Goal: Task Accomplishment & Management: Manage account settings

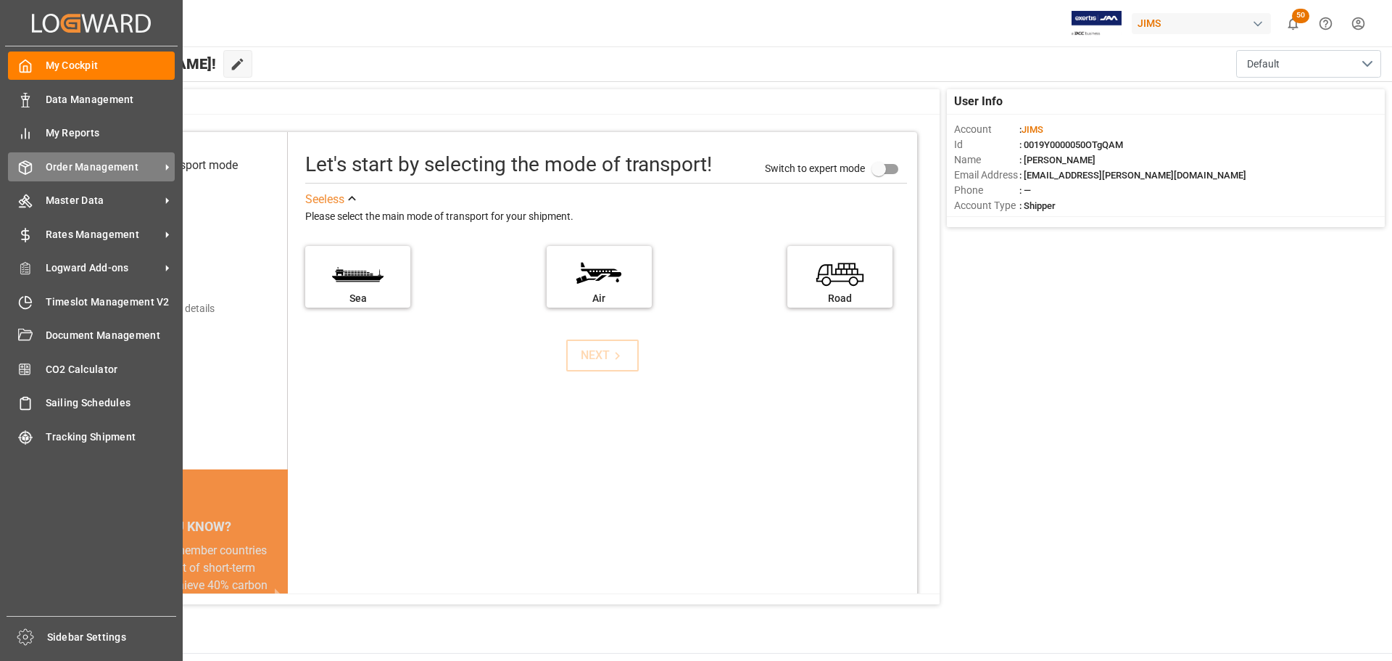
click at [49, 165] on span "Order Management" at bounding box center [103, 167] width 115 height 15
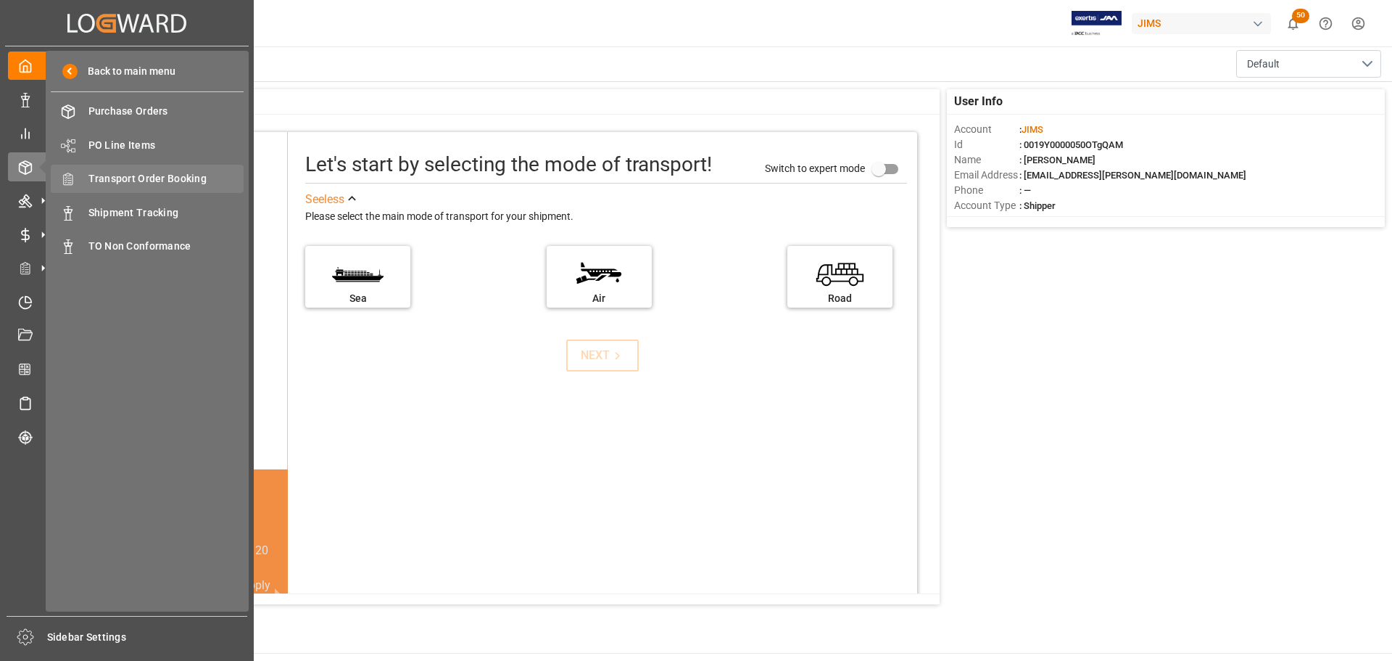
click at [113, 180] on span "Transport Order Booking" at bounding box center [166, 178] width 156 height 15
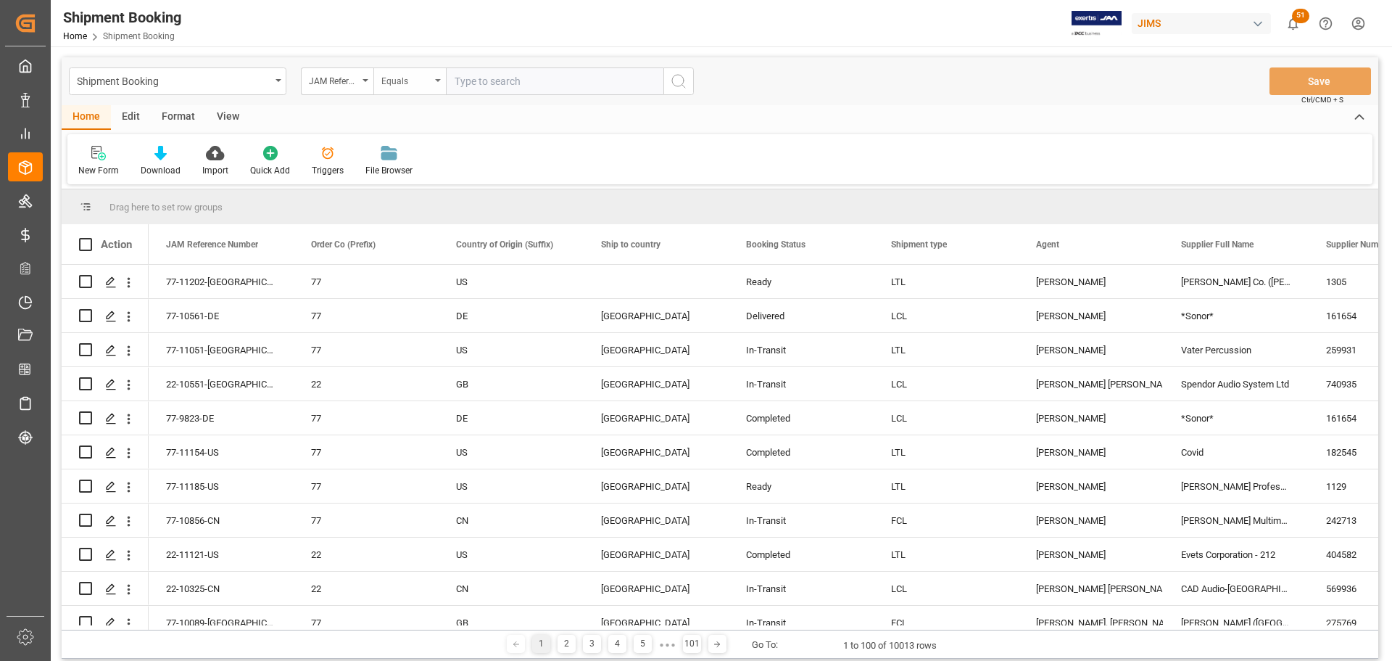
click at [438, 79] on icon "open menu" at bounding box center [438, 80] width 6 height 3
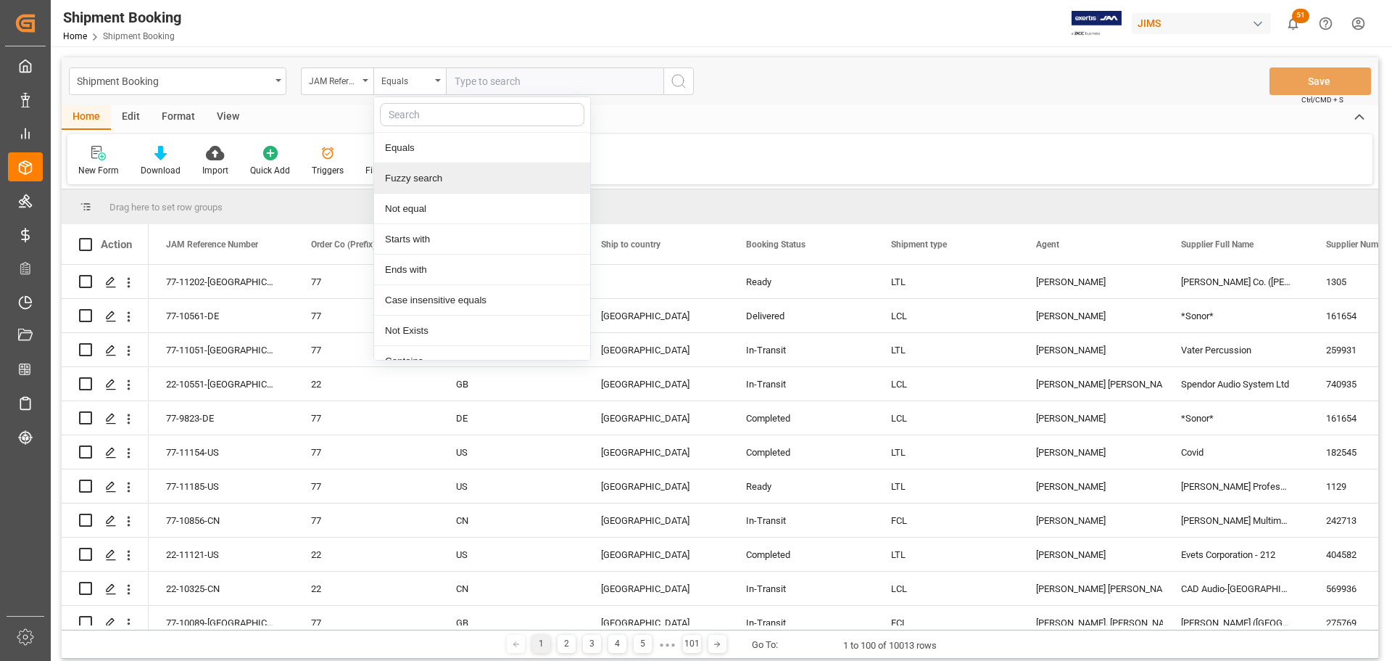
click at [436, 175] on div "Fuzzy search" at bounding box center [482, 178] width 216 height 30
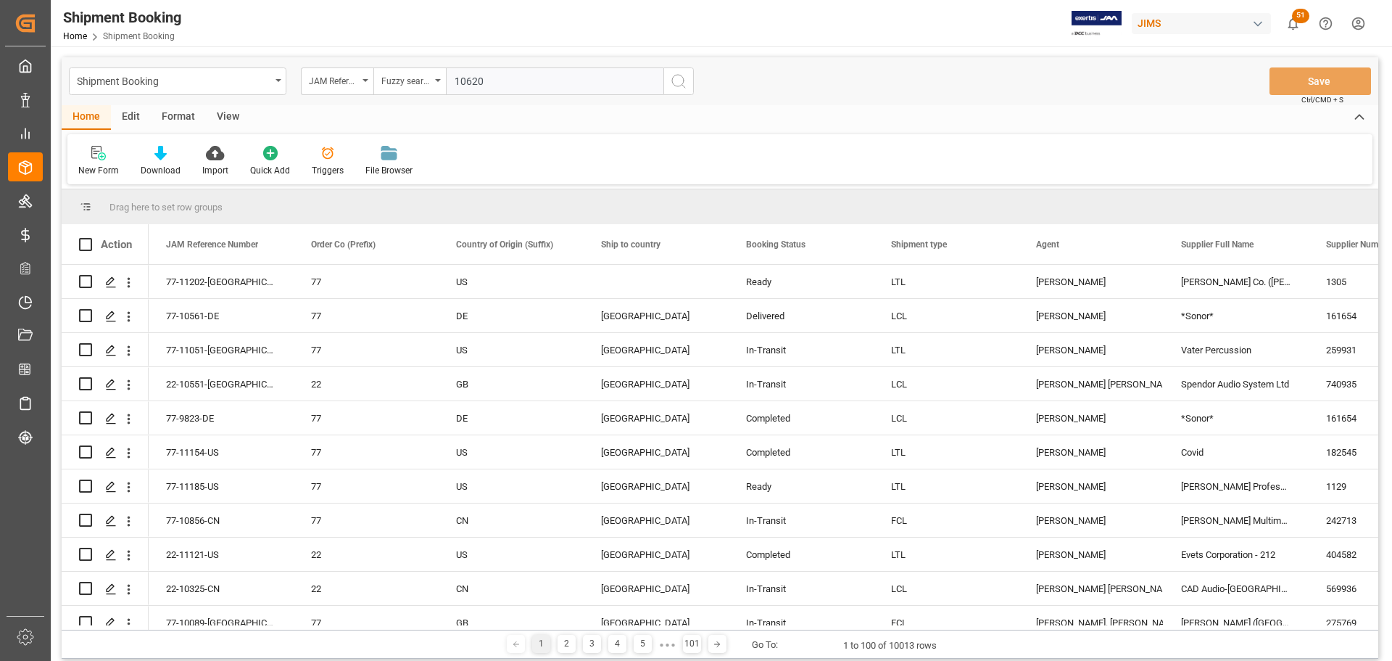
type input "10620"
click at [679, 88] on icon "search button" at bounding box center [678, 81] width 17 height 17
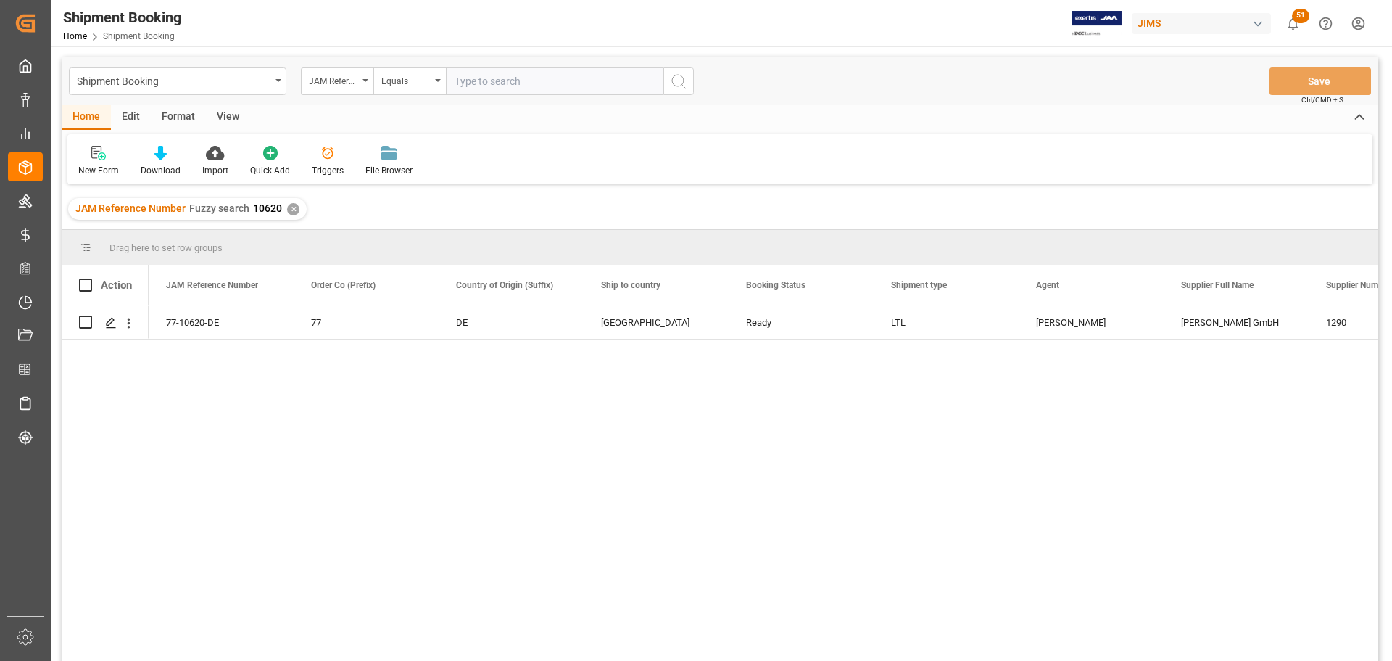
click at [180, 421] on div "77-10620-DE 77 DE Canada Ready LTL Shyamala Mantha Schaller GmbH 1290 0" at bounding box center [764, 487] width 1230 height 365
click at [216, 109] on div "View" at bounding box center [228, 117] width 44 height 25
click at [78, 157] on div at bounding box center [92, 152] width 28 height 15
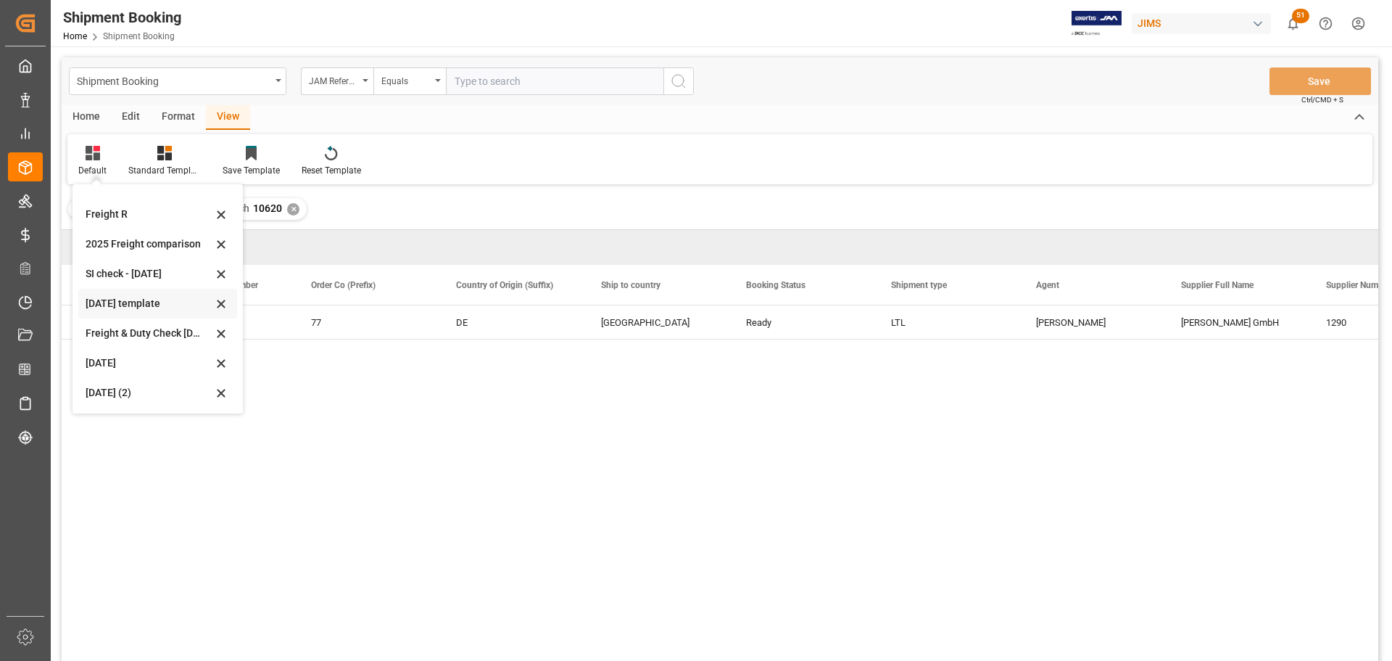
scroll to position [73, 0]
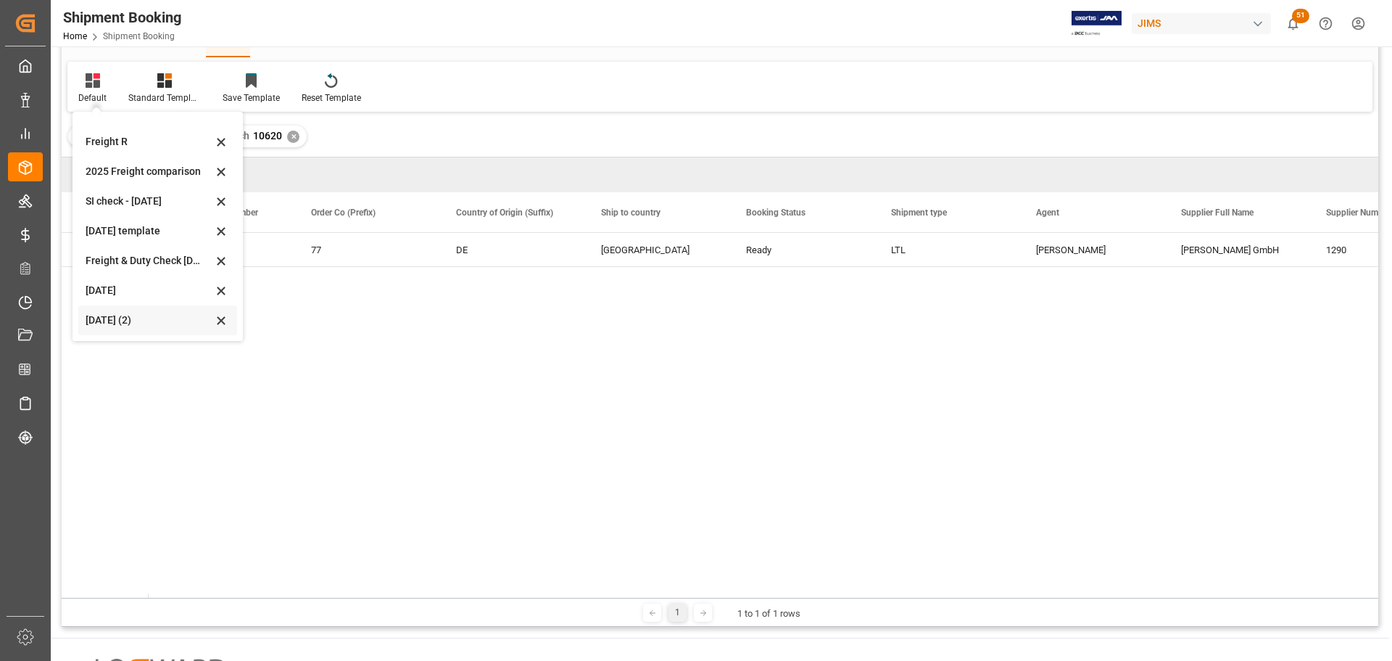
click at [126, 318] on div "[DATE] (2)" at bounding box center [149, 320] width 127 height 15
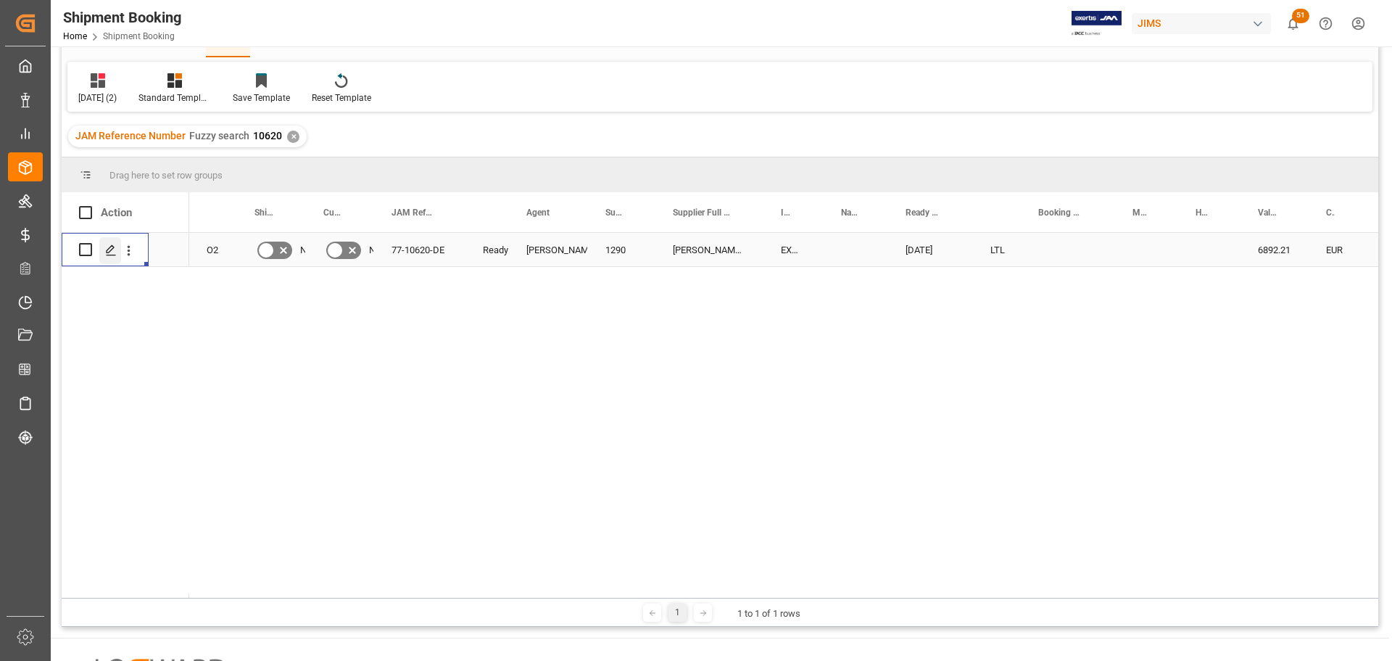
click at [109, 255] on line "Press SPACE to select this row." at bounding box center [111, 255] width 9 height 0
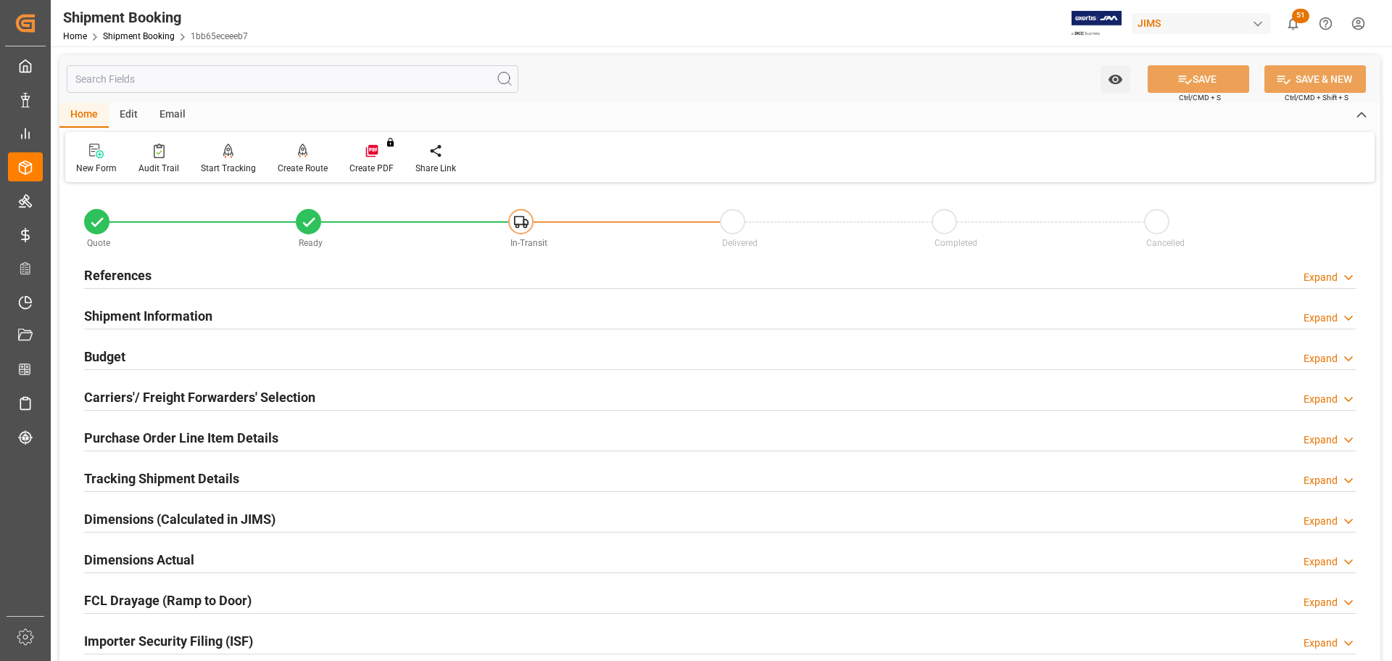
click at [120, 395] on h2 "Carriers'/ Freight Forwarders' Selection" at bounding box center [199, 397] width 231 height 20
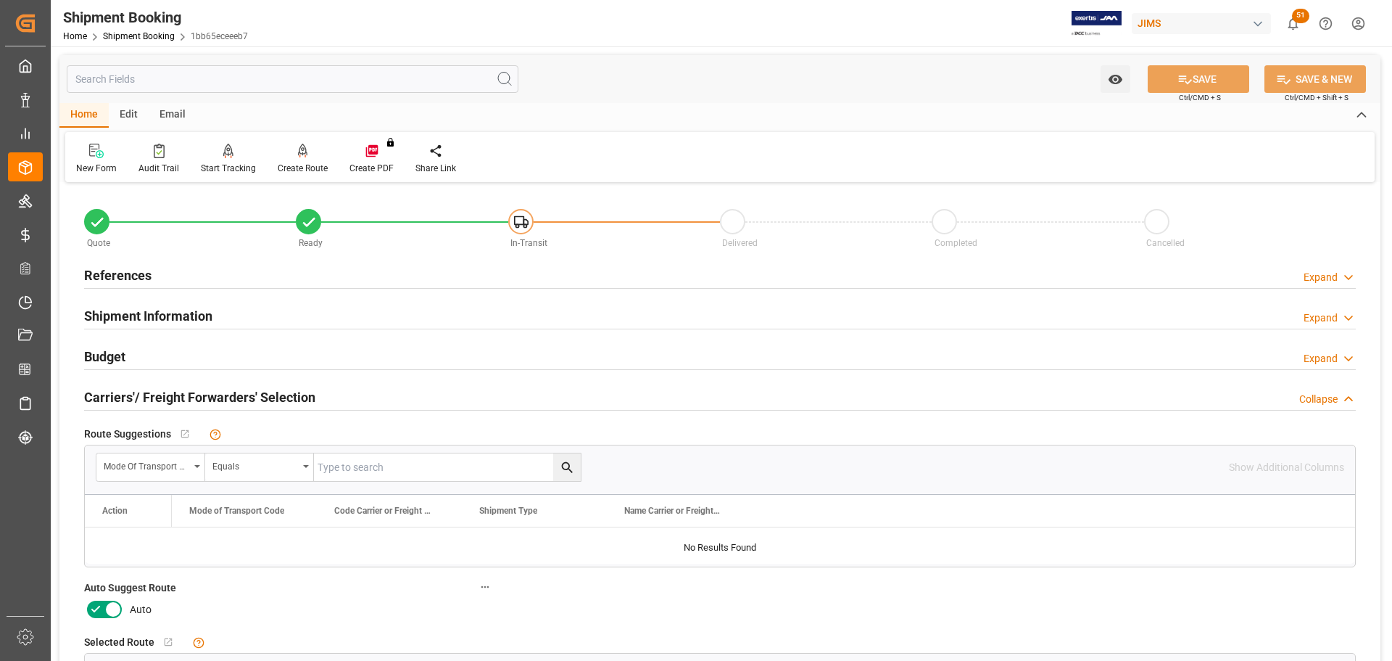
click at [111, 603] on icon at bounding box center [112, 608] width 17 height 17
click at [0, 0] on input "checkbox" at bounding box center [0, 0] width 0 height 0
click at [1215, 75] on button "SAVE" at bounding box center [1199, 79] width 102 height 28
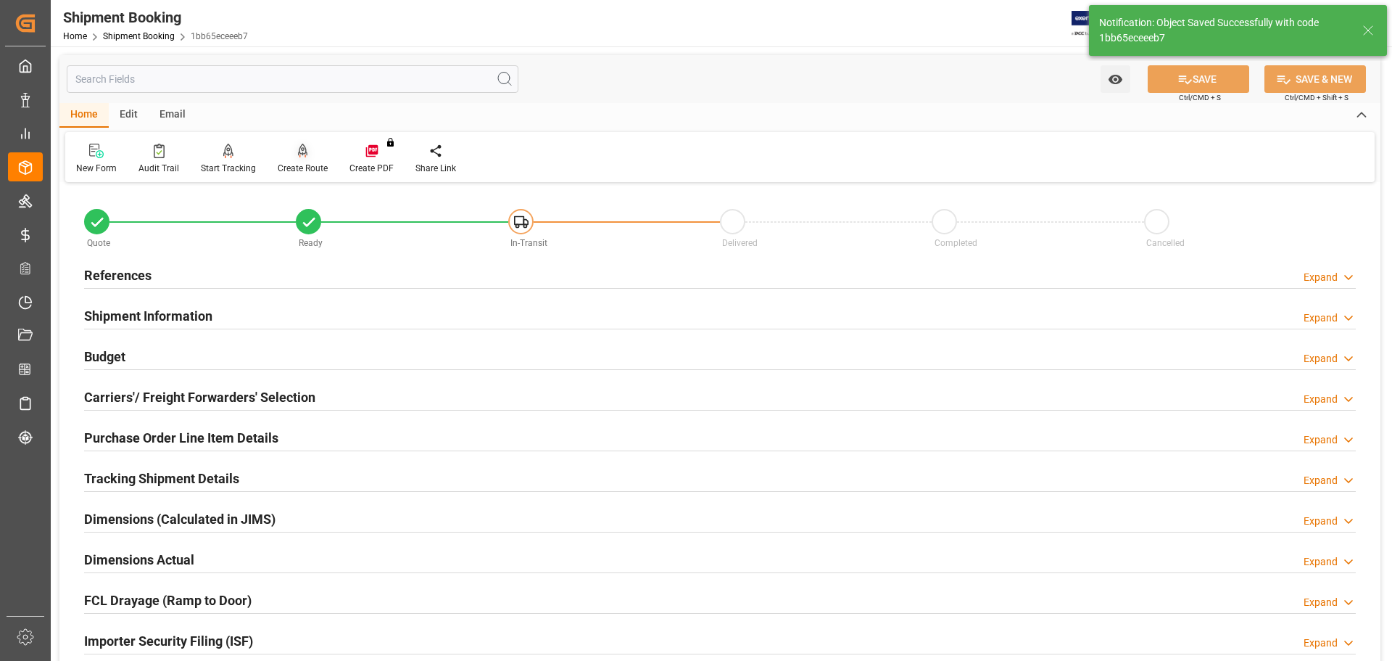
click at [289, 163] on div "Create Route" at bounding box center [303, 168] width 50 height 13
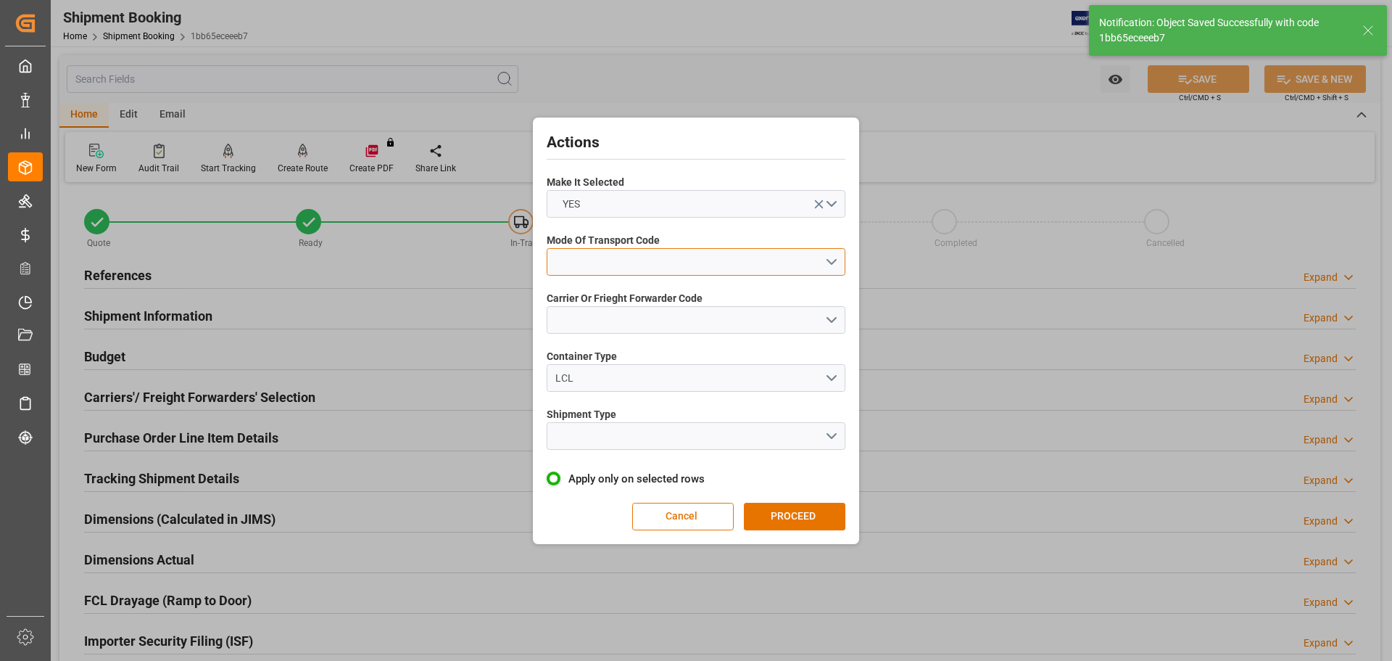
click at [592, 255] on button "open menu" at bounding box center [696, 262] width 299 height 28
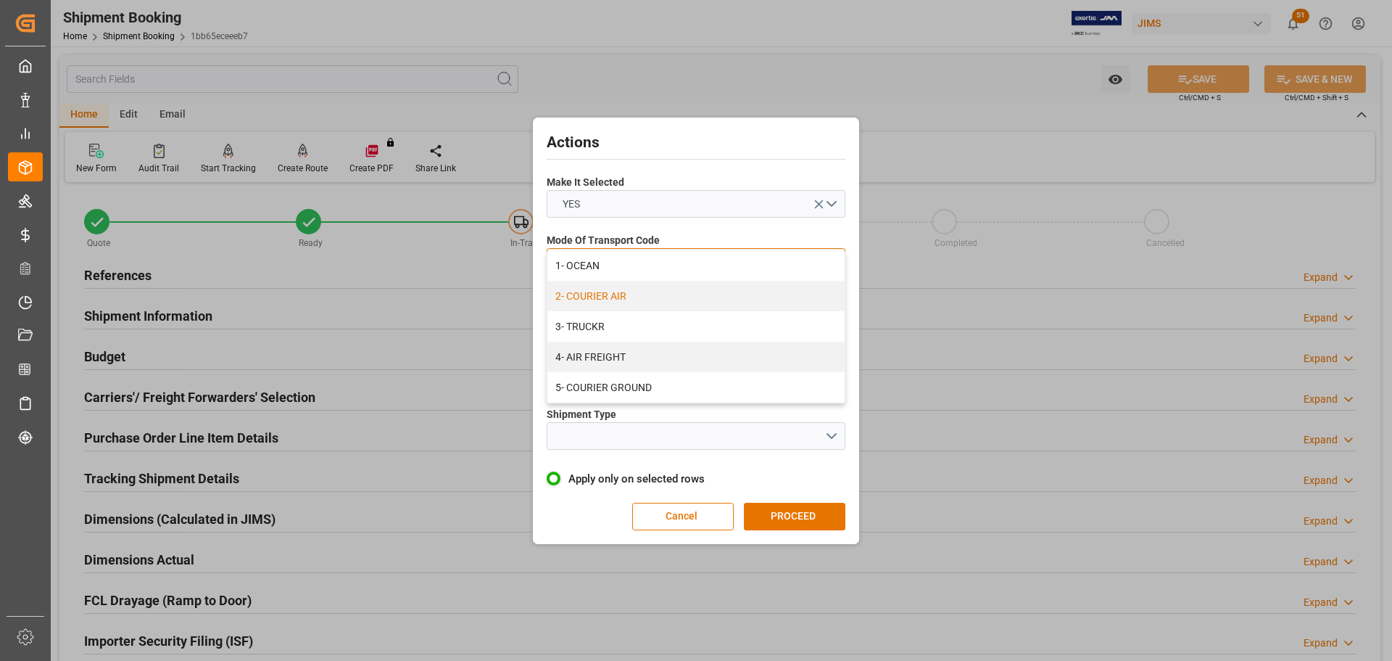
click at [604, 294] on div "2- COURIER AIR" at bounding box center [695, 296] width 297 height 30
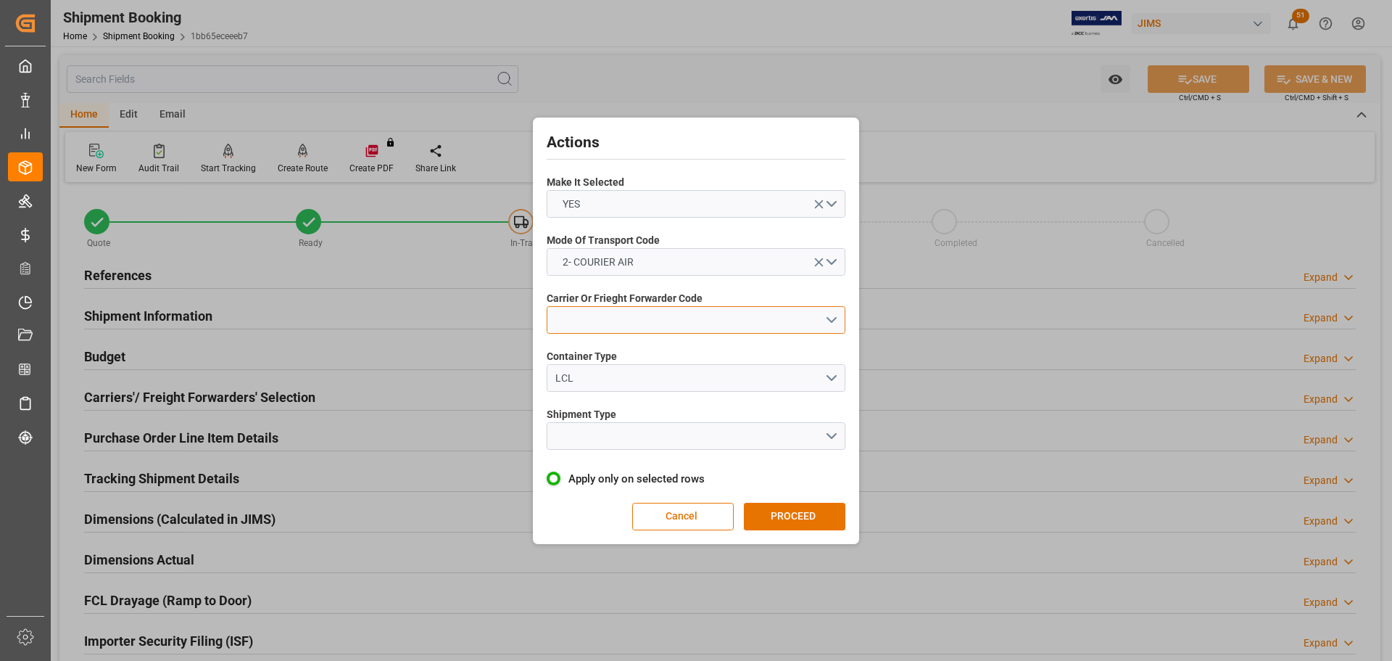
click at [611, 323] on button "open menu" at bounding box center [696, 320] width 299 height 28
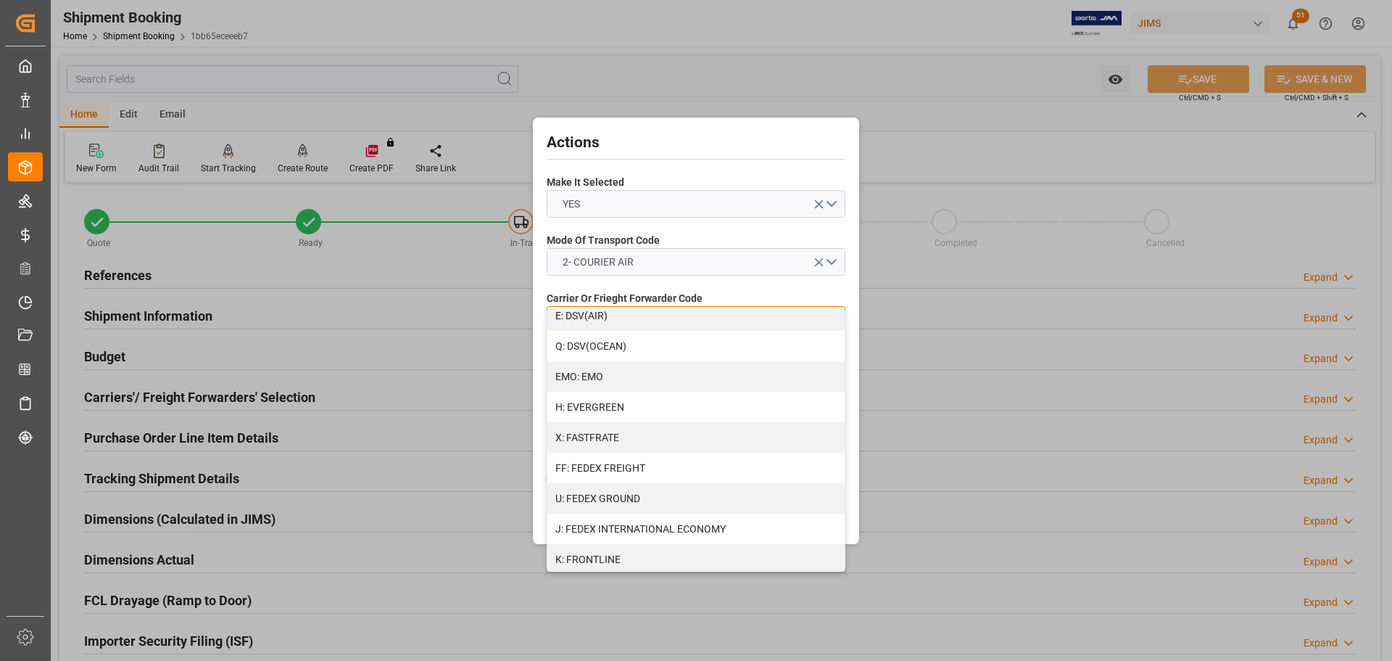
scroll to position [290, 0]
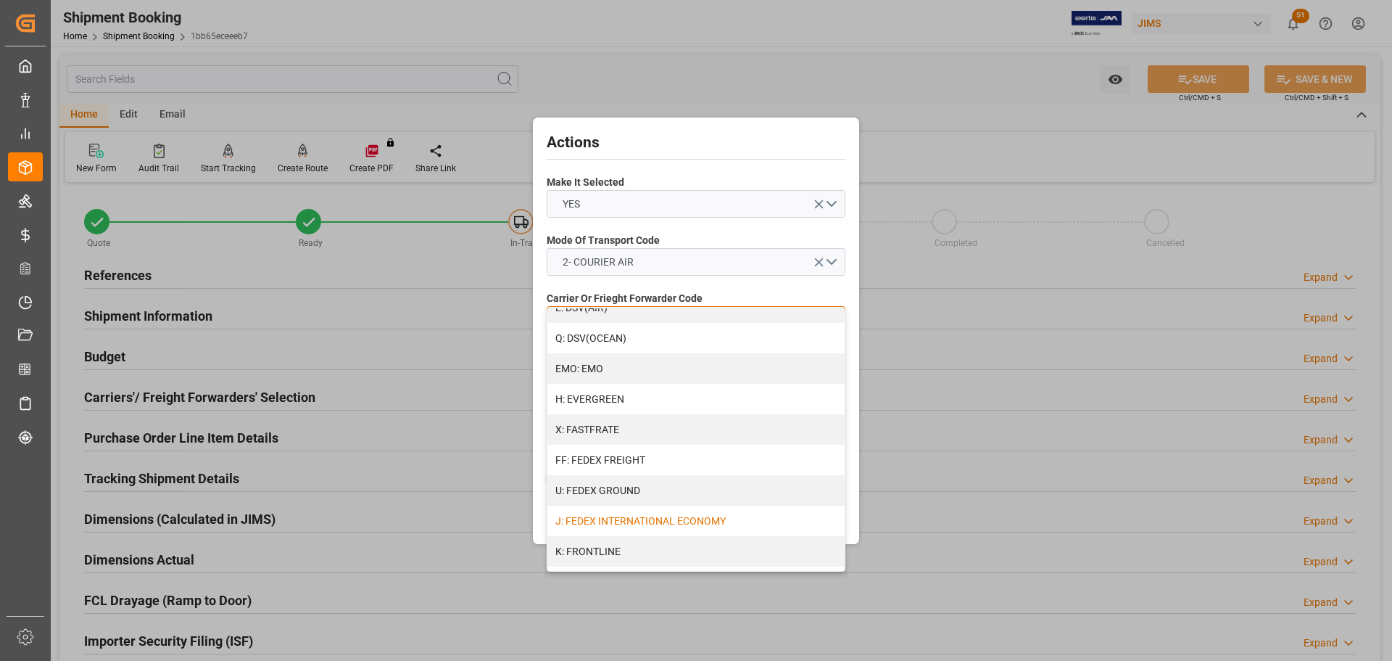
click at [630, 523] on div "J: FEDEX INTERNATIONAL ECONOMY" at bounding box center [695, 520] width 297 height 30
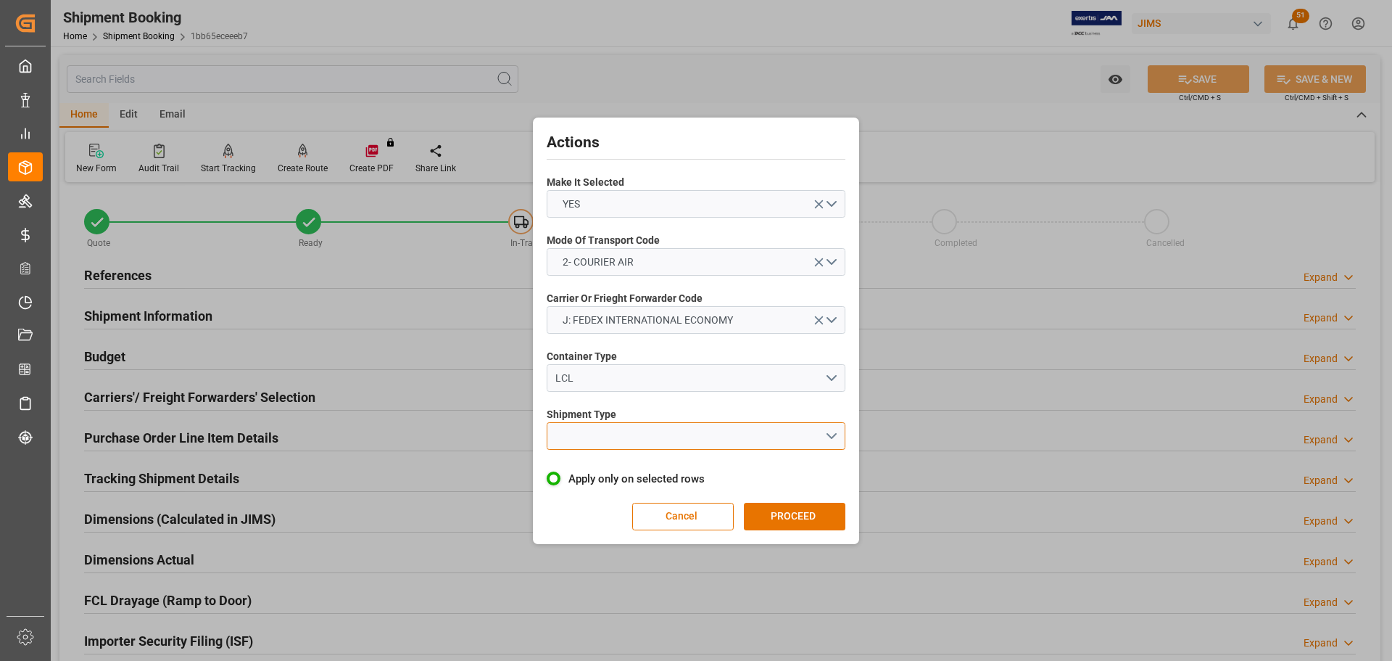
click at [598, 436] on button "open menu" at bounding box center [696, 436] width 299 height 28
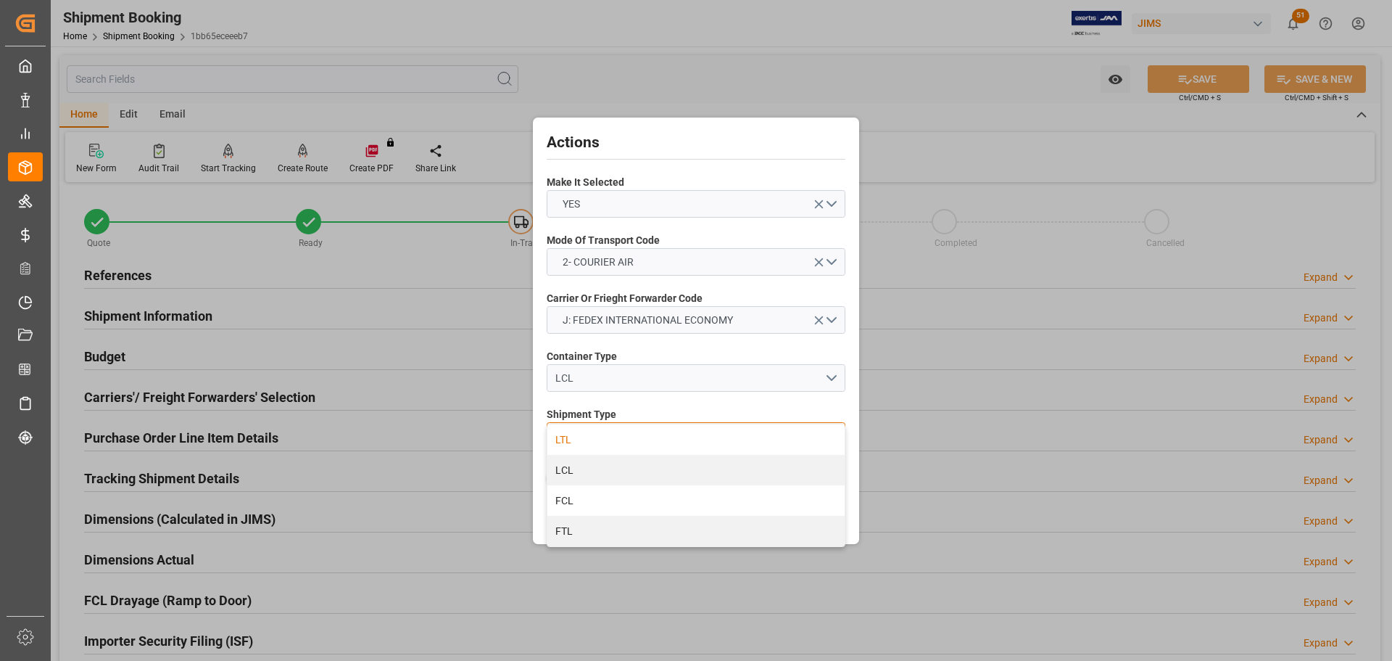
click at [568, 439] on div "LTL" at bounding box center [695, 439] width 297 height 30
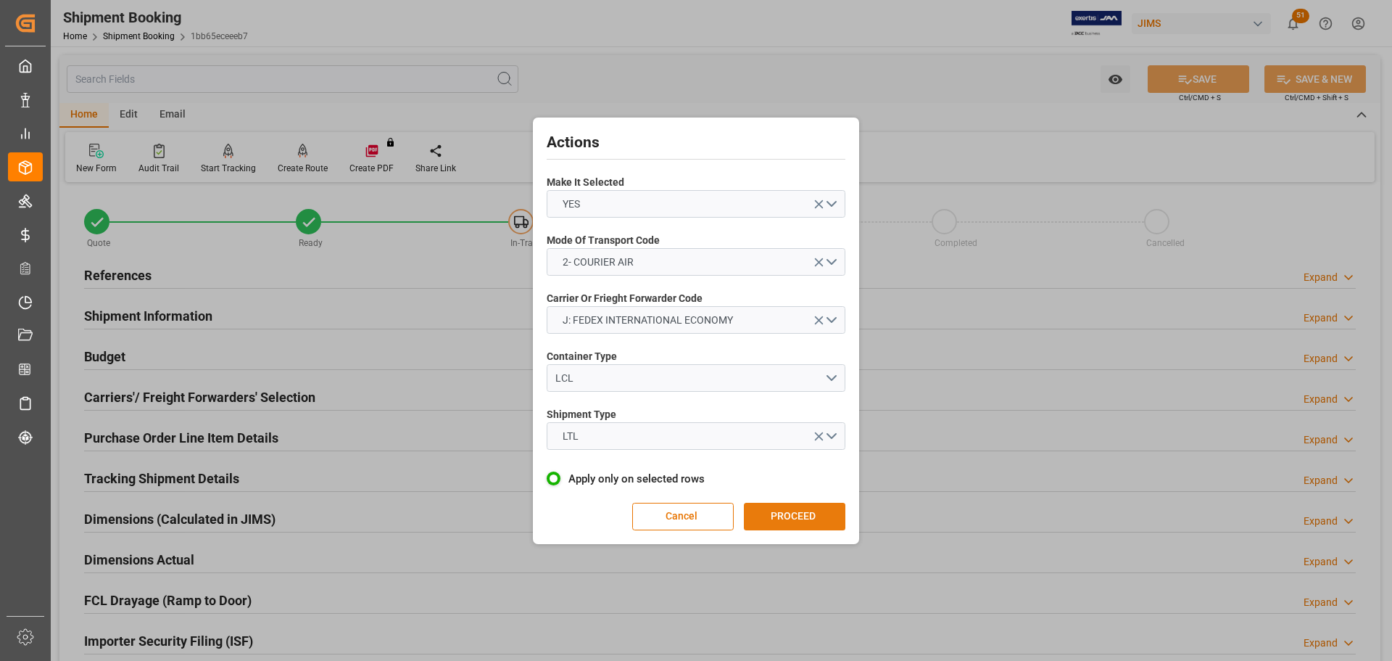
click at [777, 511] on button "PROCEED" at bounding box center [795, 516] width 102 height 28
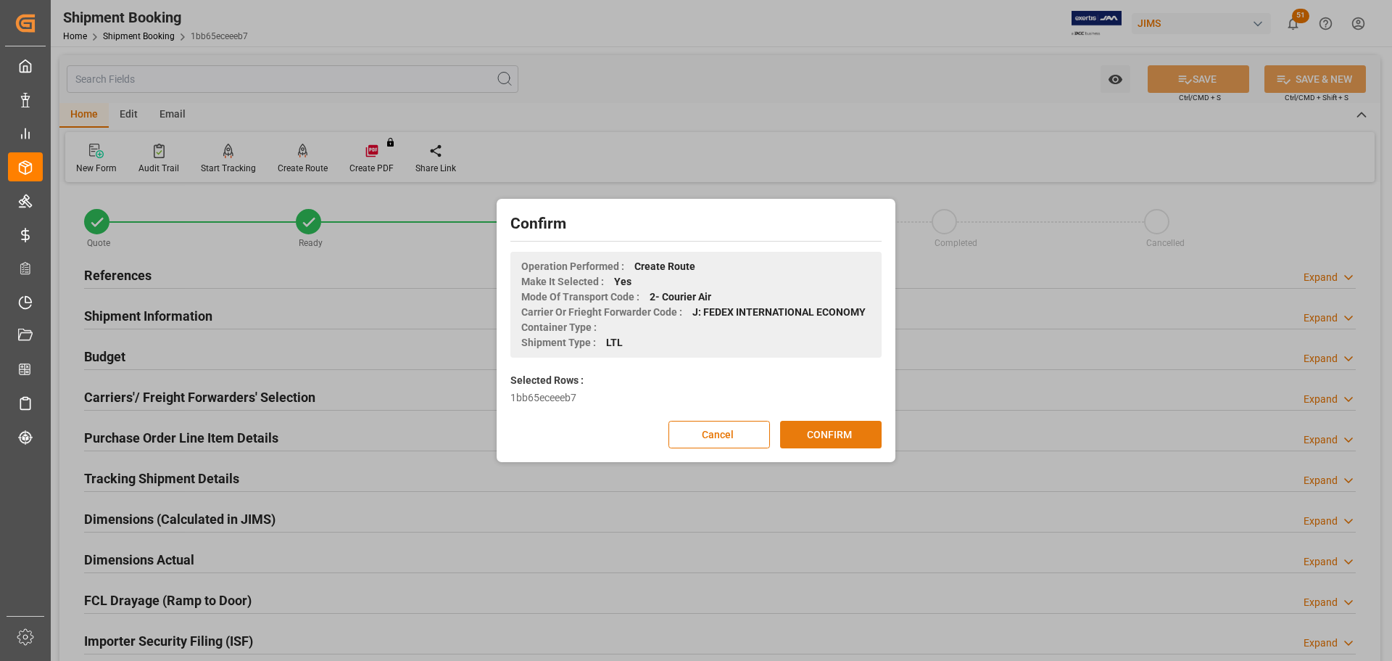
click at [825, 429] on button "CONFIRM" at bounding box center [831, 435] width 102 height 28
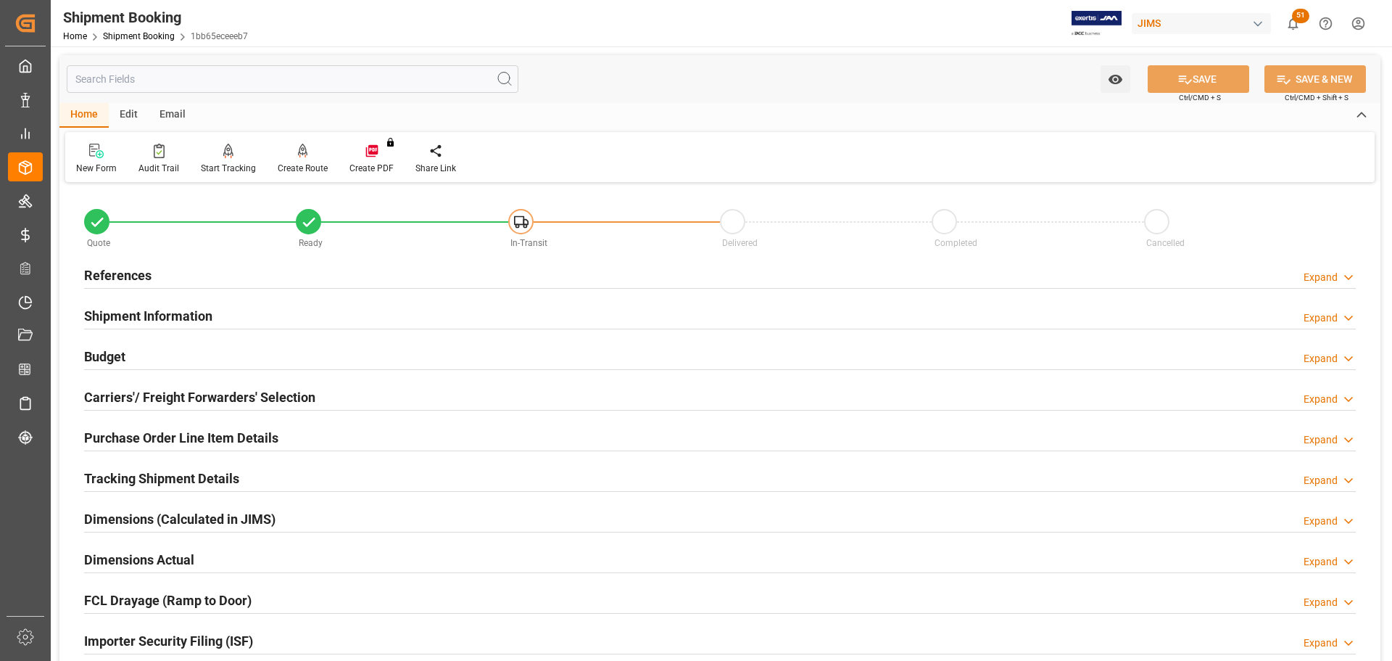
click at [134, 268] on h2 "References" at bounding box center [117, 275] width 67 height 20
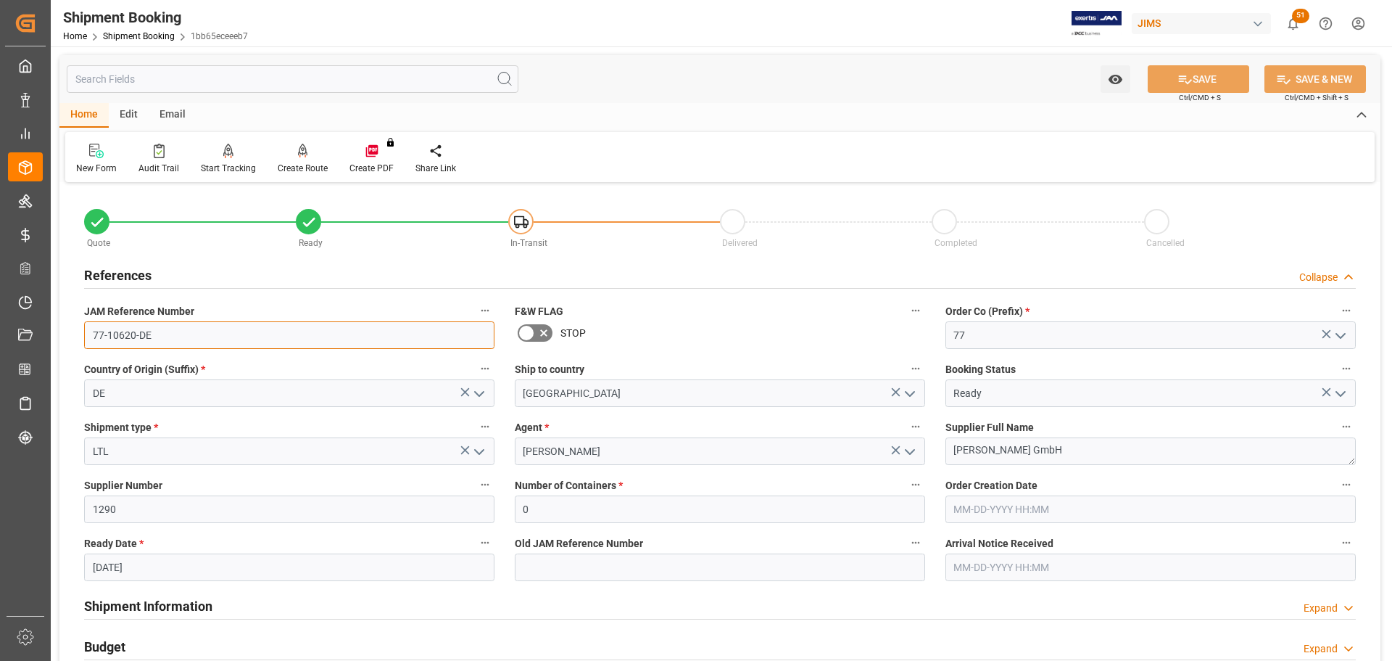
drag, startPoint x: 172, startPoint y: 331, endPoint x: 65, endPoint y: 342, distance: 107.1
click at [65, 342] on div "Quote Ready In-Transit Delivered Completed Cancelled References Collapse JAM Re…" at bounding box center [719, 636] width 1321 height 901
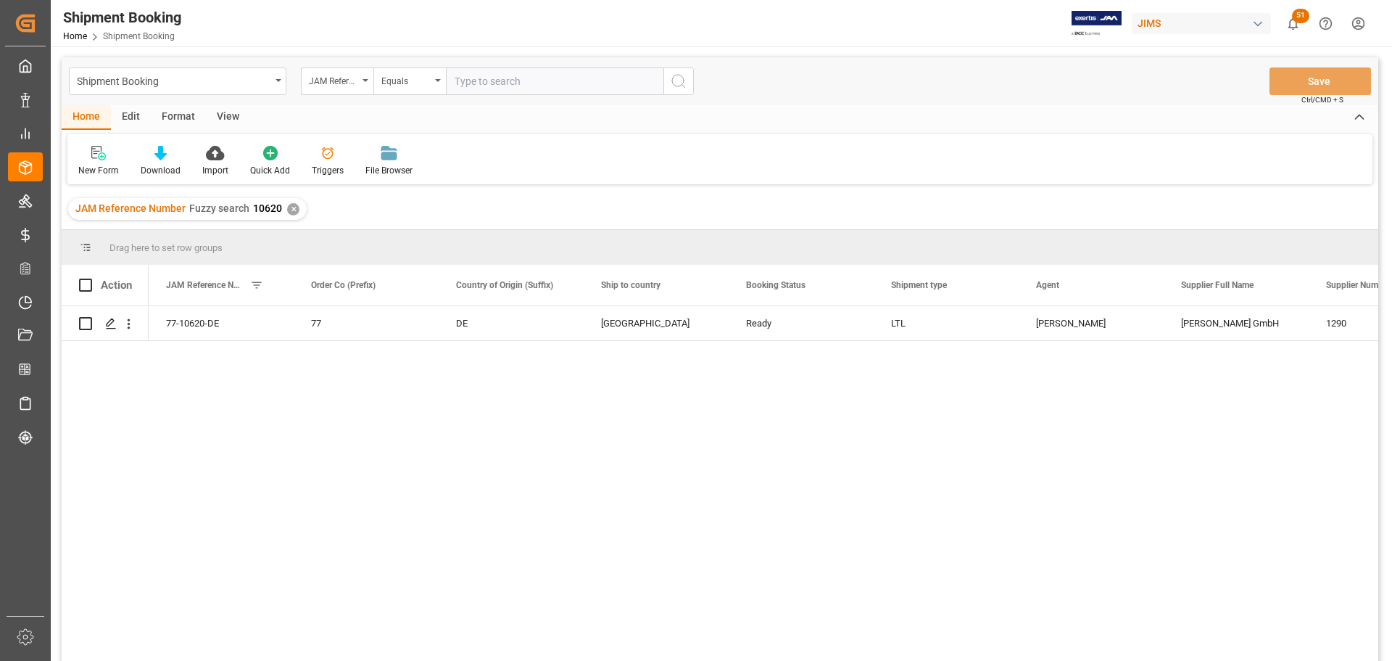
click at [223, 114] on div "View" at bounding box center [228, 117] width 44 height 25
click at [92, 167] on div "Default" at bounding box center [92, 170] width 28 height 13
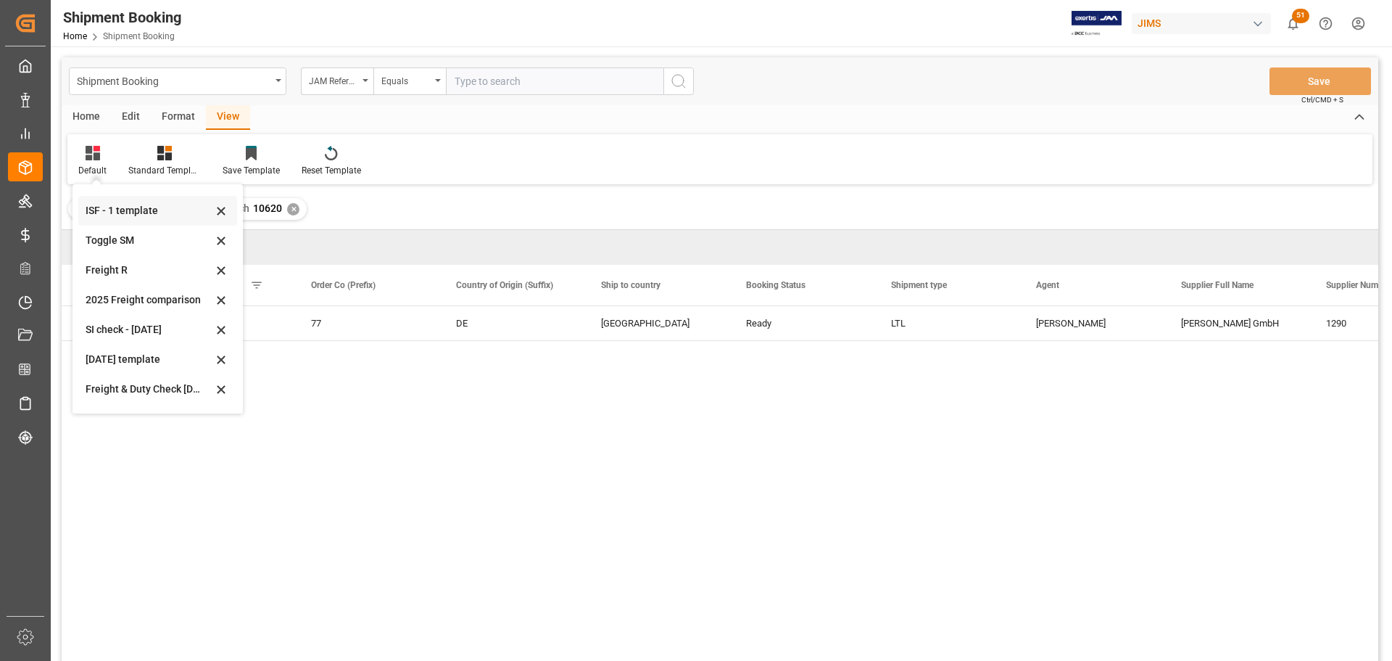
scroll to position [109, 0]
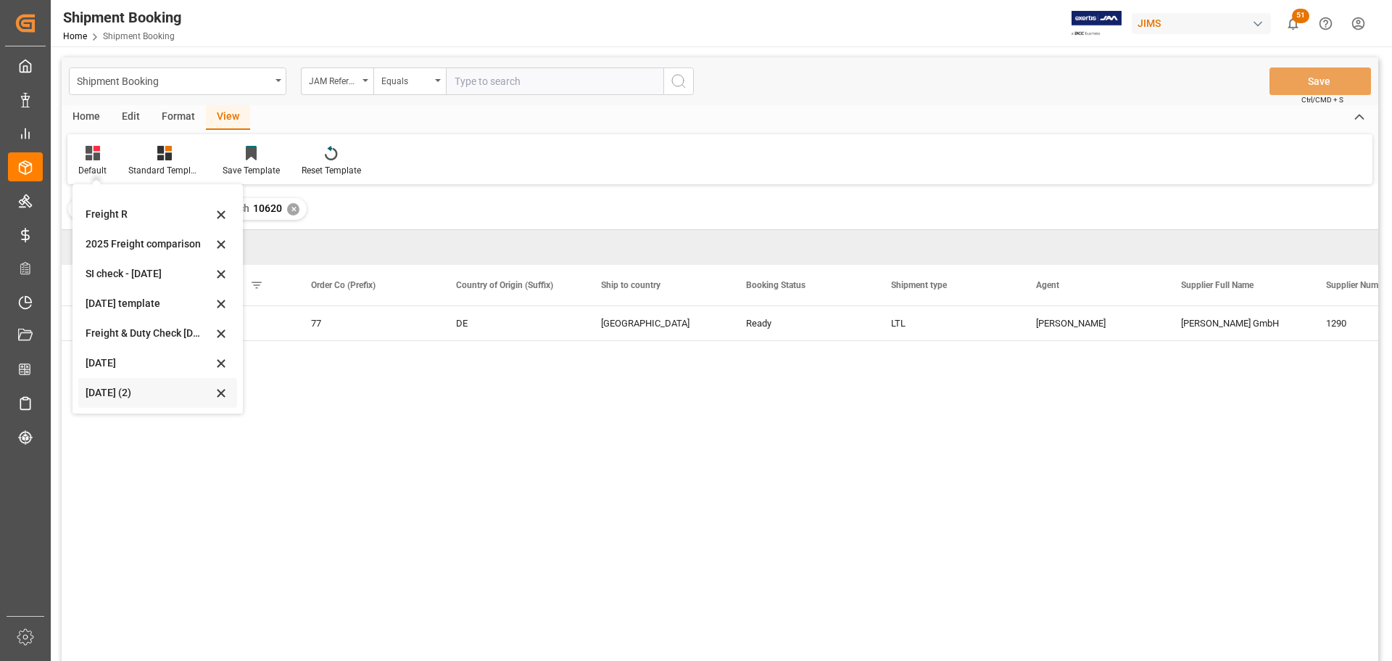
click at [125, 386] on div "[DATE] (2)" at bounding box center [149, 392] width 127 height 15
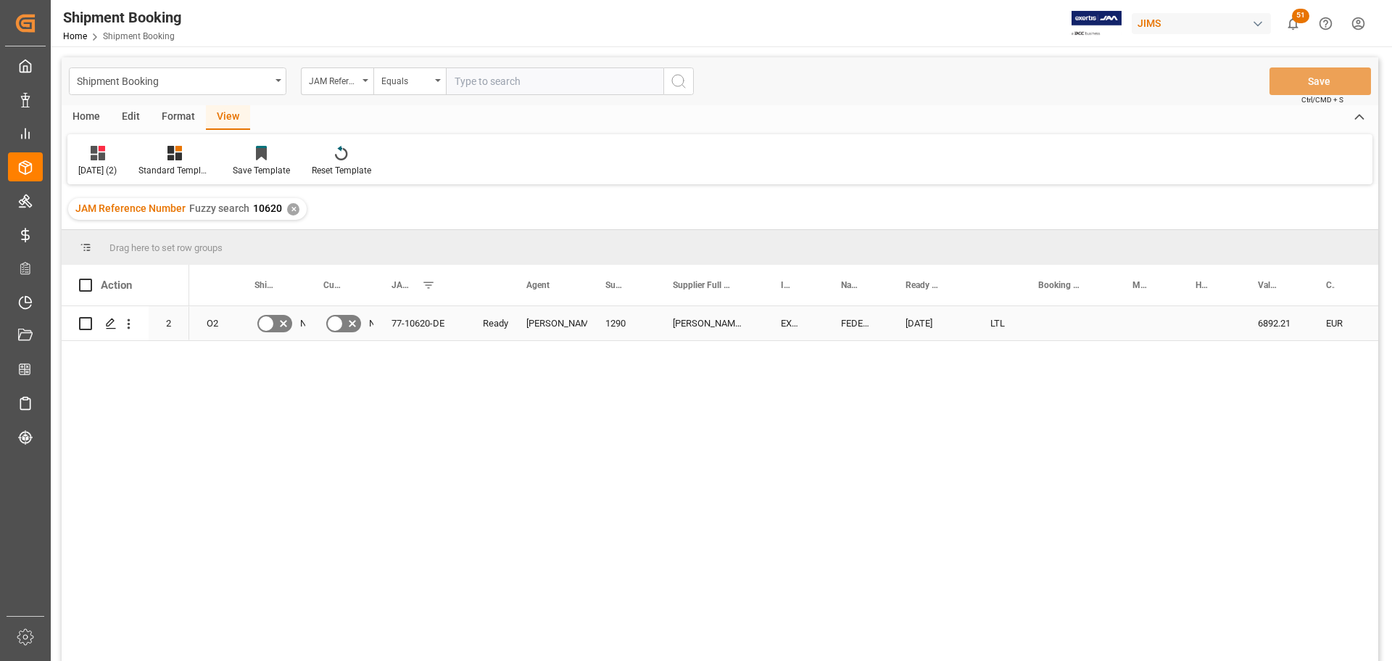
click at [614, 325] on div "1290" at bounding box center [621, 323] width 67 height 34
click at [398, 326] on div "77-10620-DE" at bounding box center [419, 323] width 91 height 34
click at [117, 323] on div "Press SPACE to select this row." at bounding box center [110, 323] width 22 height 27
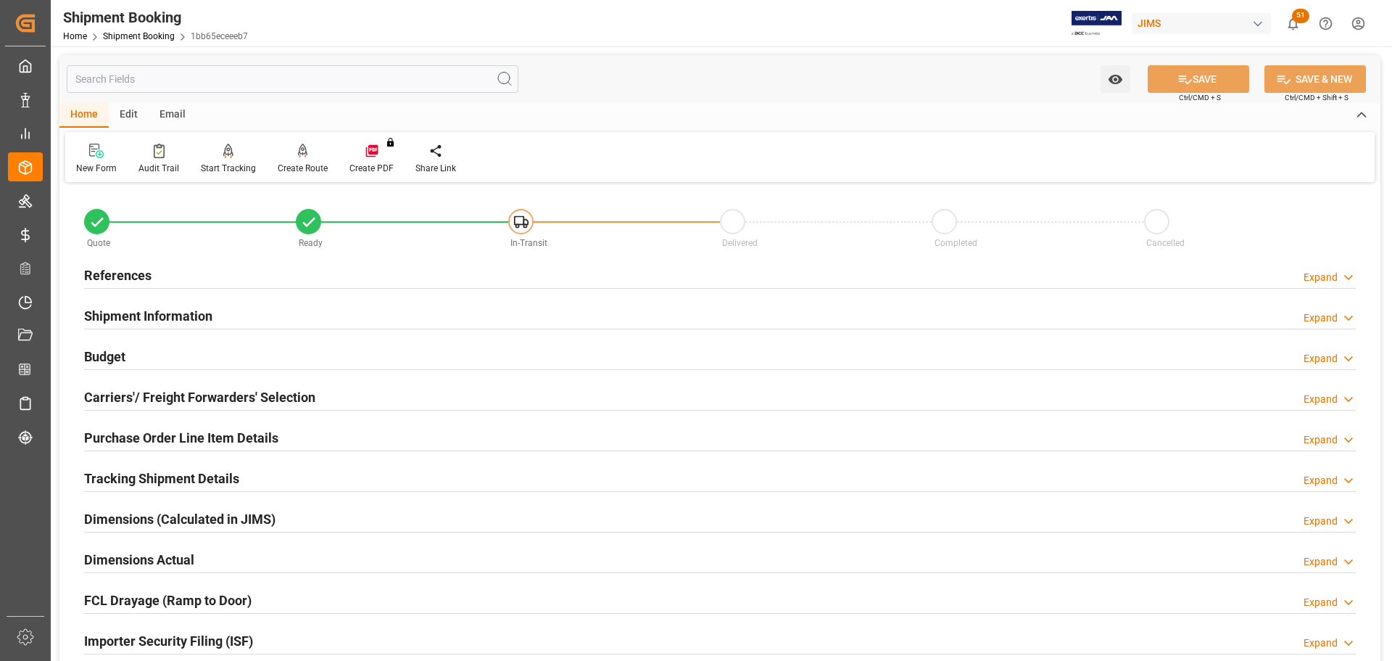
click at [118, 478] on h2 "Tracking Shipment Details" at bounding box center [161, 478] width 155 height 20
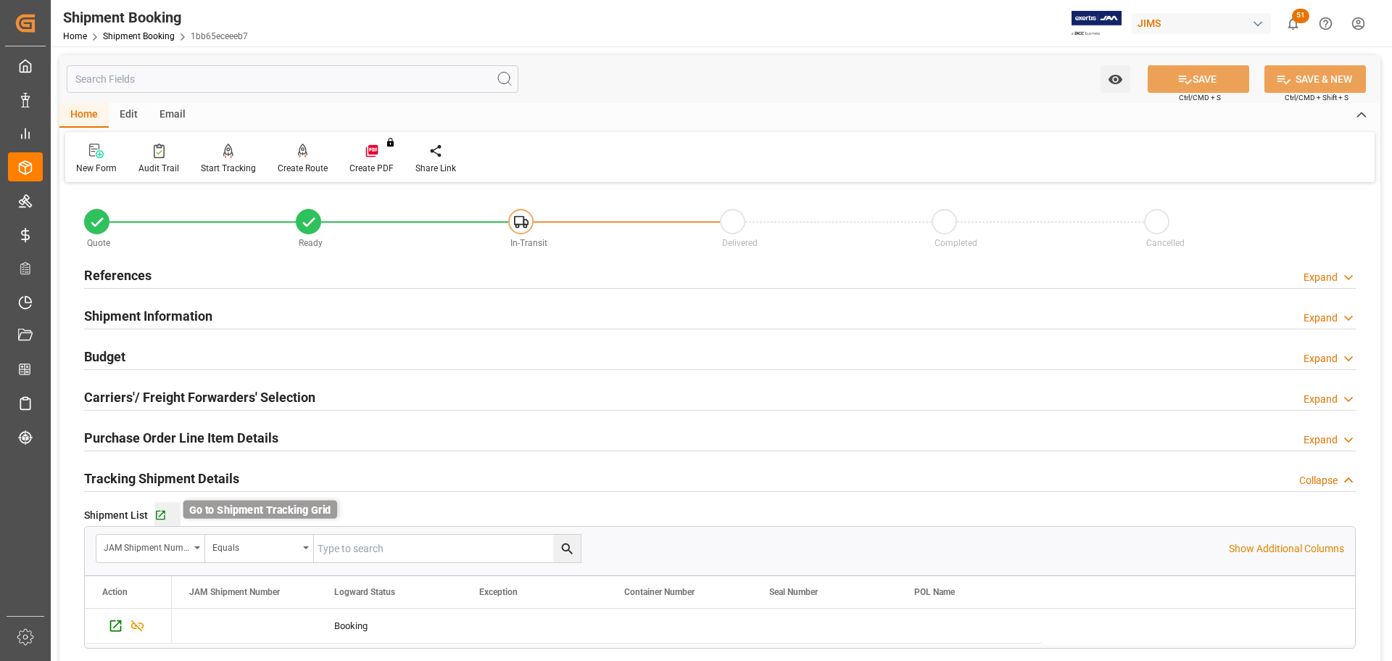
click at [158, 511] on icon "button" at bounding box center [160, 515] width 12 height 12
click at [122, 267] on h2 "References" at bounding box center [117, 275] width 67 height 20
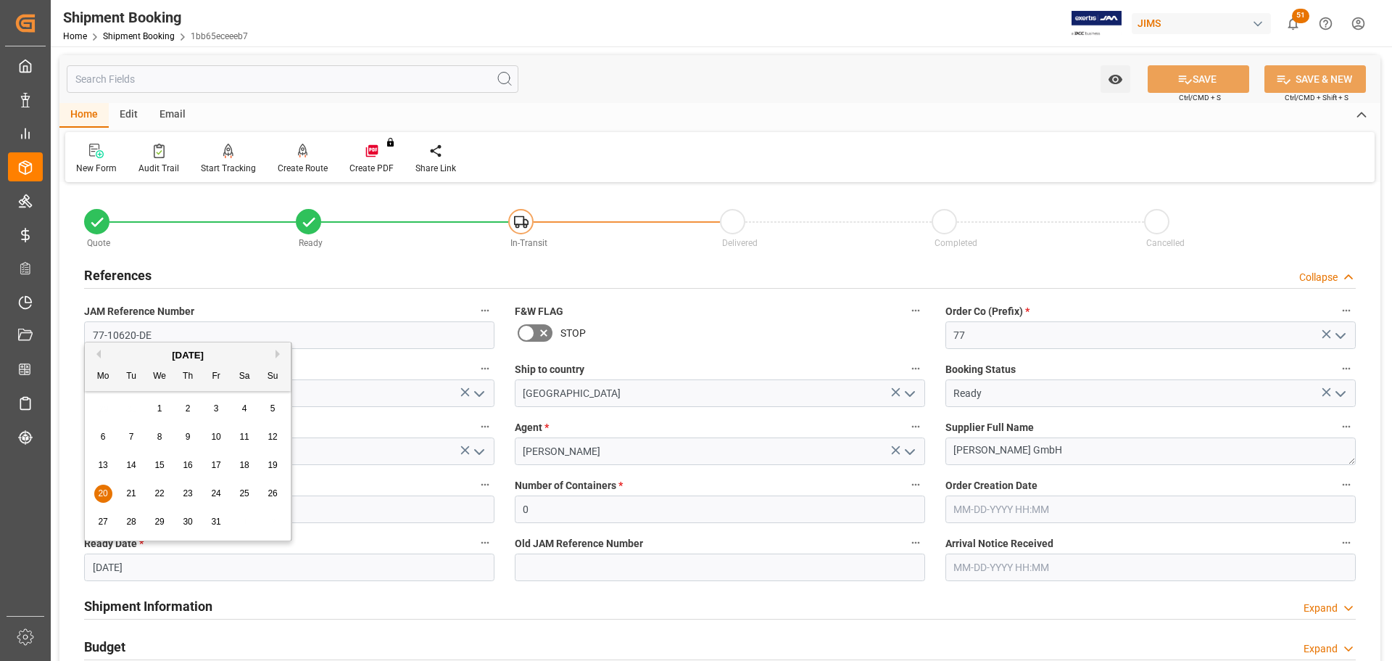
click at [157, 566] on input "[DATE]" at bounding box center [289, 567] width 410 height 28
click at [97, 352] on button "Previous Month" at bounding box center [96, 353] width 9 height 9
click at [132, 489] on span "23" at bounding box center [130, 493] width 9 height 10
type input "[DATE]"
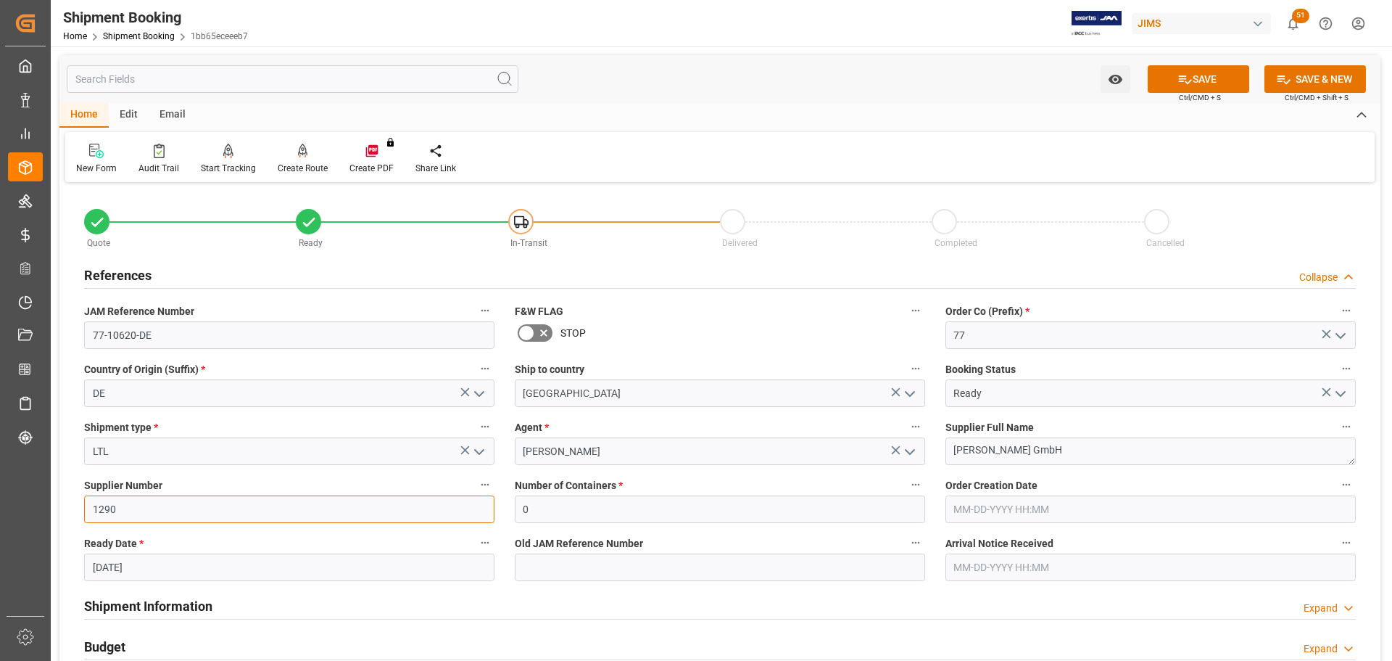
drag, startPoint x: 288, startPoint y: 517, endPoint x: 286, endPoint y: 510, distance: 7.6
click at [288, 517] on input "1290" at bounding box center [289, 509] width 410 height 28
click at [1190, 75] on button "SAVE" at bounding box center [1199, 79] width 102 height 28
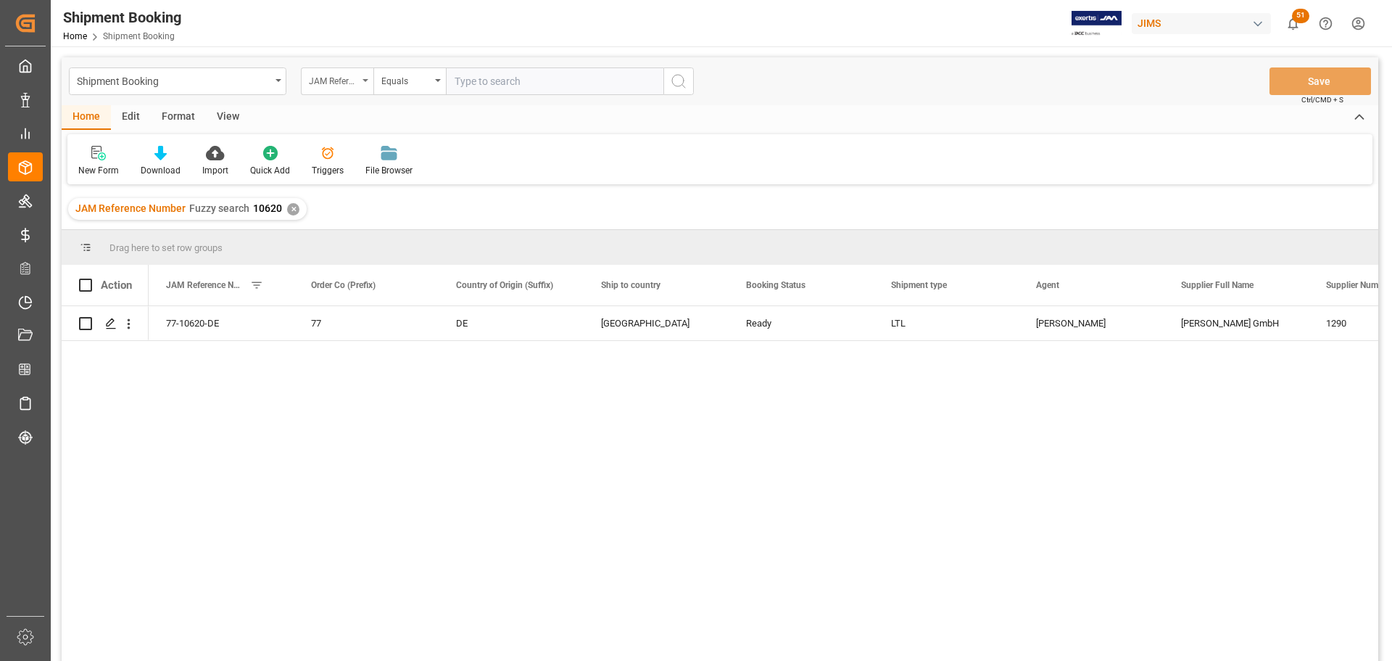
click at [366, 77] on div "JAM Reference Number" at bounding box center [337, 81] width 73 height 28
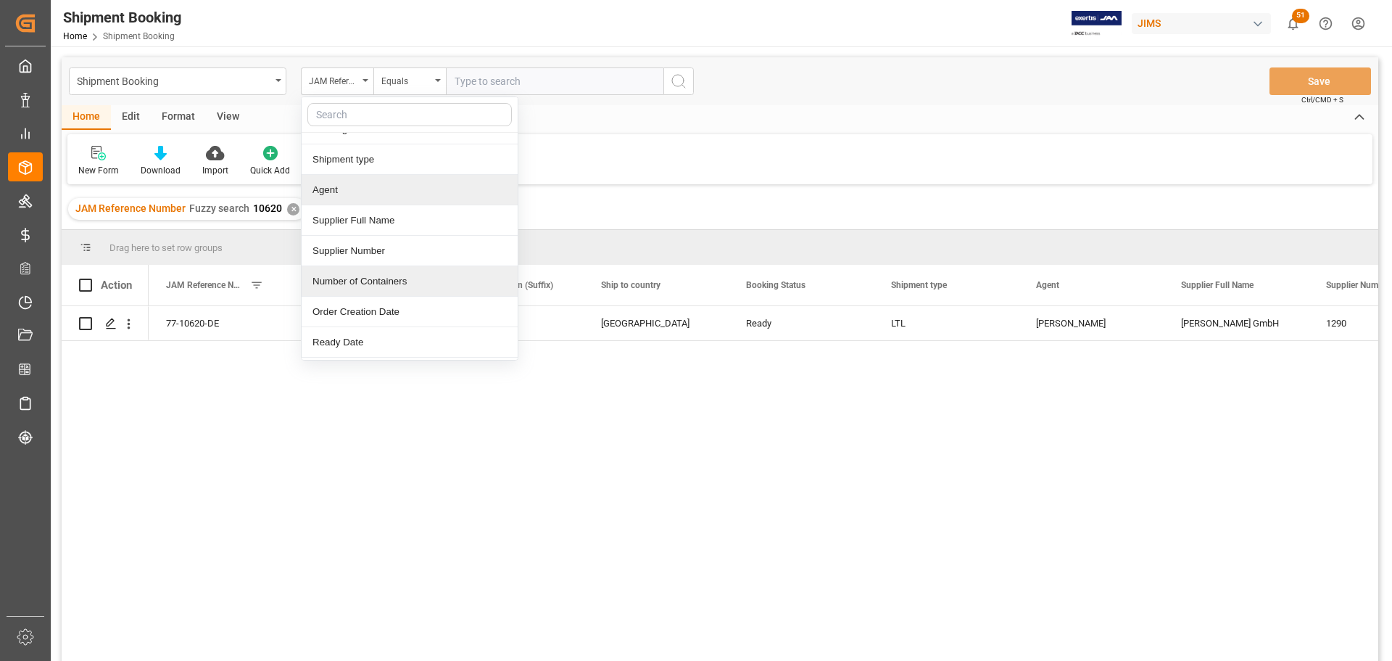
scroll to position [145, 0]
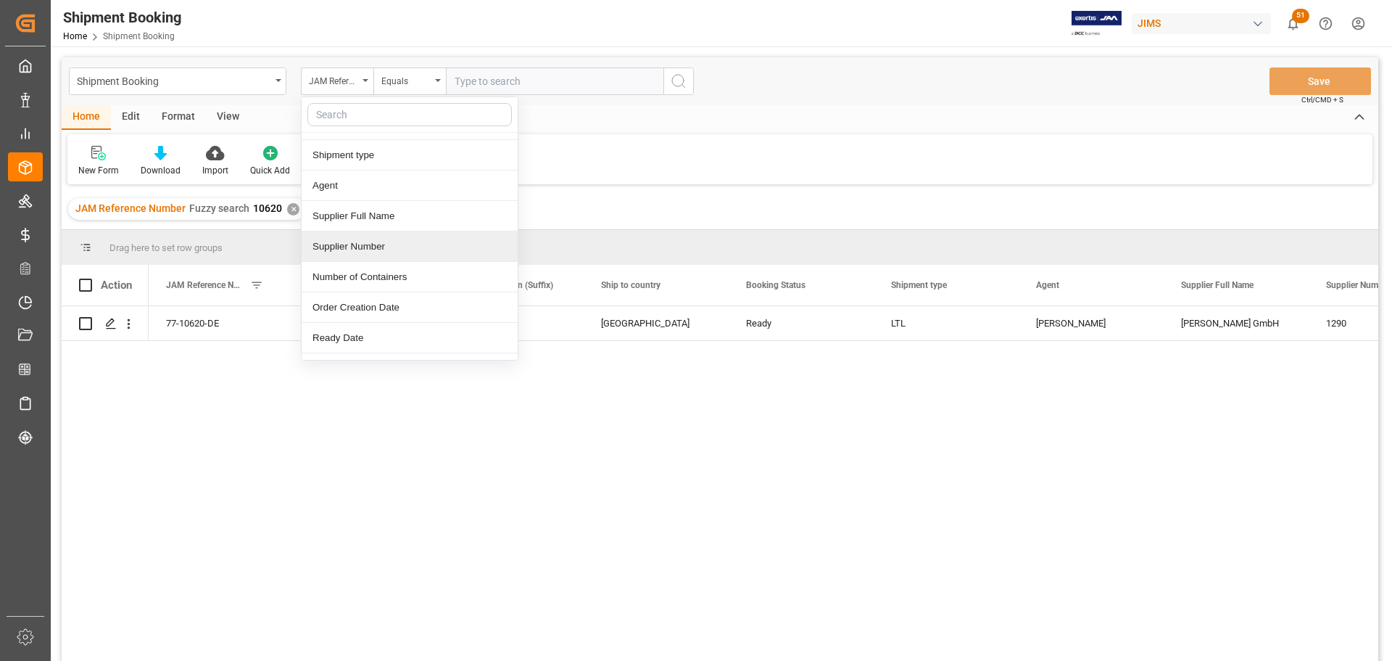
click at [360, 249] on div "Supplier Number" at bounding box center [410, 246] width 216 height 30
click at [471, 81] on input "text" at bounding box center [555, 81] width 218 height 28
paste input "1290"
type input "1290"
click at [672, 86] on icon "search button" at bounding box center [678, 81] width 17 height 17
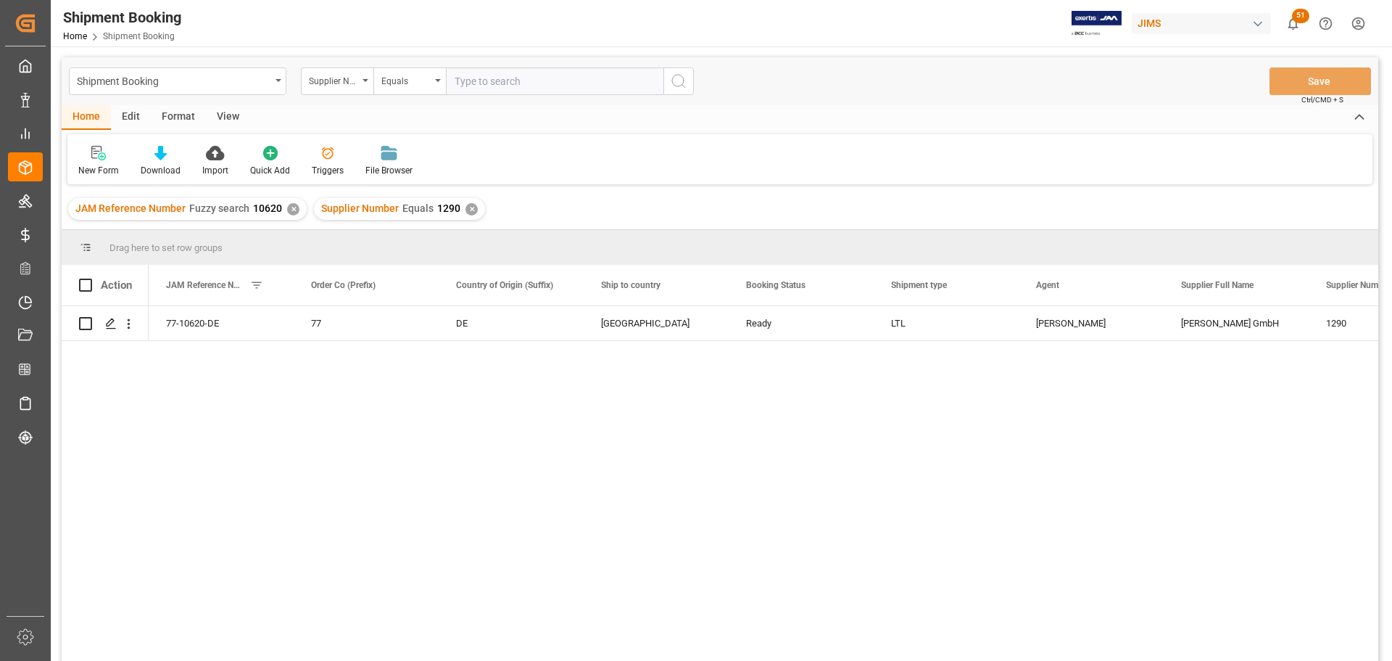
click at [294, 209] on div "✕" at bounding box center [293, 209] width 12 height 12
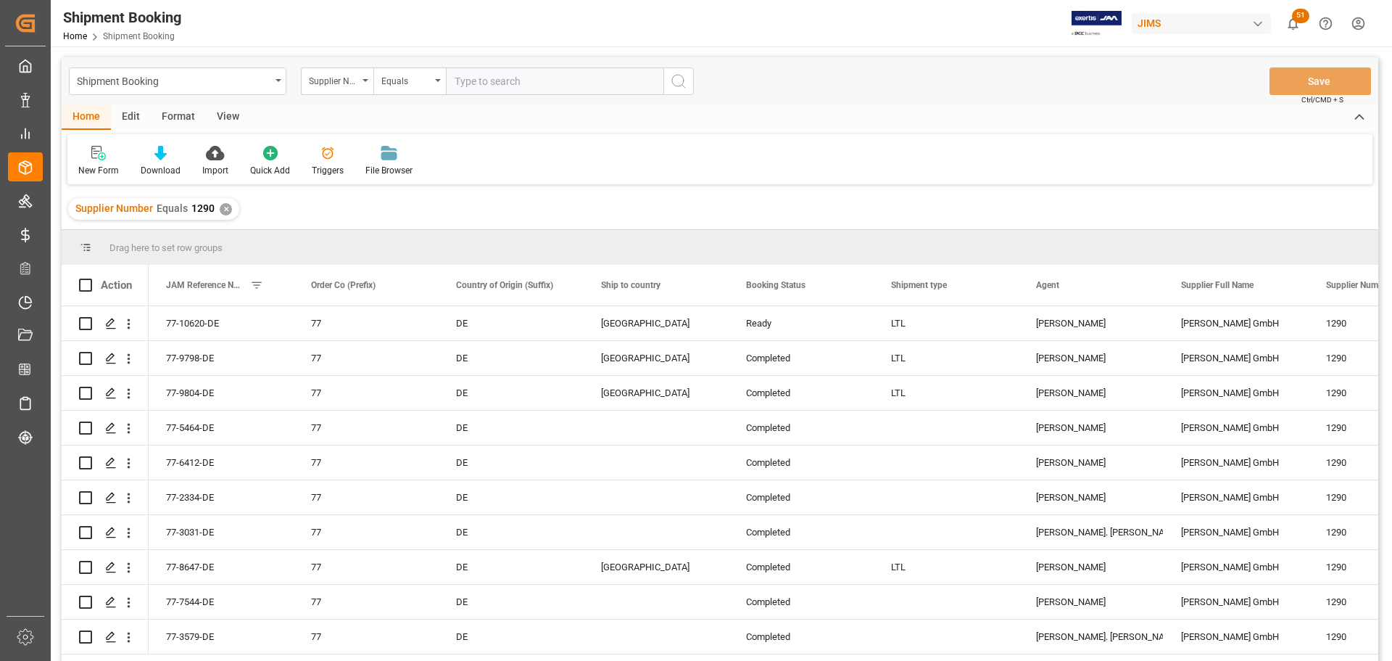
click at [232, 113] on div "View" at bounding box center [228, 117] width 44 height 25
click at [83, 163] on div "Default" at bounding box center [92, 161] width 50 height 32
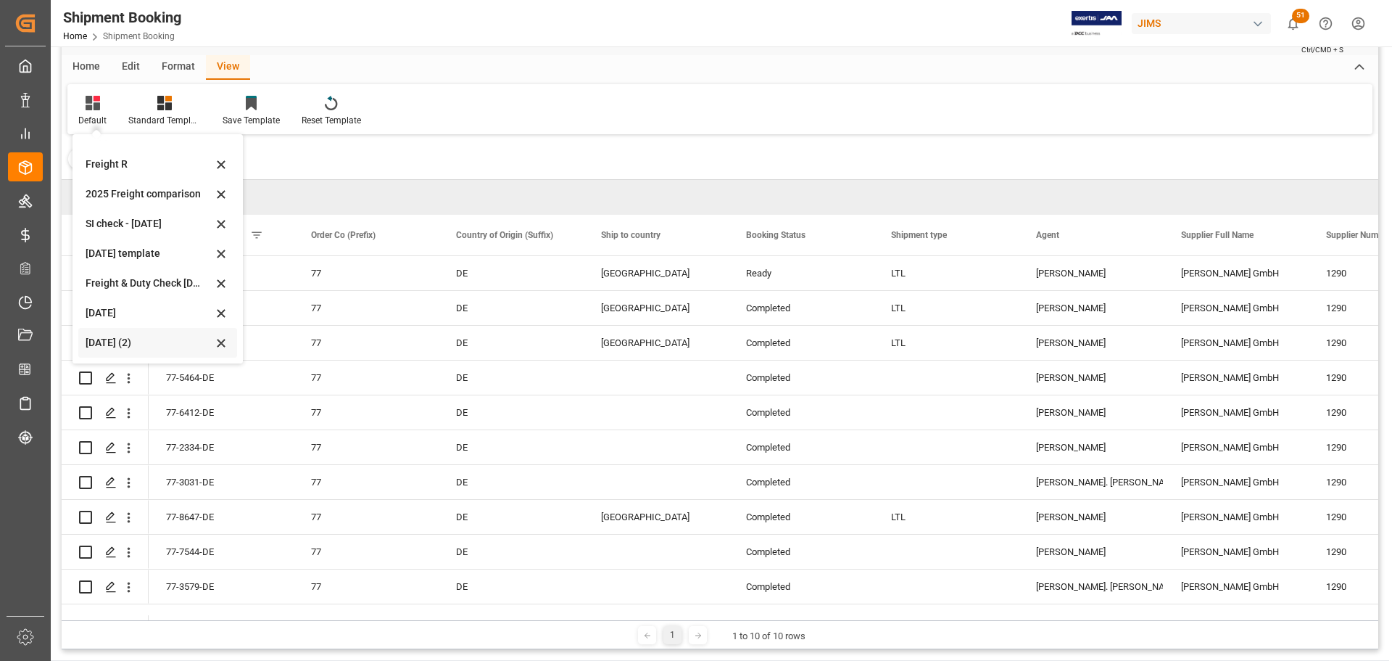
scroll to position [73, 0]
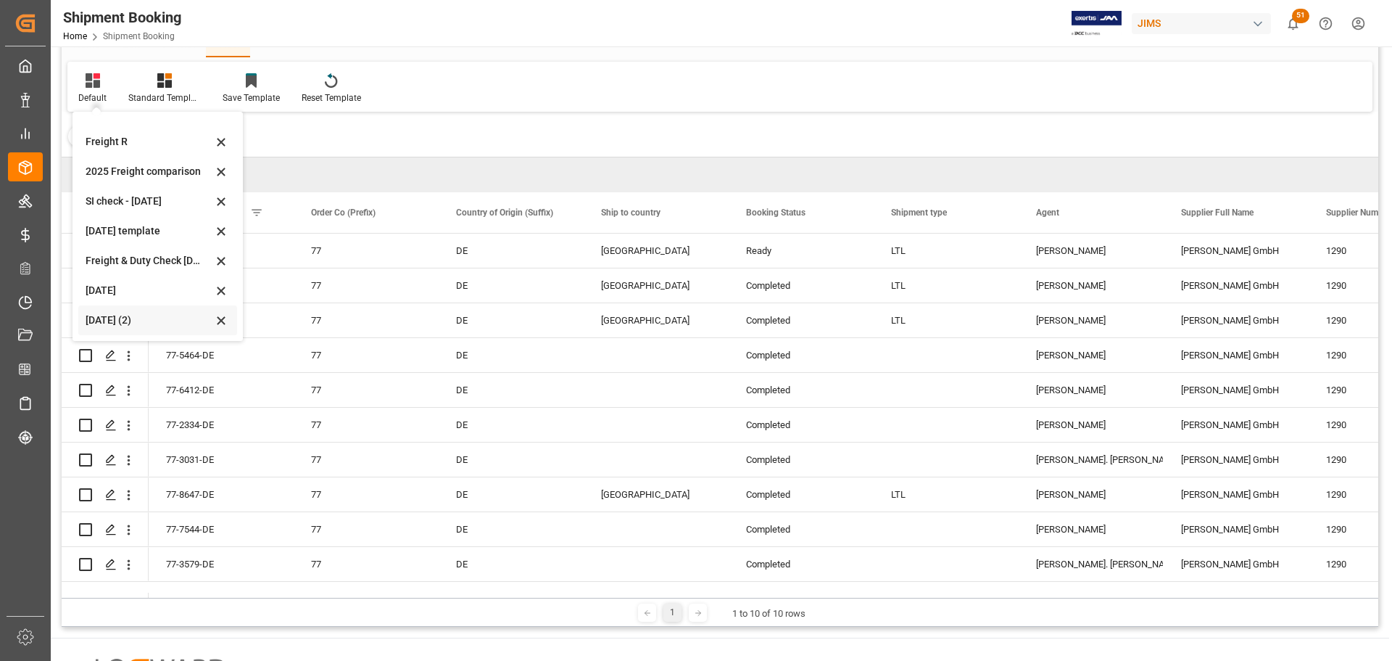
click at [102, 313] on div "Aug 2025 (2)" at bounding box center [149, 320] width 127 height 15
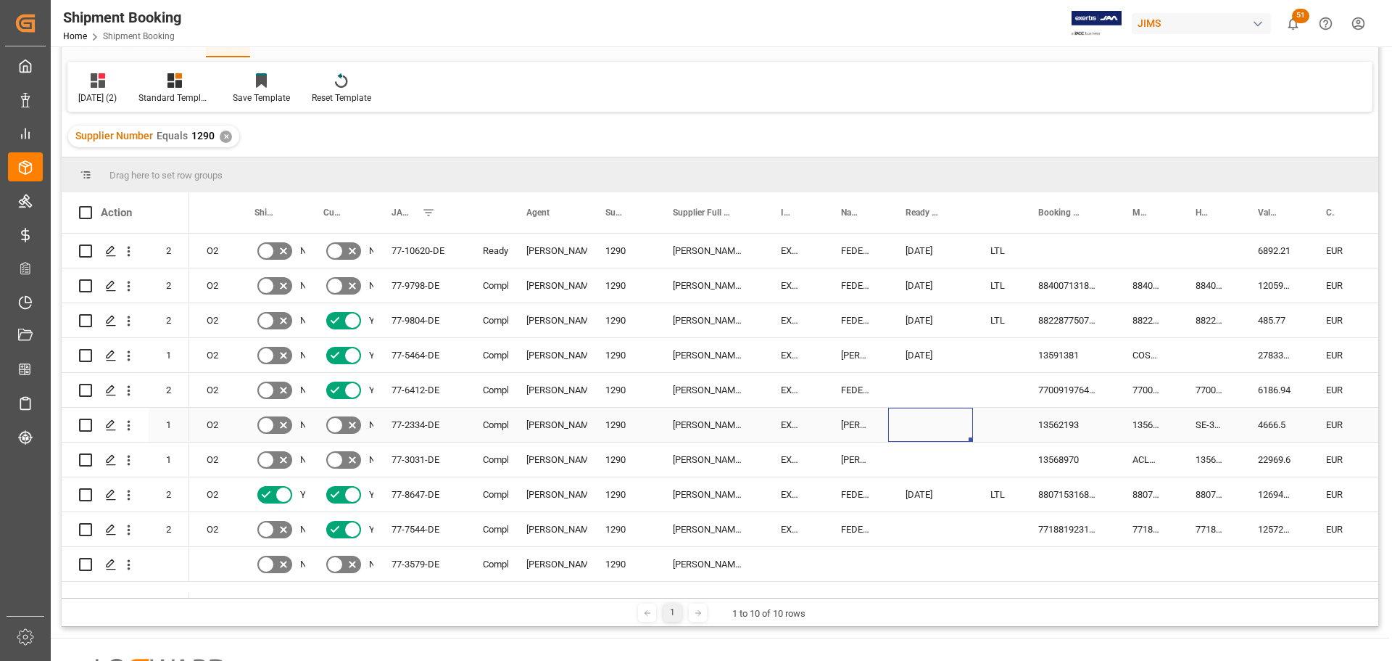
click at [941, 434] on div "Press SPACE to select this row." at bounding box center [930, 424] width 85 height 34
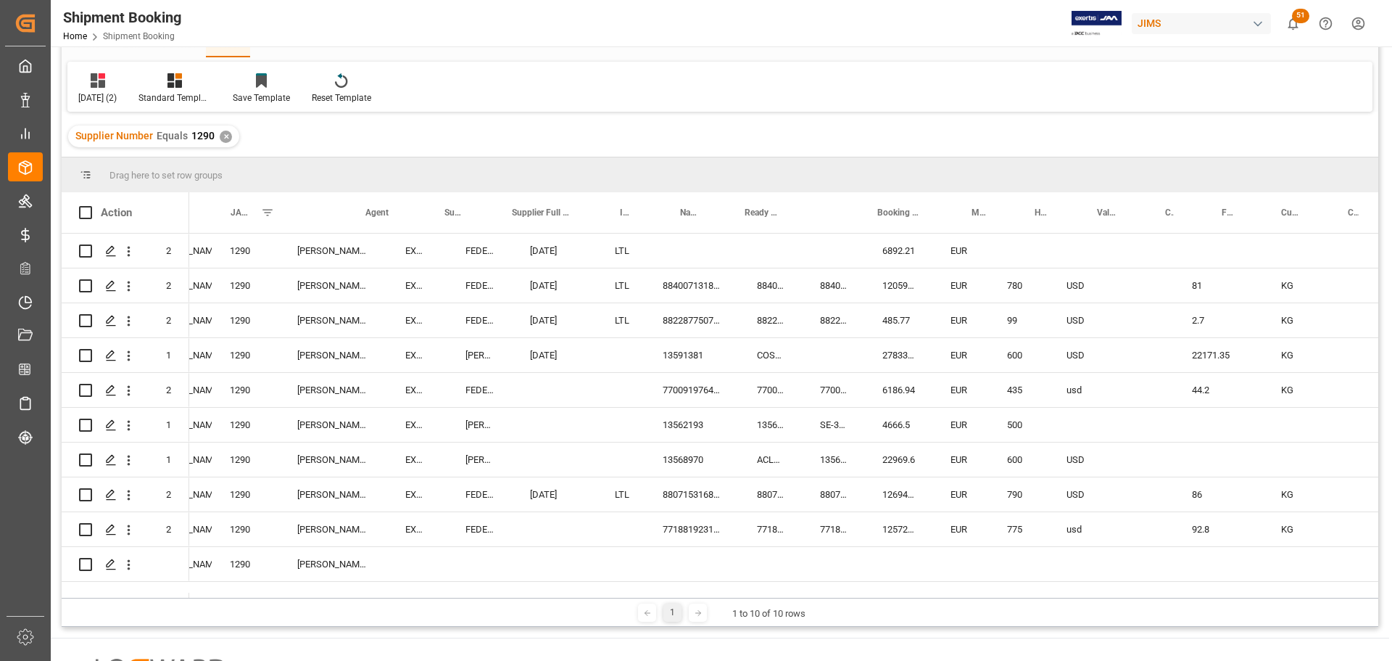
scroll to position [0, 380]
click at [679, 245] on div "Press SPACE to select this row." at bounding box center [688, 250] width 94 height 34
click at [657, 587] on div "Schaller GmbH EXW Postbauer-Heng, FEDEX INTERNATIONAL ECONOMY 10-20-2025 LTL 68…" at bounding box center [783, 415] width 1189 height 364
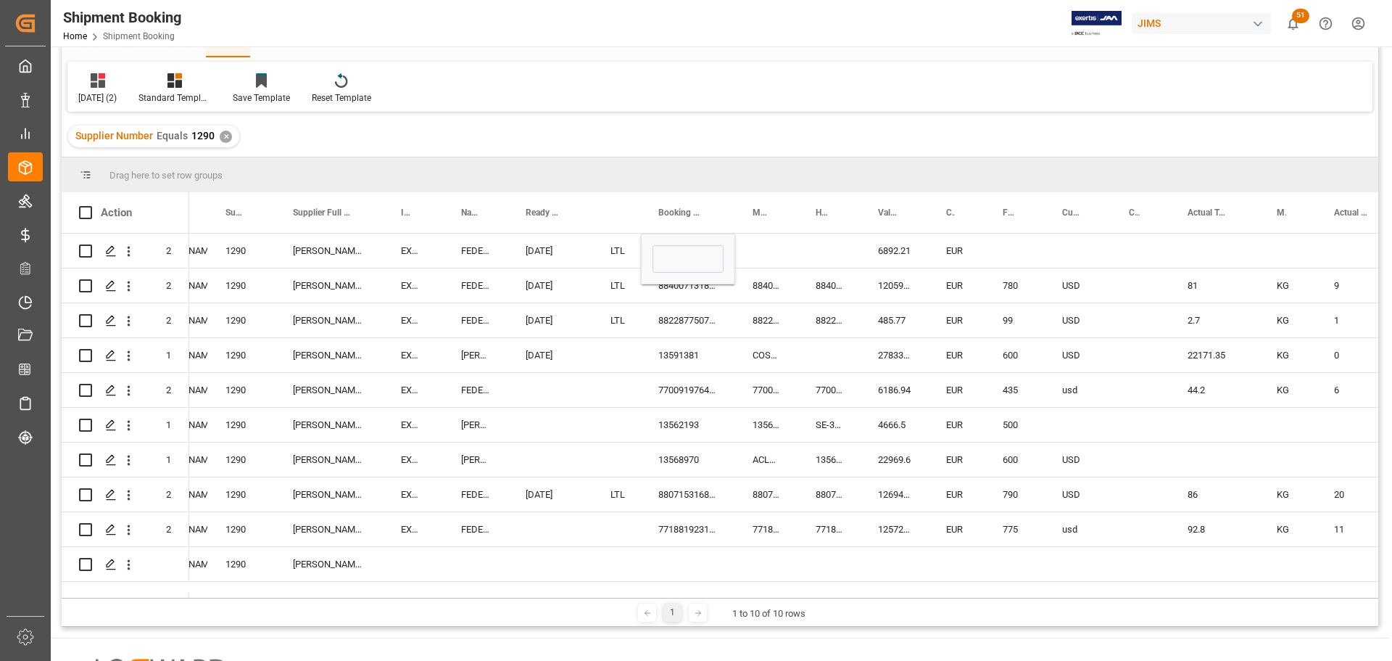
drag, startPoint x: 614, startPoint y: 597, endPoint x: 605, endPoint y: 574, distance: 25.7
click at [595, 592] on div "Drag here to set row groups Drag here to set column labels Action Mode of Trans…" at bounding box center [720, 391] width 1317 height 469
click at [603, 565] on div "Press SPACE to select this row." at bounding box center [617, 564] width 48 height 34
drag, startPoint x: 543, startPoint y: 597, endPoint x: 430, endPoint y: 605, distance: 113.4
click at [430, 605] on div "1 1 to 10 of 10 rows" at bounding box center [720, 611] width 1317 height 29
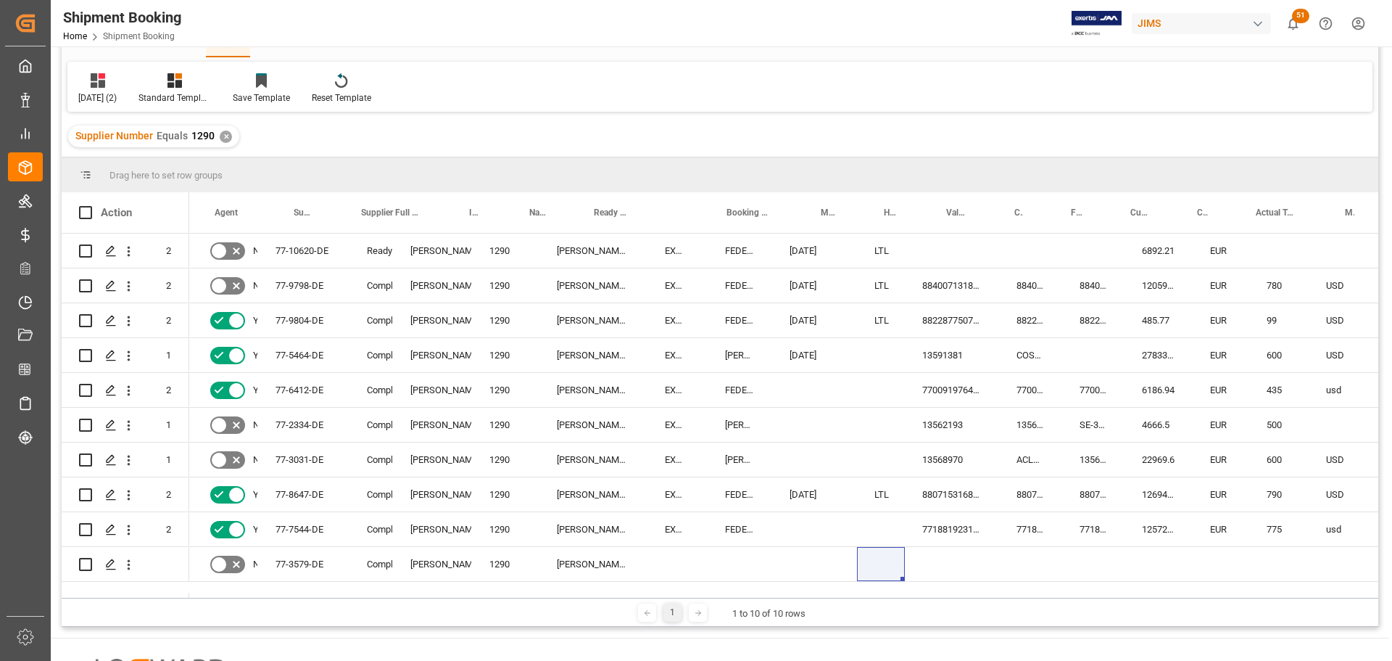
scroll to position [0, 594]
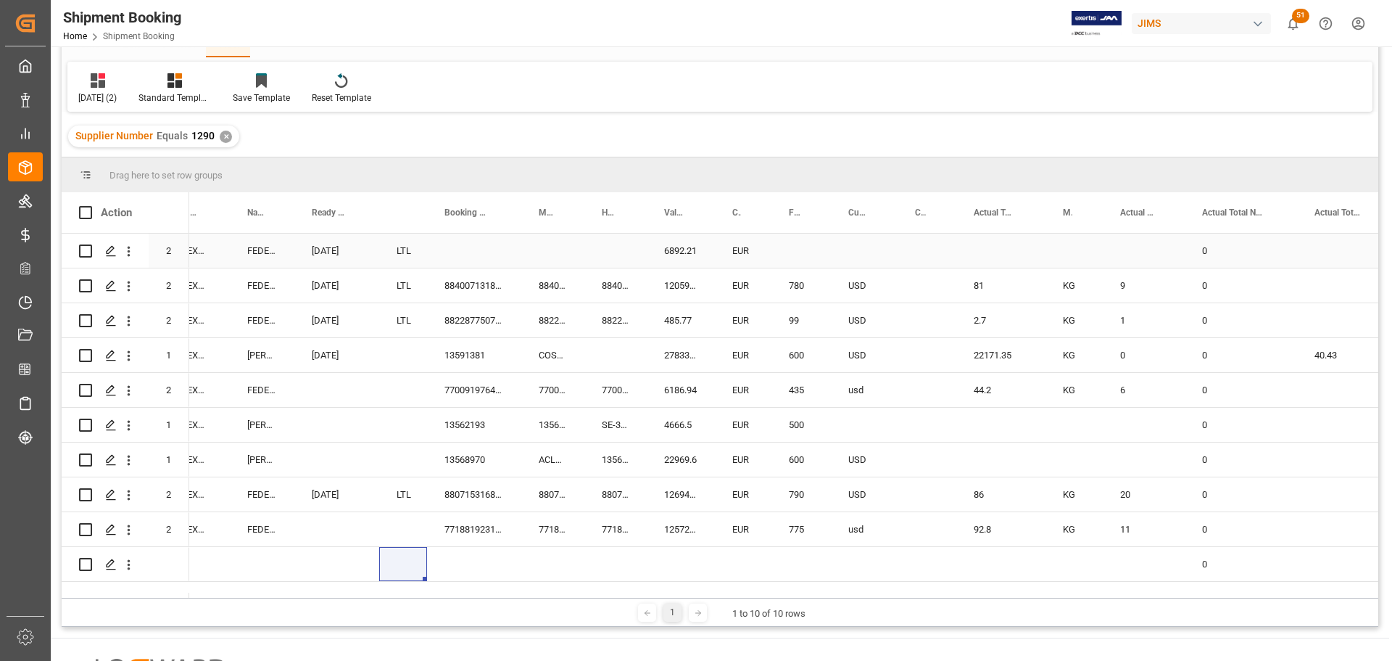
click at [453, 244] on div "Press SPACE to select this row." at bounding box center [474, 250] width 94 height 34
click at [456, 246] on input "Press SPACE to select this row." at bounding box center [474, 259] width 71 height 28
paste input "884594214840"
type input "884594214840"
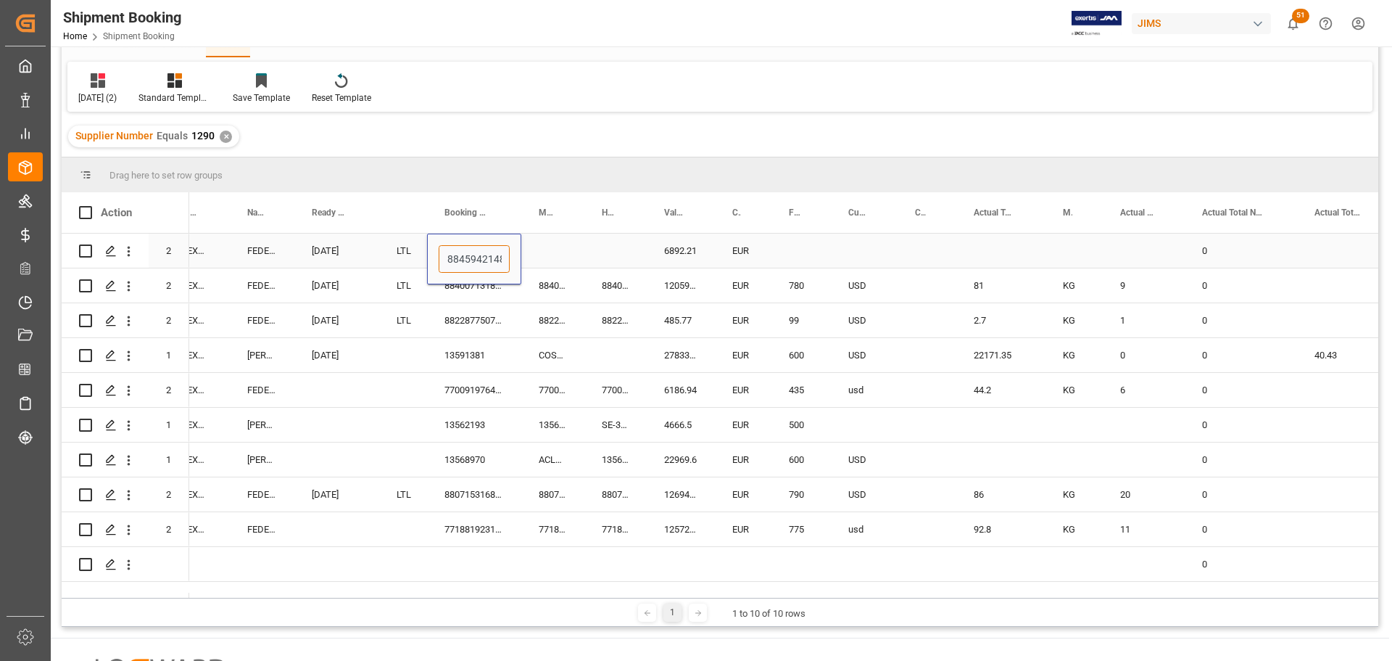
scroll to position [0, 14]
click at [558, 250] on div "Press SPACE to select this row." at bounding box center [552, 250] width 63 height 34
click at [490, 255] on div "884594214840" at bounding box center [474, 250] width 94 height 34
drag, startPoint x: 518, startPoint y: 265, endPoint x: 616, endPoint y: 260, distance: 97.3
click at [785, 244] on div "Press SPACE to select this row." at bounding box center [800, 250] width 59 height 34
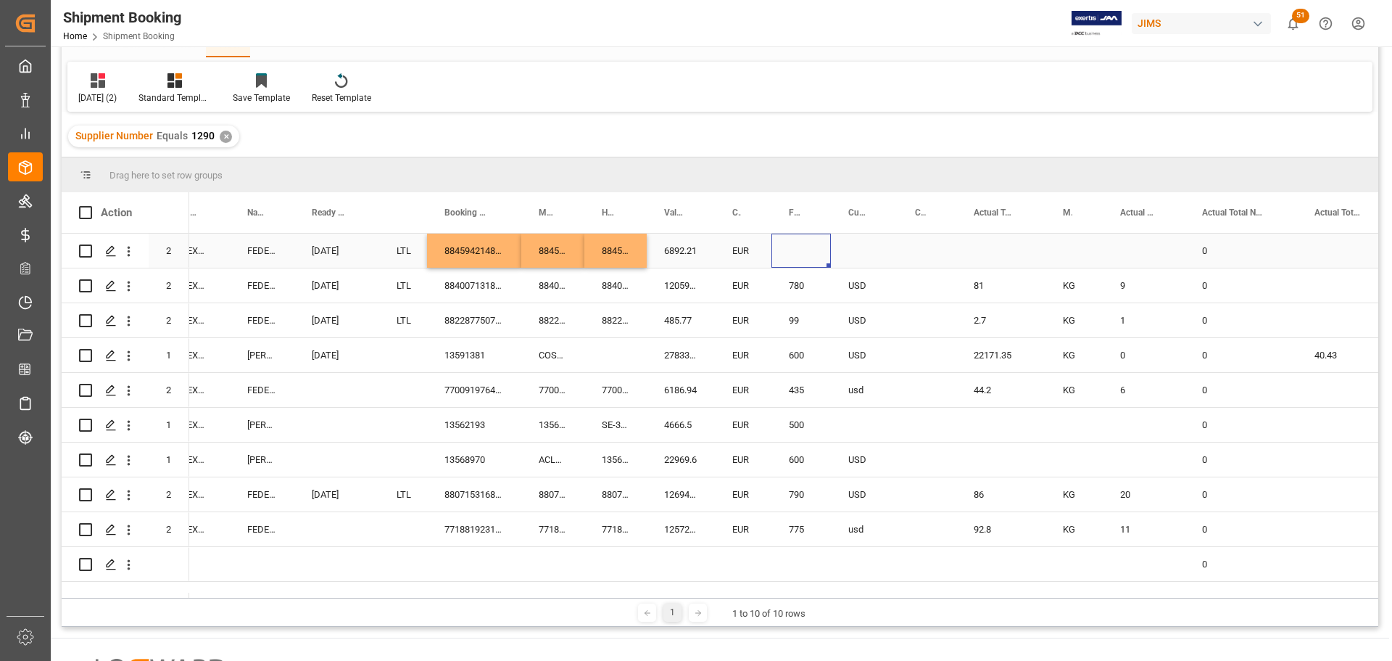
click at [791, 247] on div "Press SPACE to select this row." at bounding box center [800, 250] width 59 height 34
drag, startPoint x: 791, startPoint y: 247, endPoint x: 798, endPoint y: 249, distance: 7.6
click at [797, 249] on div "Press SPACE to select this row." at bounding box center [800, 250] width 59 height 34
click at [802, 251] on input "Press SPACE to select this row." at bounding box center [801, 259] width 36 height 28
type input "495"
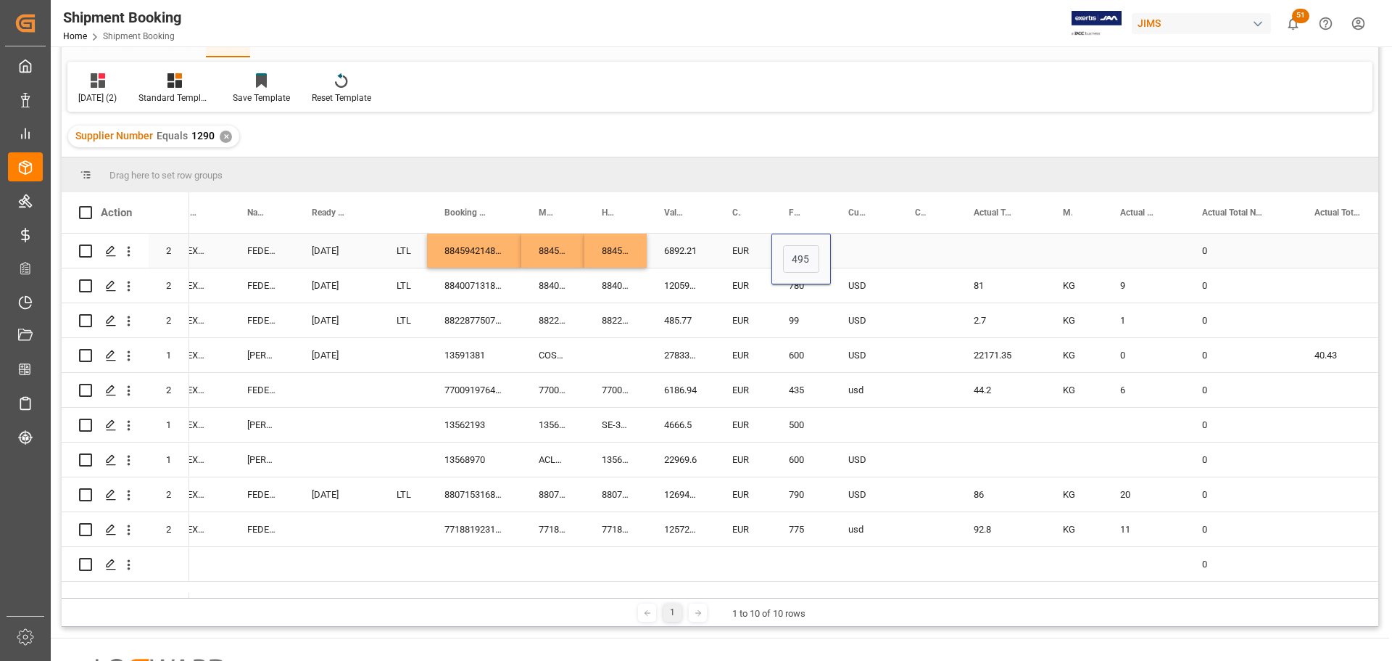
click at [853, 239] on div "Press SPACE to select this row." at bounding box center [864, 250] width 67 height 34
click at [855, 252] on div "Press SPACE to select this row." at bounding box center [864, 250] width 67 height 34
click at [864, 258] on input "Press SPACE to select this row." at bounding box center [865, 259] width 44 height 28
type input "USD"
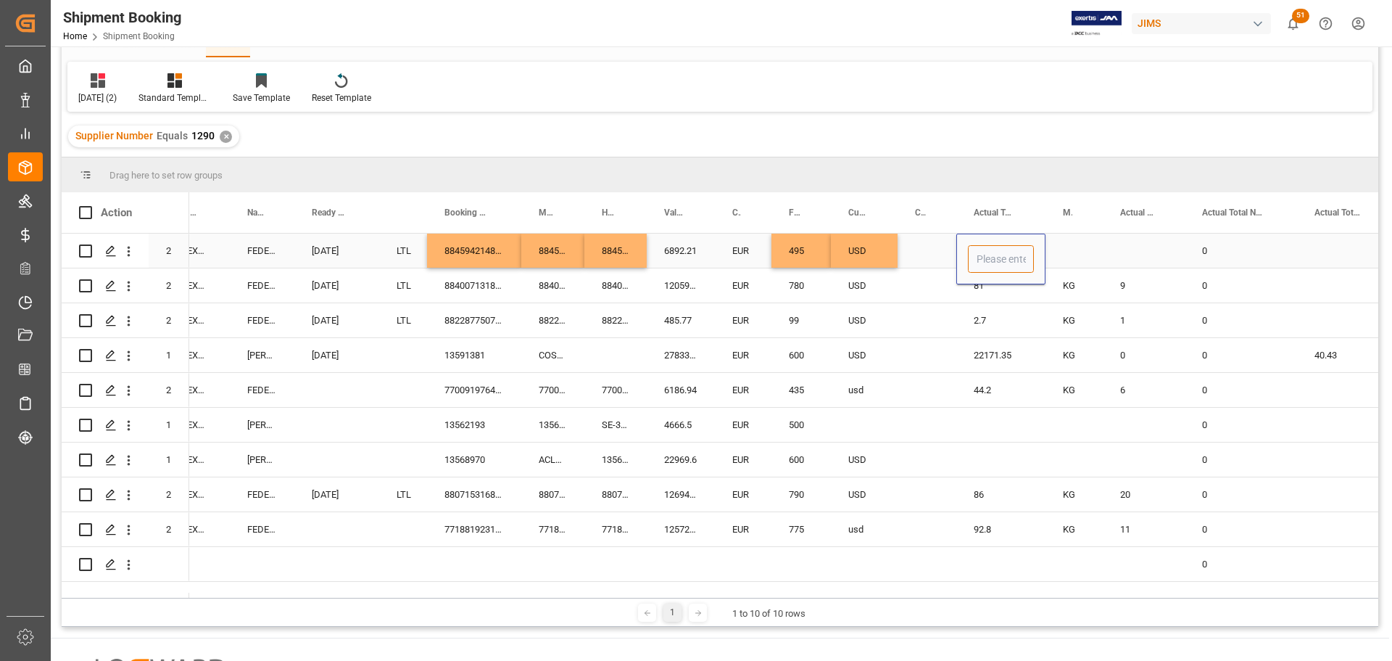
click at [1001, 257] on input "Press SPACE to select this row." at bounding box center [1001, 259] width 66 height 28
type input "41"
click at [1073, 266] on icon "open menu" at bounding box center [1075, 259] width 17 height 17
drag, startPoint x: 1072, startPoint y: 302, endPoint x: 1093, endPoint y: 290, distance: 24.0
click at [1073, 302] on div "KG" at bounding box center [1074, 300] width 33 height 51
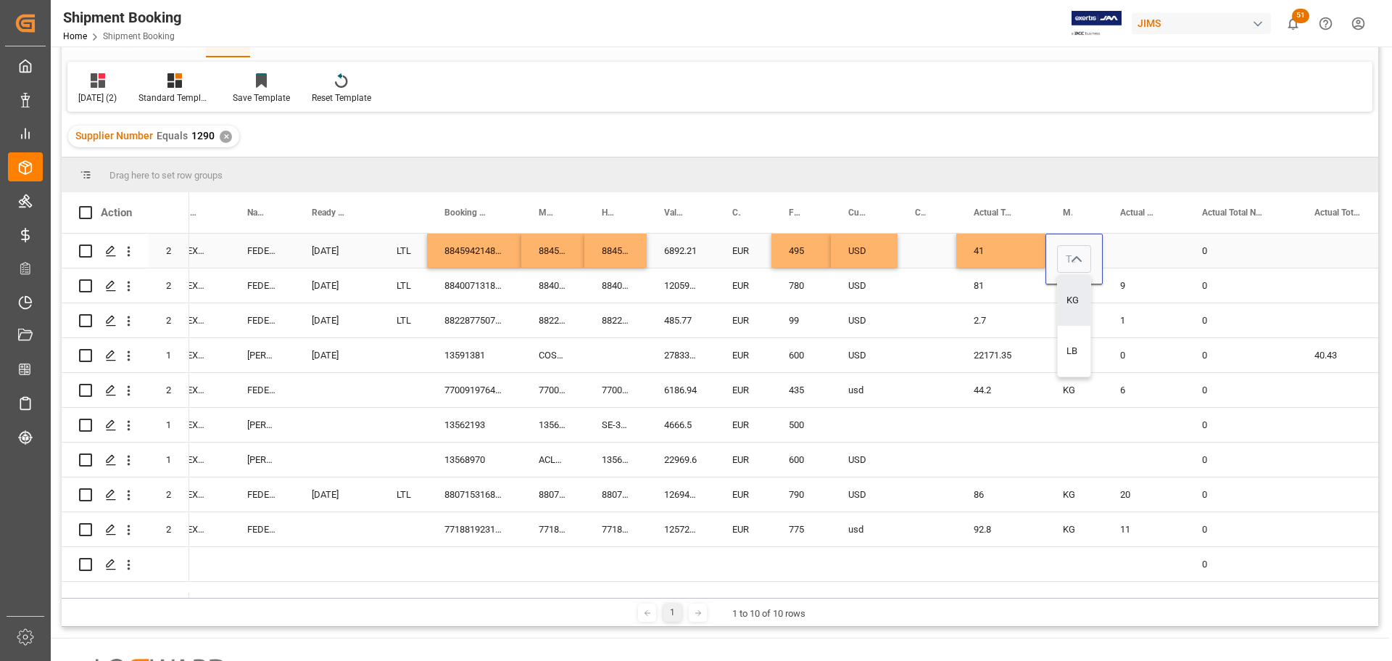
type input "KG"
click at [1140, 255] on div "Press SPACE to select this row." at bounding box center [1144, 250] width 82 height 34
click at [1138, 250] on div "Press SPACE to select this row." at bounding box center [1144, 250] width 82 height 34
click at [1138, 252] on input "Press SPACE to select this row." at bounding box center [1143, 259] width 59 height 28
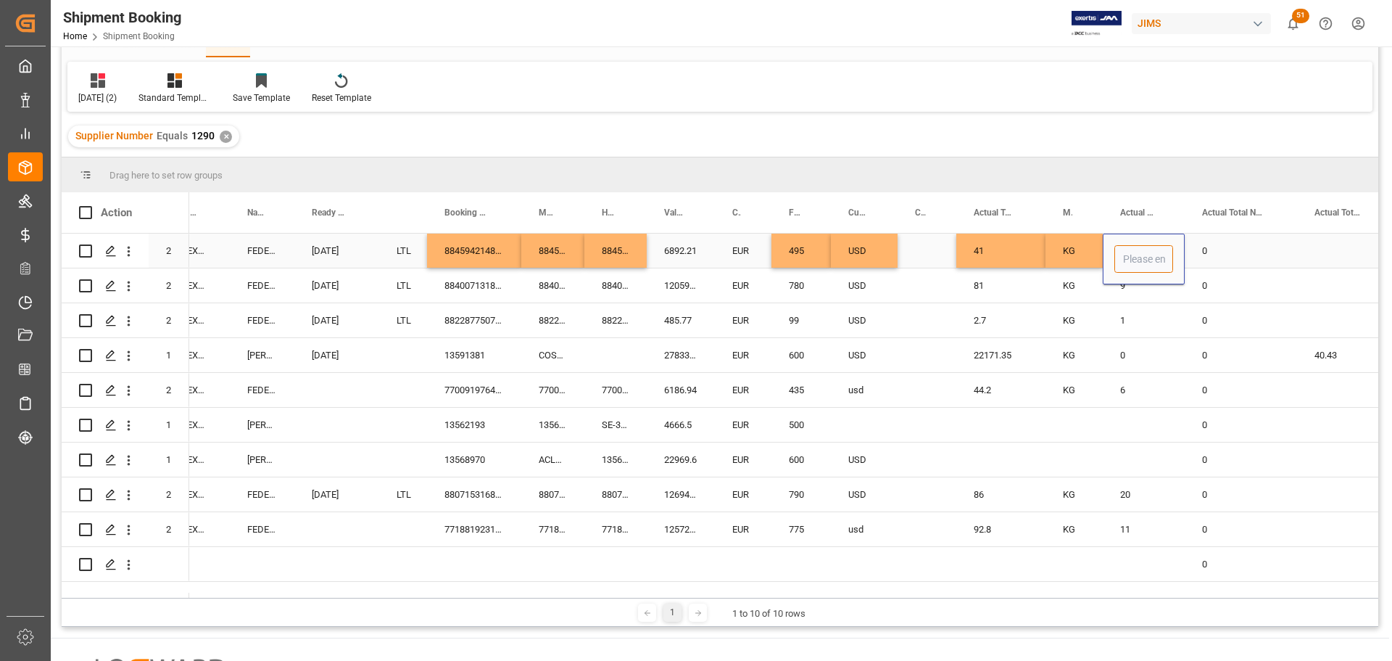
type input "6"
click at [1253, 240] on div "0" at bounding box center [1241, 250] width 112 height 34
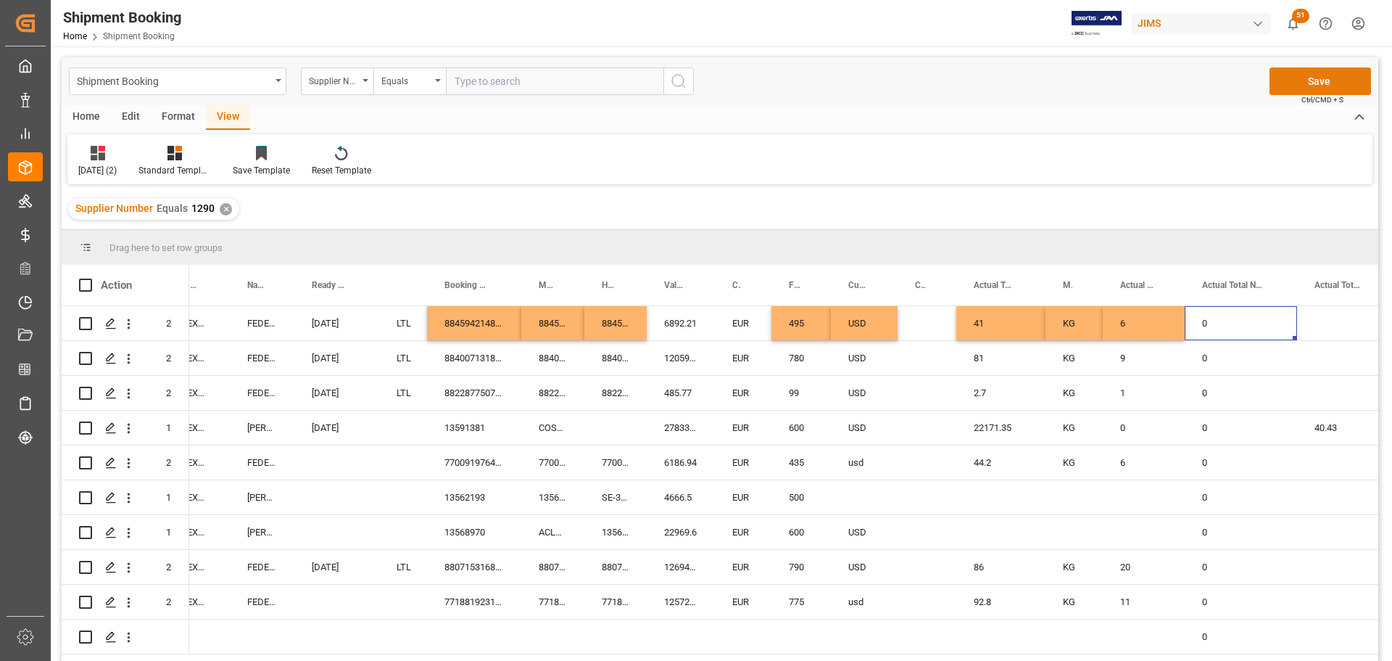
click at [1341, 78] on button "Save" at bounding box center [1321, 81] width 102 height 28
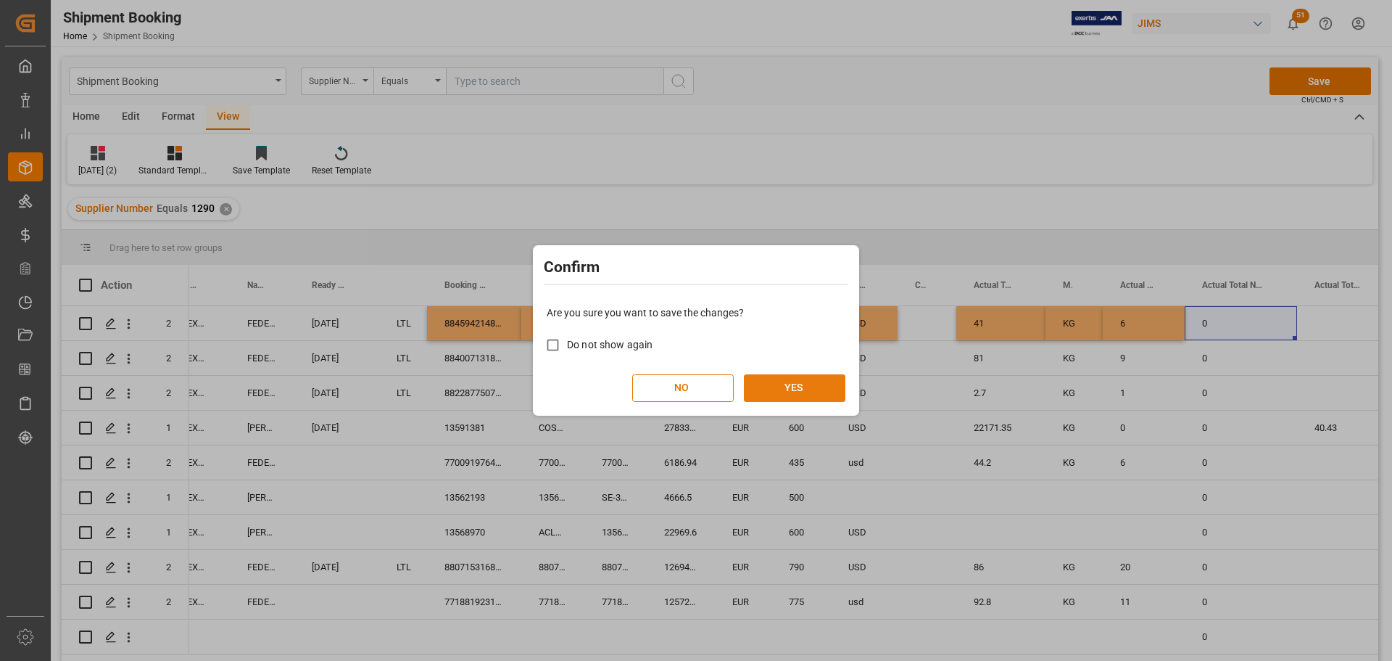
click at [805, 384] on button "YES" at bounding box center [795, 388] width 102 height 28
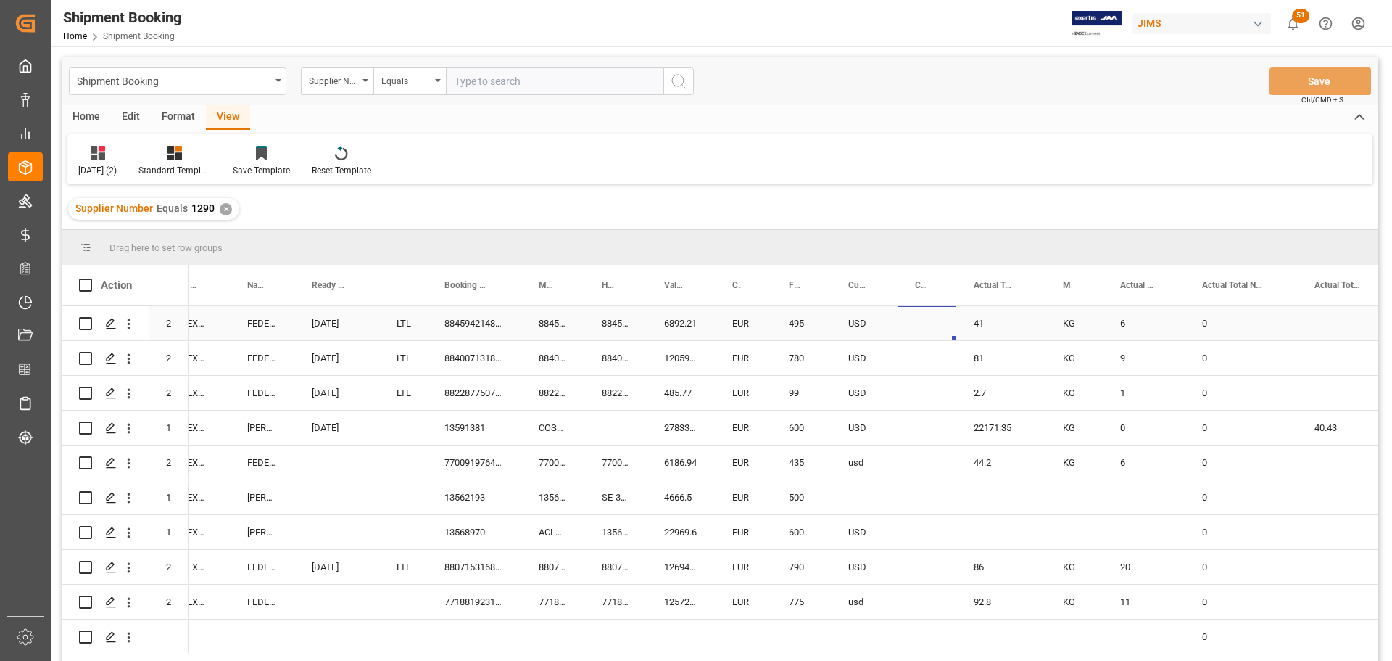
click at [901, 320] on div "Press SPACE to select this row." at bounding box center [927, 323] width 59 height 34
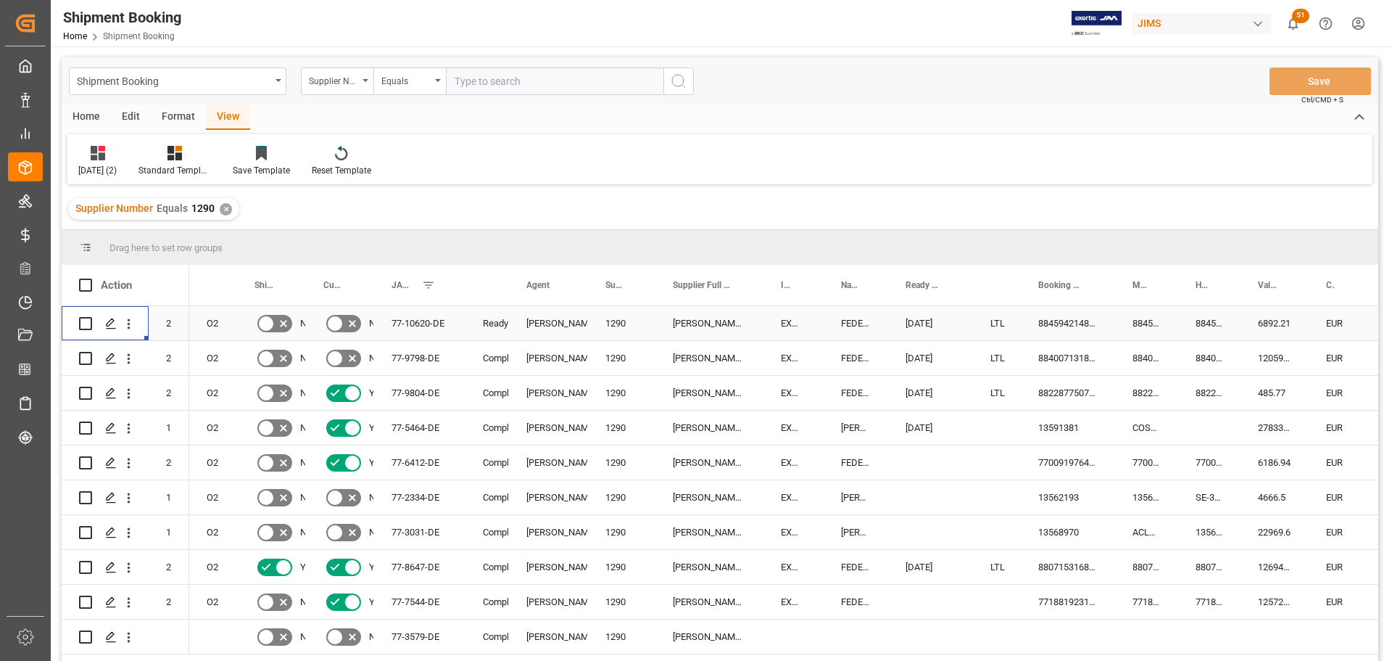
click at [415, 318] on div "77-10620-DE" at bounding box center [419, 323] width 91 height 34
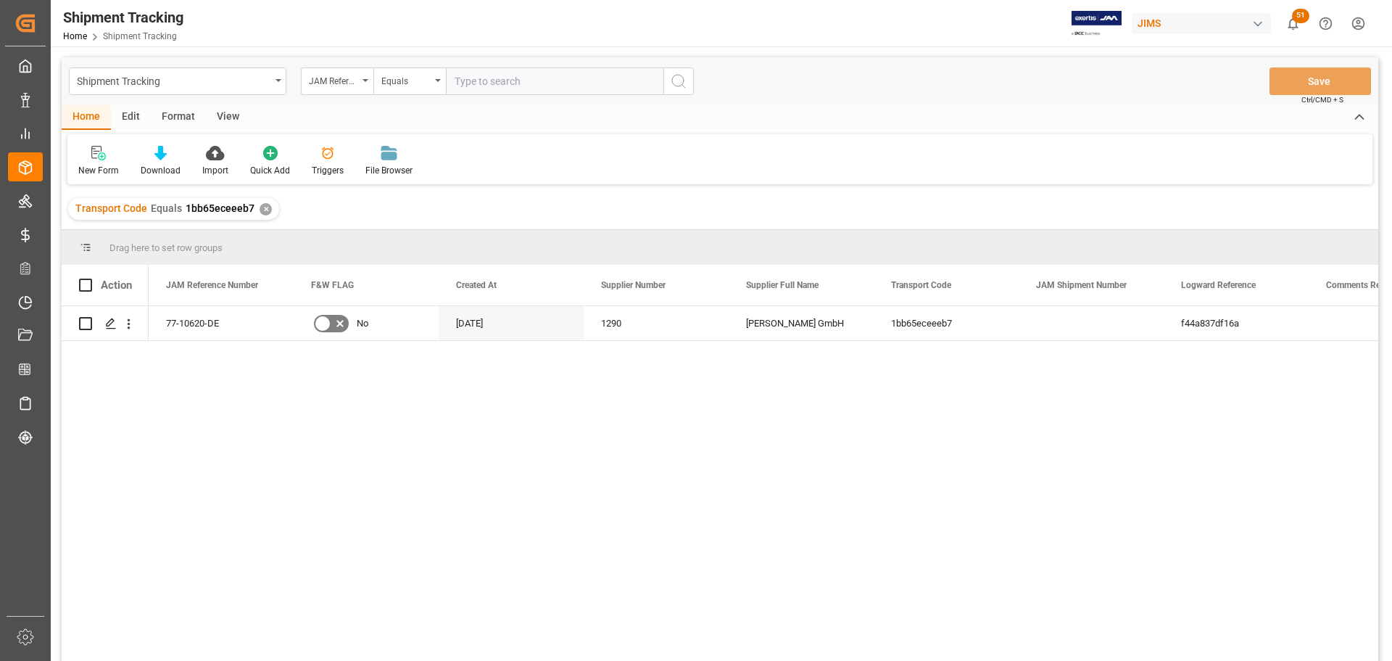
click at [231, 113] on div "View" at bounding box center [228, 117] width 44 height 25
click at [93, 162] on div "Default" at bounding box center [92, 161] width 50 height 32
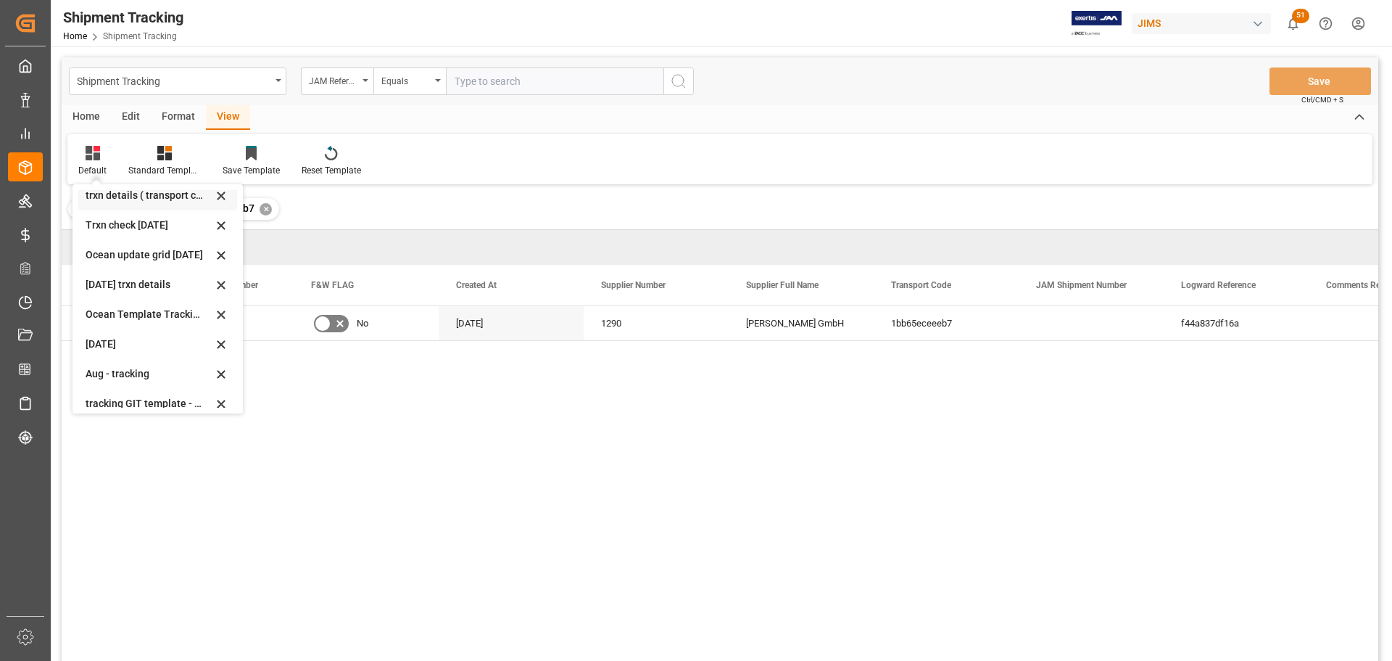
scroll to position [228, 0]
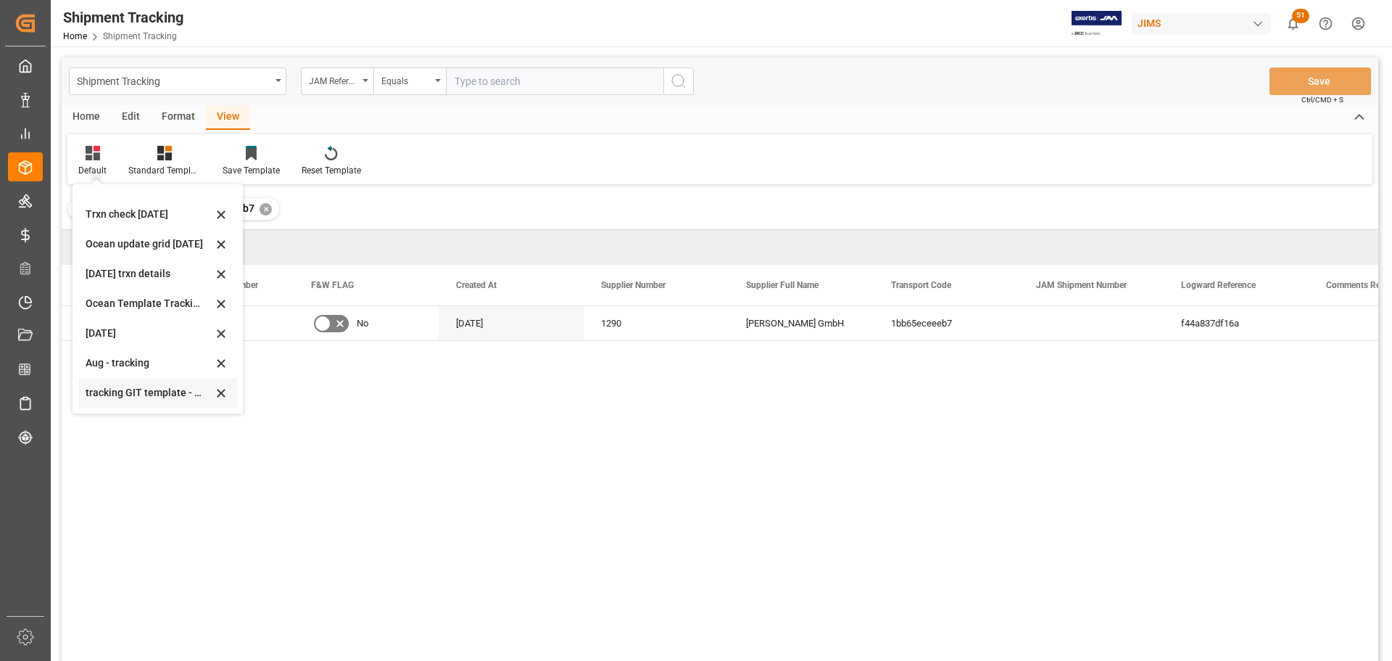
click at [132, 391] on div "tracking GIT template - Rev" at bounding box center [149, 392] width 127 height 15
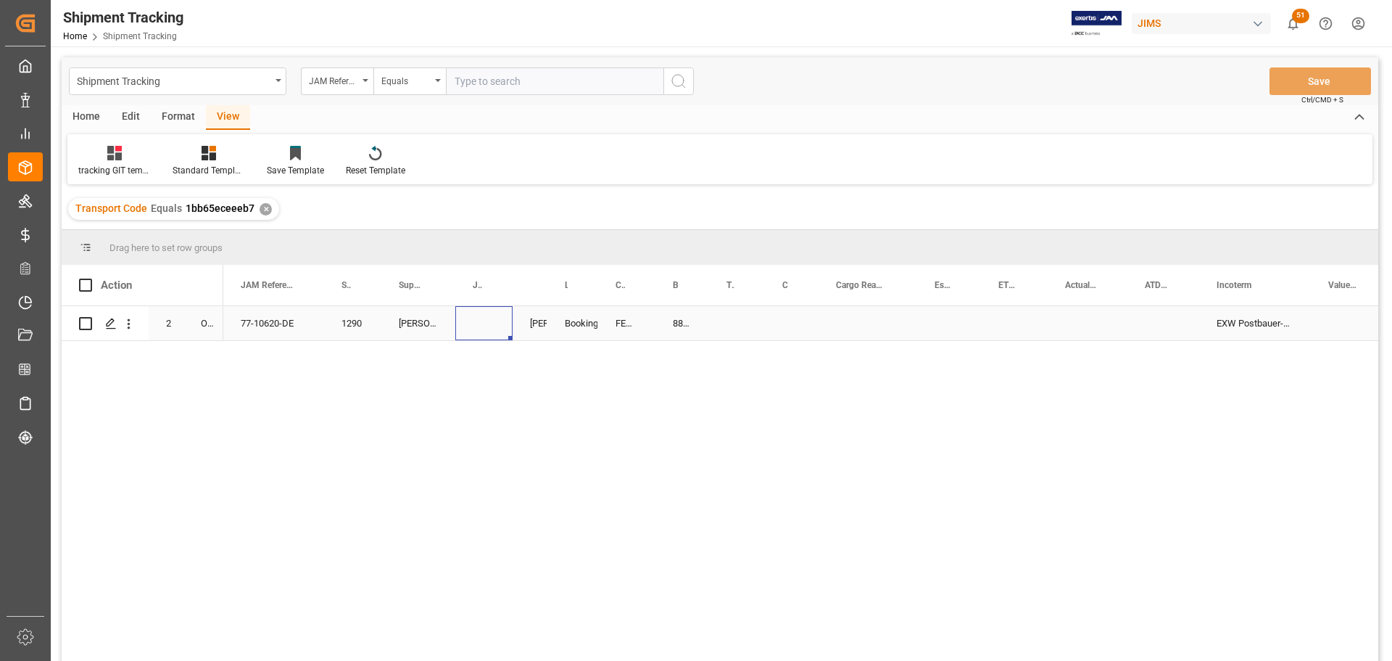
click at [469, 321] on div "Press SPACE to select this row." at bounding box center [483, 323] width 57 height 34
click at [470, 321] on div "Press SPACE to select this row." at bounding box center [483, 323] width 57 height 34
click at [475, 323] on input "Press SPACE to select this row." at bounding box center [484, 332] width 34 height 28
paste input "73170"
type input "73170"
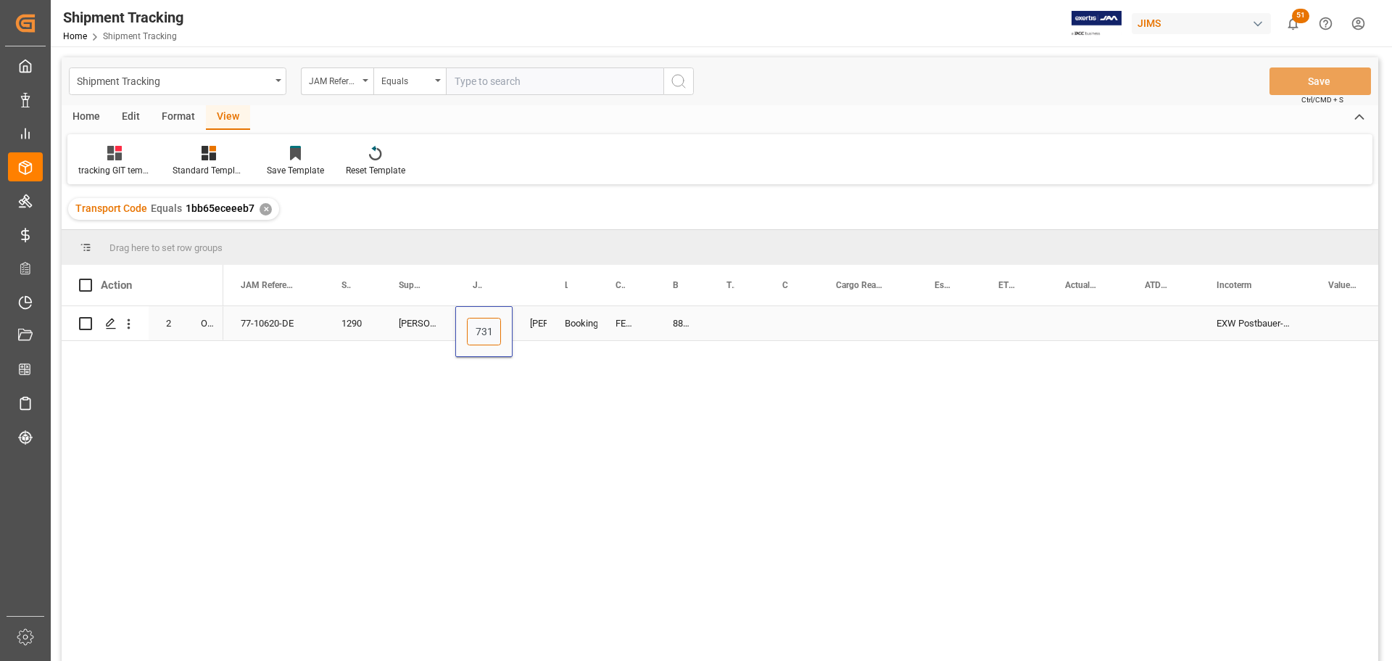
scroll to position [0, 11]
click at [779, 326] on div "Press SPACE to select this row." at bounding box center [792, 323] width 54 height 34
click at [1309, 85] on button "Save" at bounding box center [1321, 81] width 102 height 28
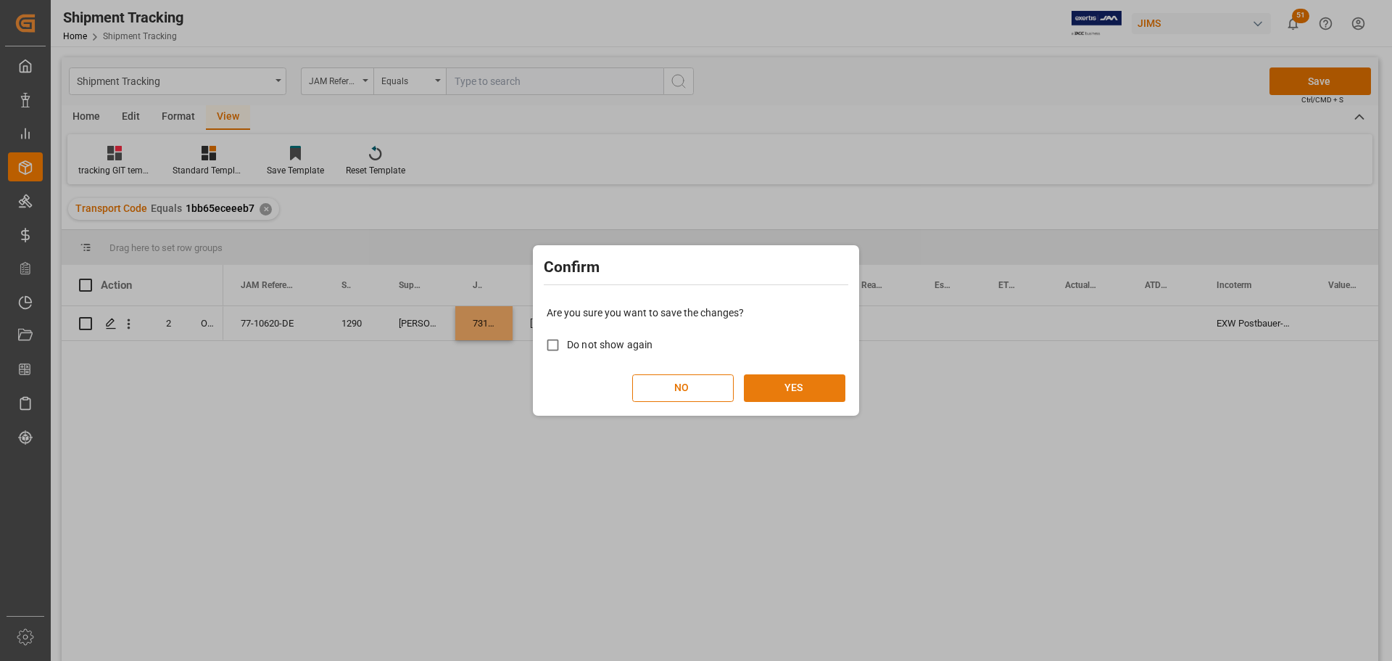
click at [773, 385] on button "YES" at bounding box center [795, 388] width 102 height 28
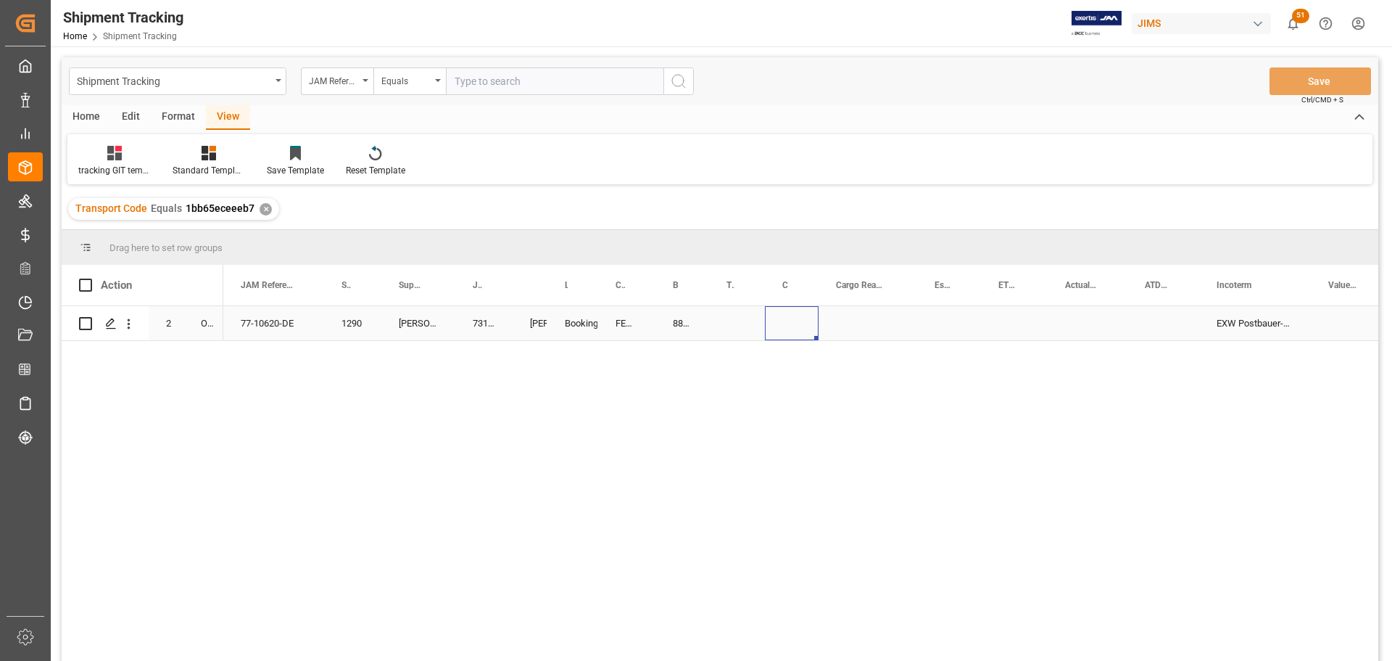
click at [793, 324] on div "Press SPACE to select this row." at bounding box center [792, 323] width 54 height 34
click at [793, 325] on div "Press SPACE to select this row." at bounding box center [792, 323] width 54 height 34
click at [793, 330] on button "Select" at bounding box center [793, 332] width 32 height 28
click at [795, 581] on div "LTL" at bounding box center [796, 588] width 23 height 15
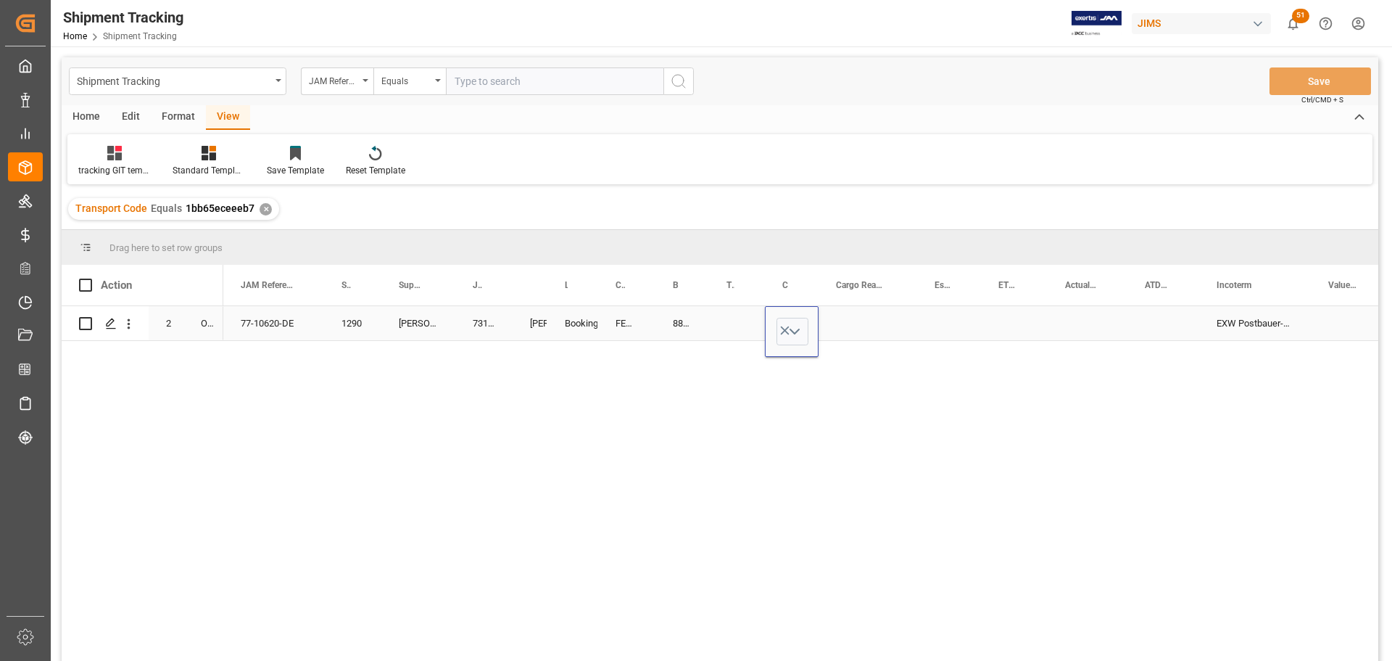
click at [851, 315] on div "Press SPACE to select this row." at bounding box center [868, 323] width 99 height 34
click at [857, 324] on div "Press SPACE to select this row." at bounding box center [868, 323] width 99 height 34
click at [856, 324] on div "Press SPACE to select this row." at bounding box center [868, 323] width 99 height 34
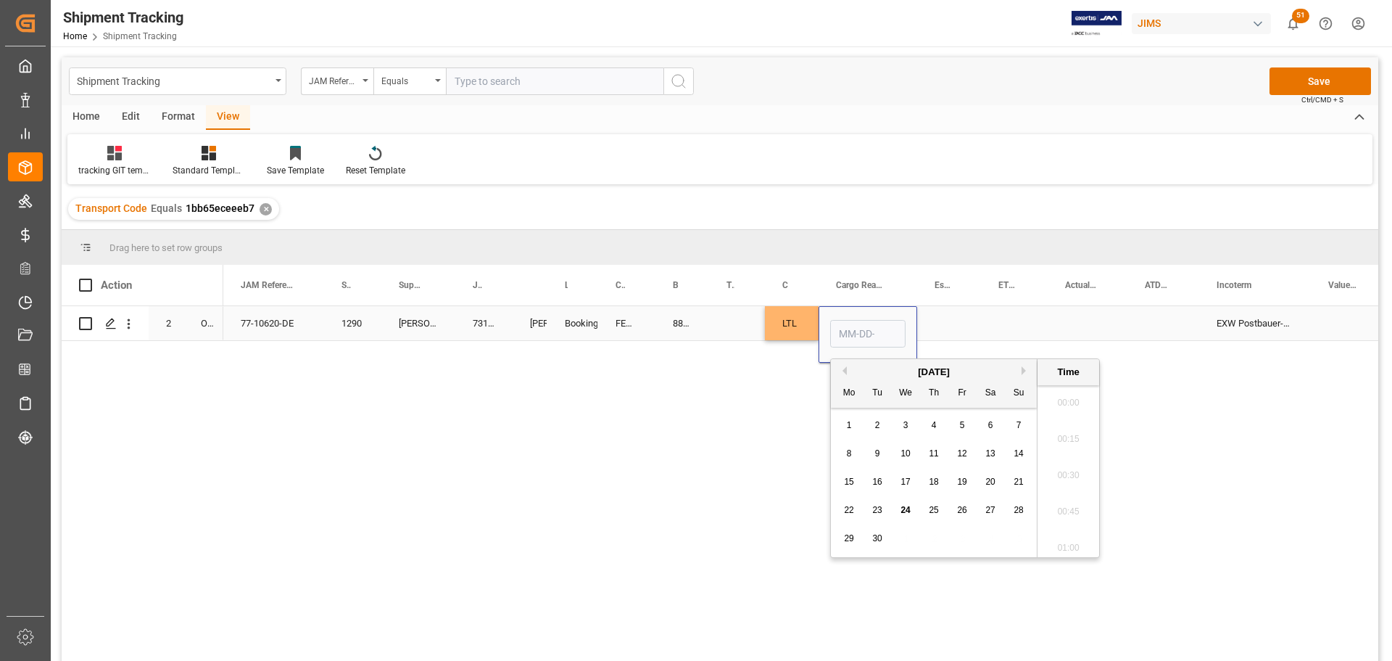
scroll to position [1927, 0]
click at [879, 509] on span "23" at bounding box center [876, 510] width 9 height 10
type input "09-23-2025 00:00"
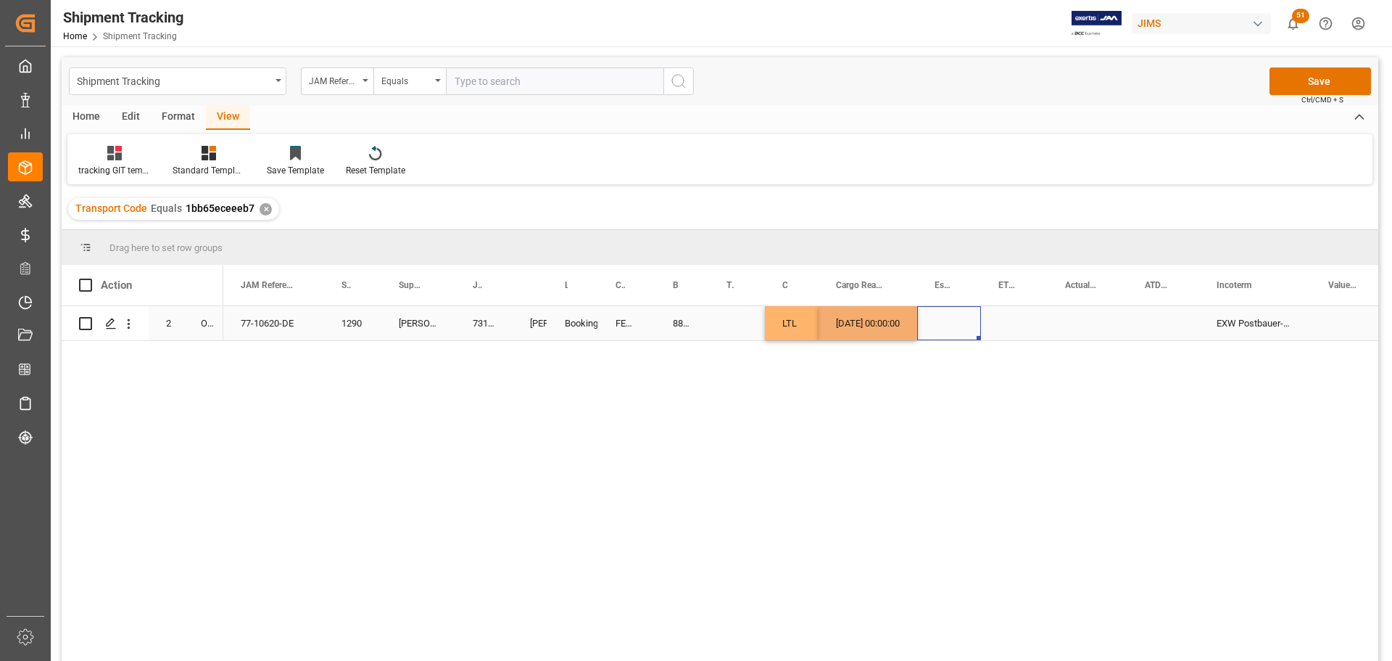
click at [967, 320] on div "Press SPACE to select this row." at bounding box center [949, 323] width 64 height 34
click at [673, 323] on div "884594214840" at bounding box center [682, 323] width 54 height 34
drag, startPoint x: 705, startPoint y: 336, endPoint x: 748, endPoint y: 336, distance: 42.8
click at [944, 313] on div "Press SPACE to select this row." at bounding box center [949, 323] width 64 height 34
click at [943, 313] on div "Press SPACE to select this row." at bounding box center [949, 323] width 64 height 34
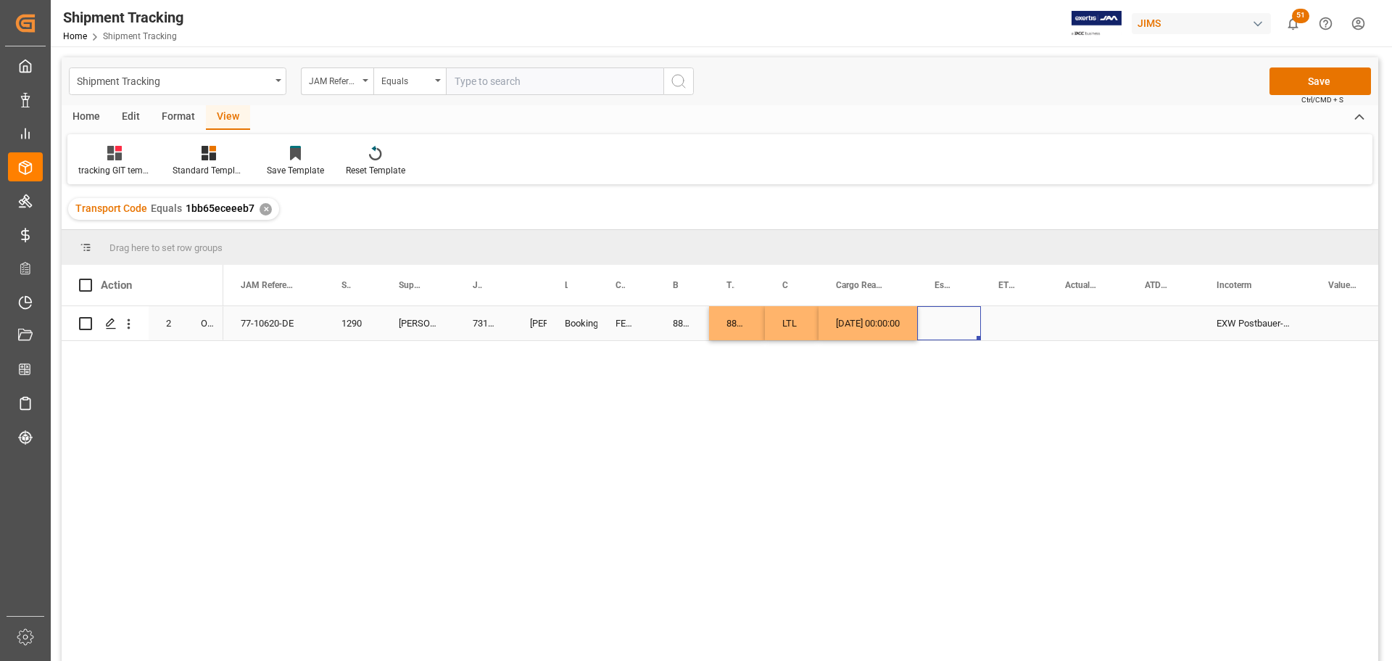
click at [943, 313] on div "Press SPACE to select this row." at bounding box center [949, 323] width 64 height 34
click at [948, 315] on div "Press SPACE to select this row." at bounding box center [949, 323] width 64 height 34
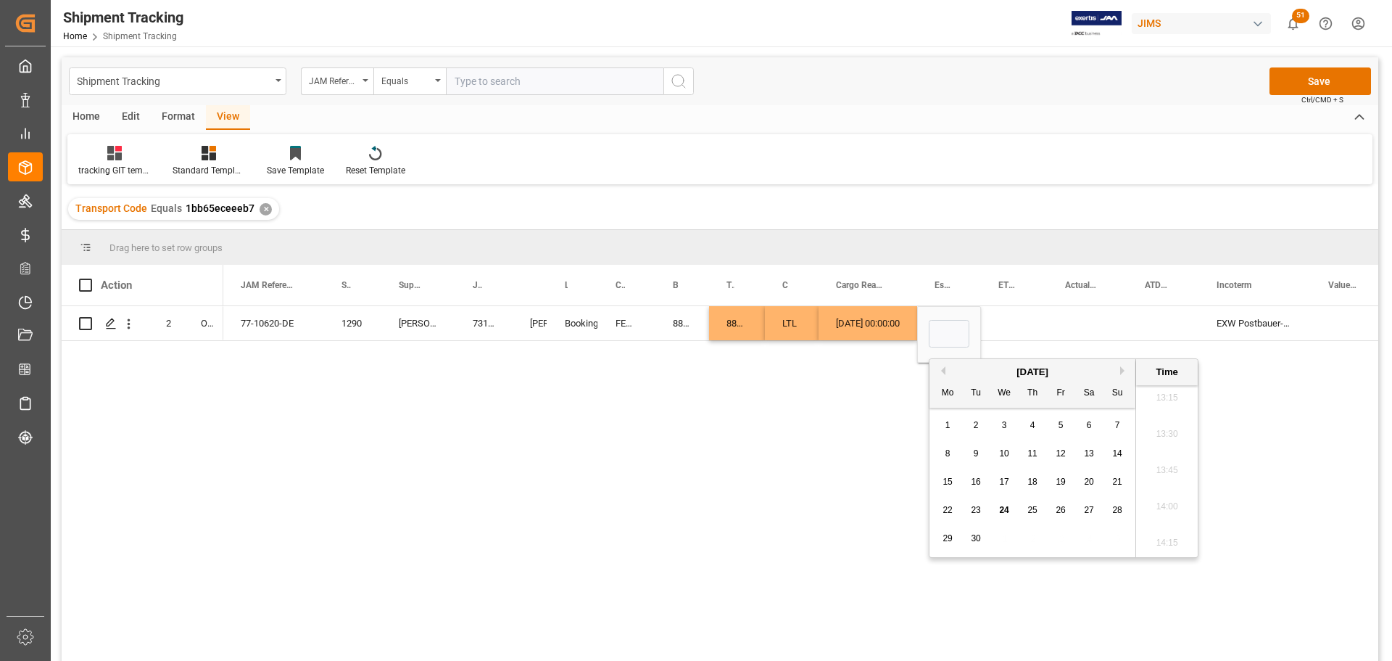
click at [978, 510] on span "23" at bounding box center [975, 510] width 9 height 10
type input "09-23-2025 00:00"
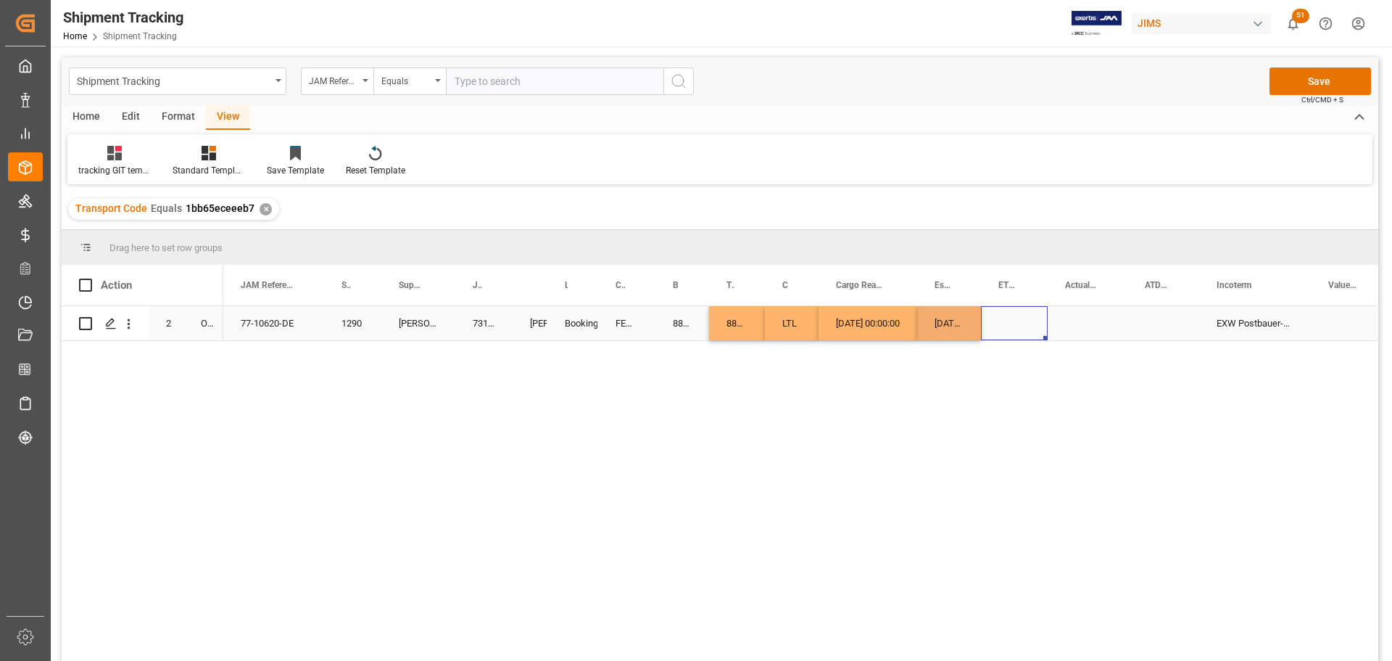
click at [1034, 324] on div "Press SPACE to select this row." at bounding box center [1014, 323] width 67 height 34
click at [953, 323] on div "09-23-2025 00:00:00" at bounding box center [949, 323] width 64 height 34
drag, startPoint x: 978, startPoint y: 335, endPoint x: 1007, endPoint y: 335, distance: 29.0
click at [940, 326] on div "09-23-2025 00:00:00" at bounding box center [949, 323] width 64 height 34
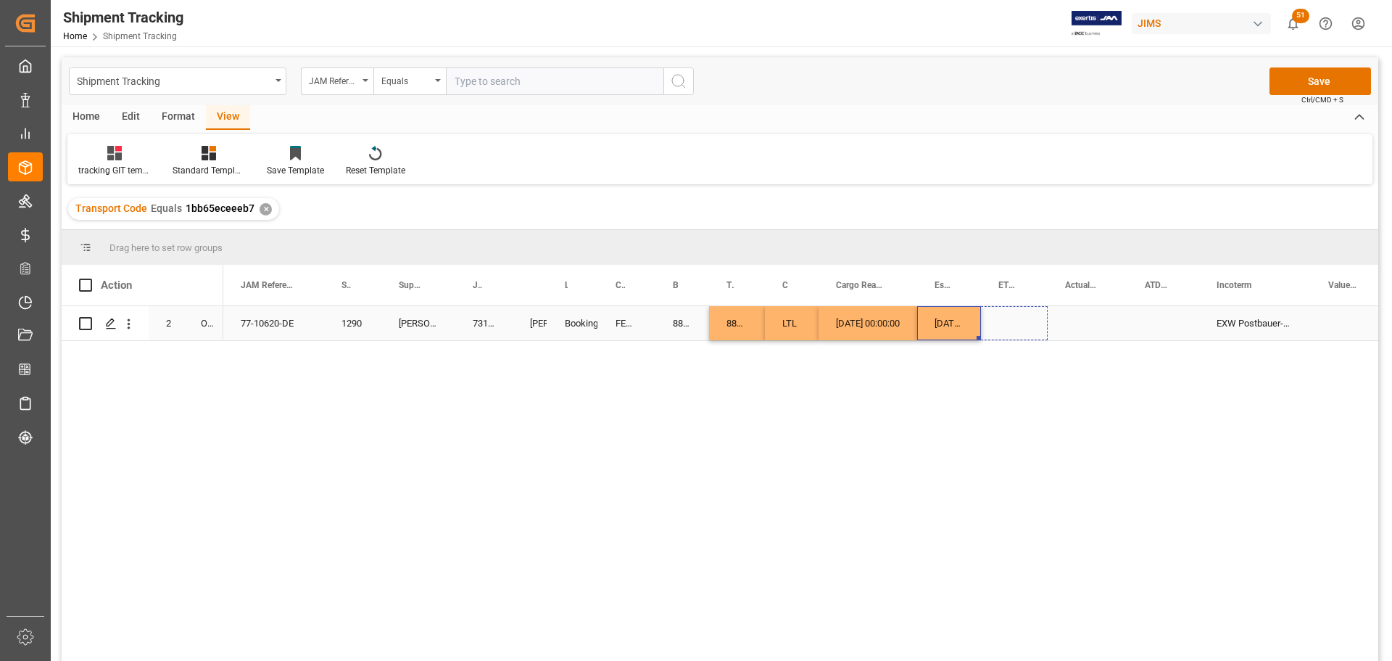
drag, startPoint x: 978, startPoint y: 336, endPoint x: 1002, endPoint y: 330, distance: 24.8
click at [1083, 320] on div "Press SPACE to select this row." at bounding box center [1088, 323] width 80 height 34
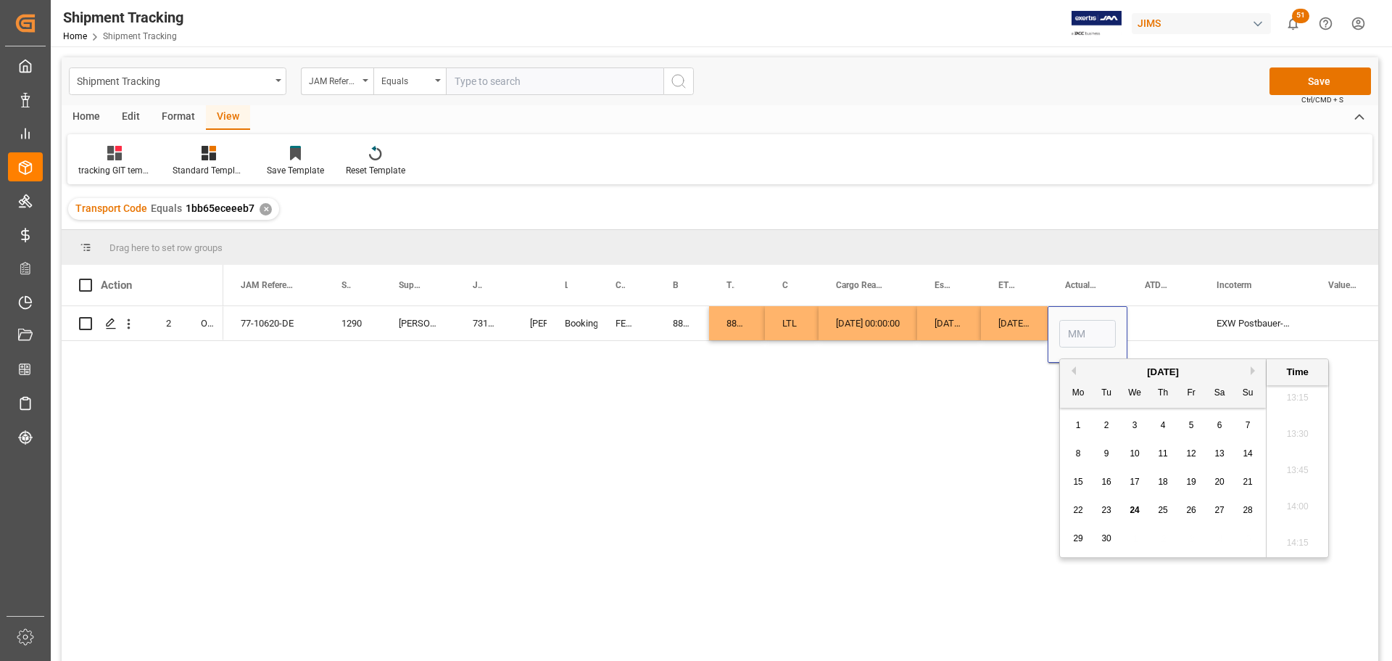
click at [1133, 510] on span "24" at bounding box center [1134, 510] width 9 height 10
type input "09-24-2025 00:00"
click at [1144, 315] on div "Press SPACE to select this row." at bounding box center [1163, 323] width 72 height 34
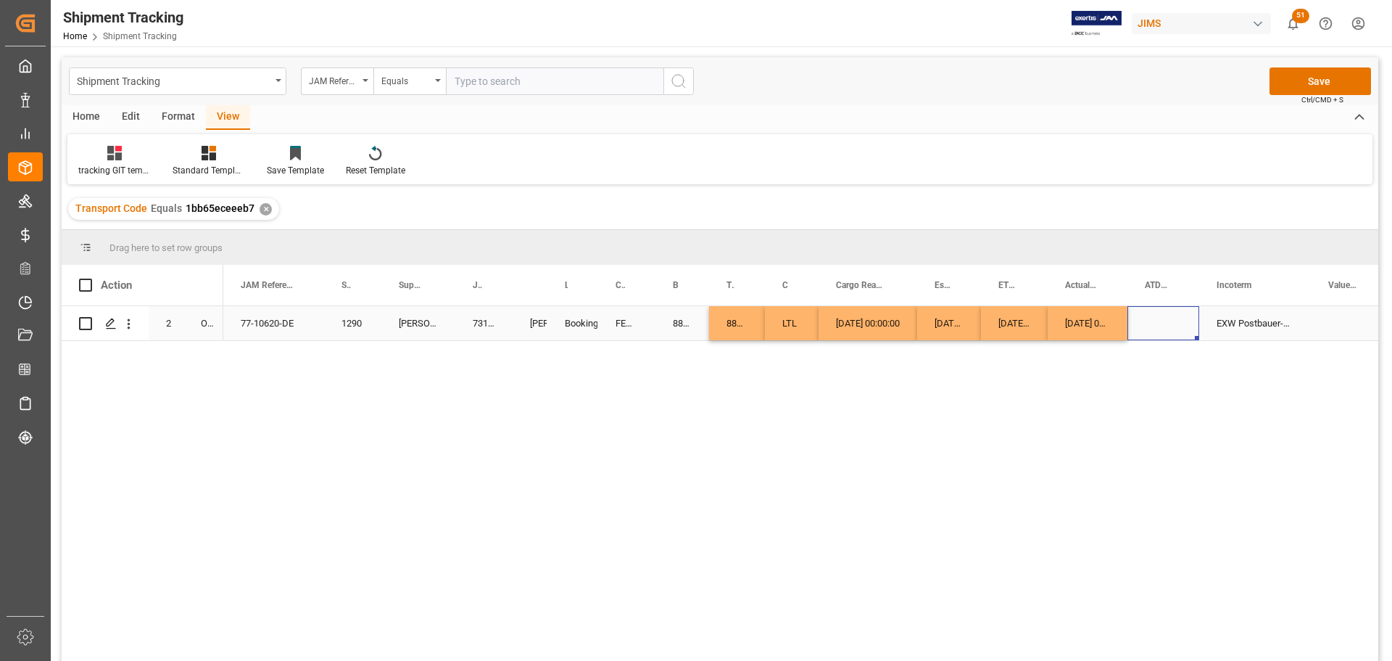
click at [1154, 323] on div "Press SPACE to select this row." at bounding box center [1163, 323] width 72 height 34
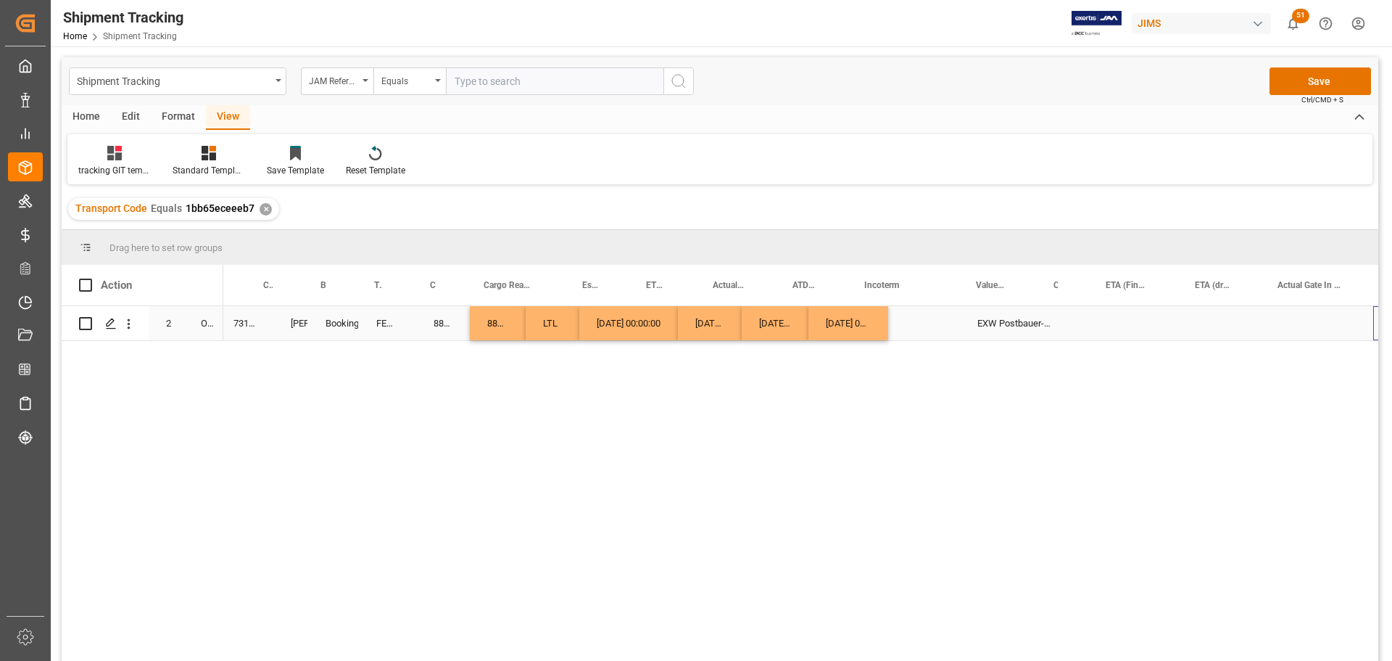
scroll to position [0, 352]
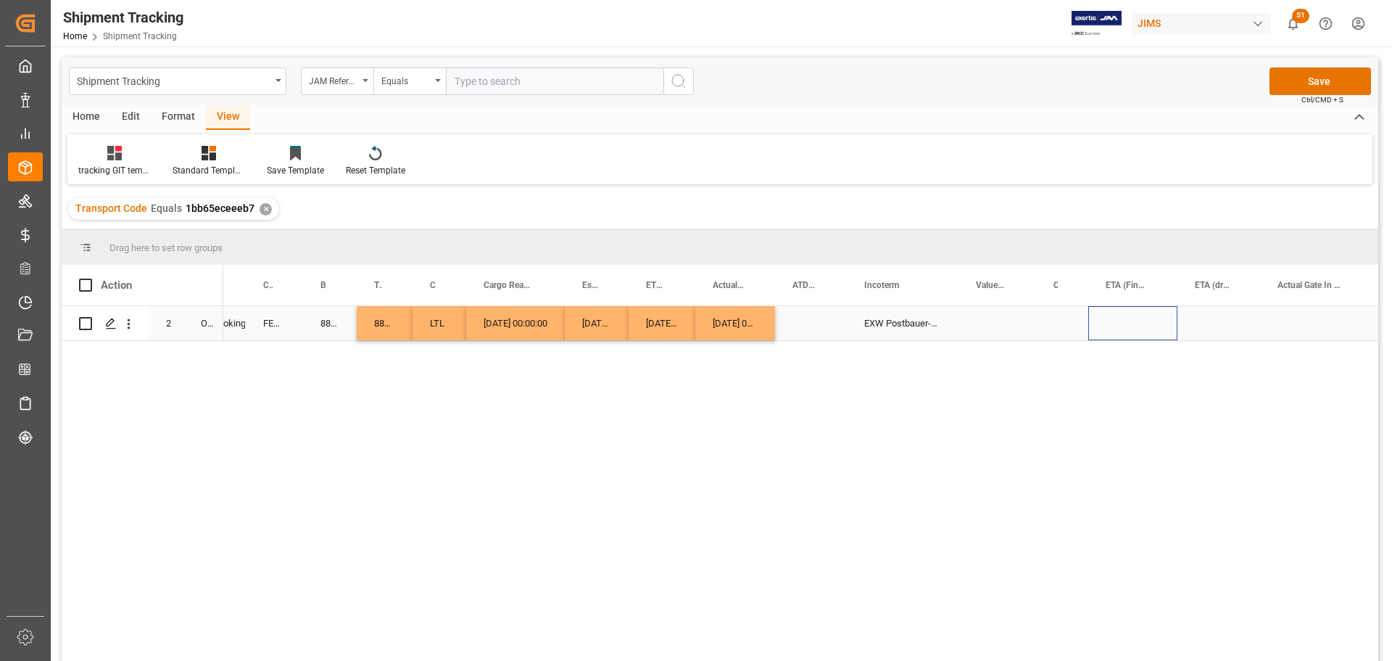
click at [1127, 318] on div "Press SPACE to select this row." at bounding box center [1132, 323] width 89 height 34
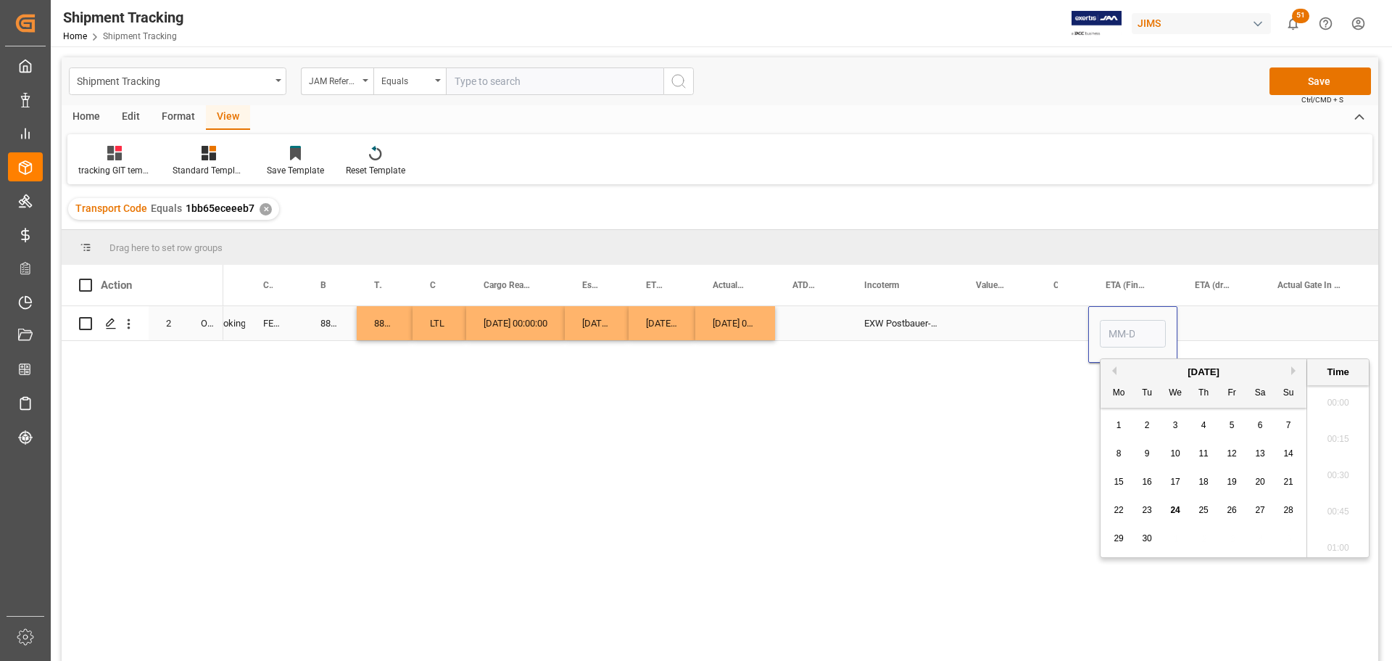
scroll to position [1927, 0]
click at [1296, 371] on button "Next Month" at bounding box center [1295, 370] width 9 height 9
click at [1237, 425] on div "3" at bounding box center [1232, 425] width 18 height 17
type input "10-03-2025 00:00"
click at [1064, 331] on div "Press SPACE to select this row." at bounding box center [1062, 323] width 52 height 34
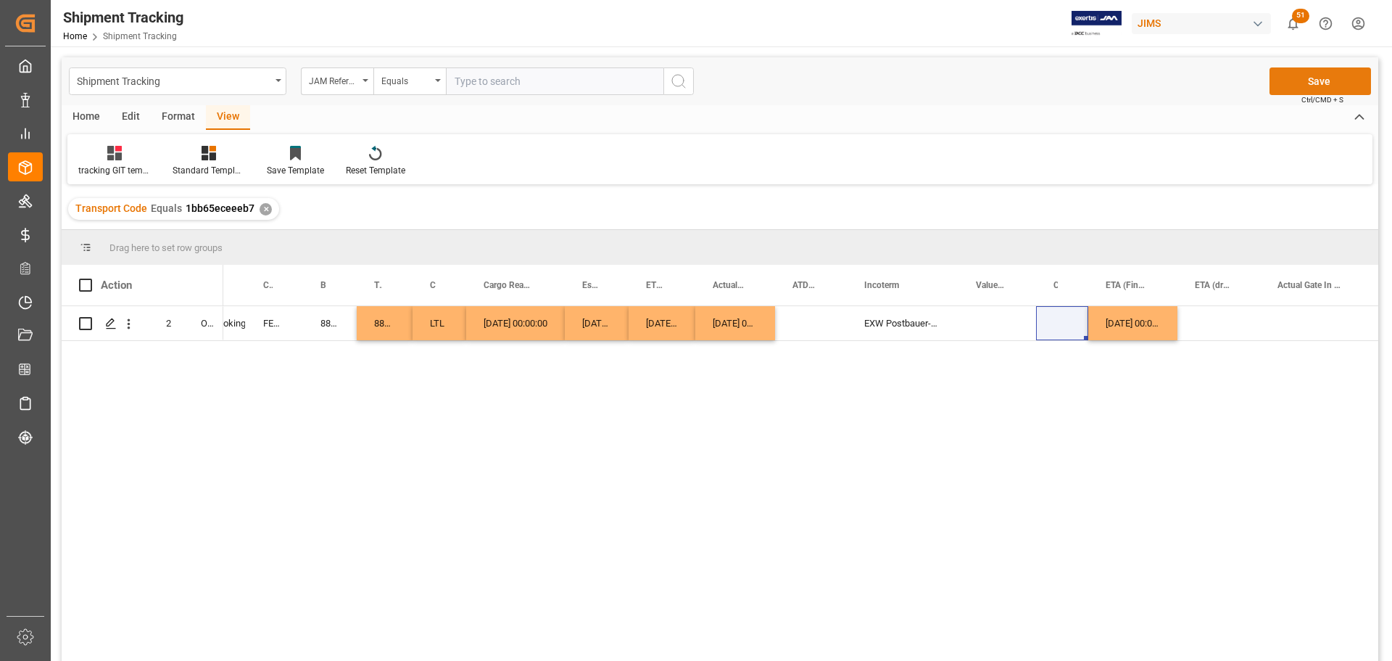
click at [1318, 79] on button "Save" at bounding box center [1321, 81] width 102 height 28
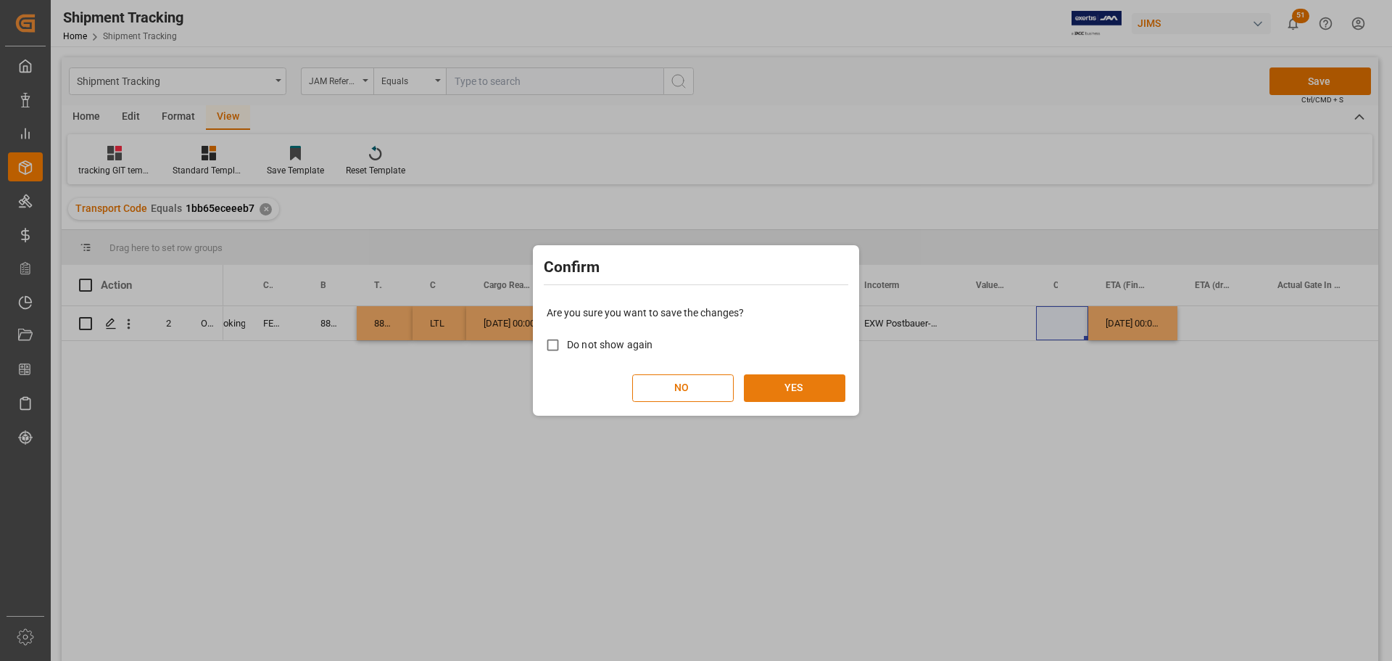
click at [795, 388] on button "YES" at bounding box center [795, 388] width 102 height 28
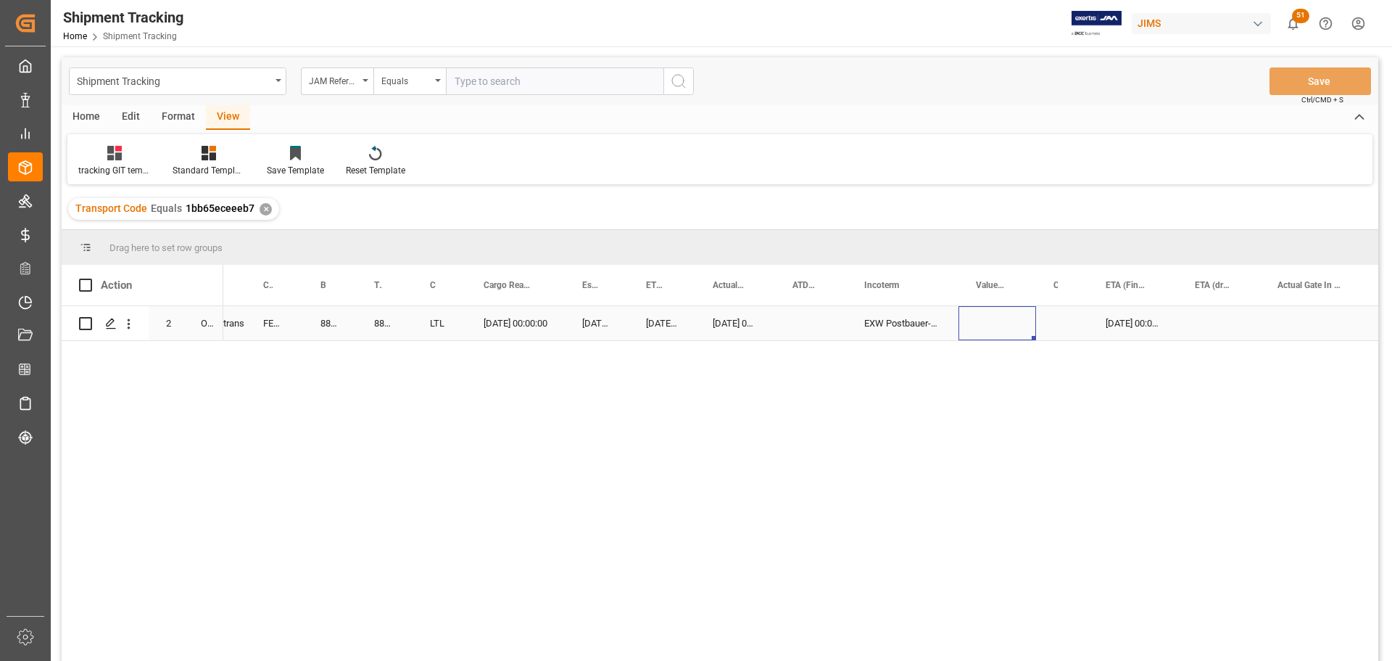
click at [998, 319] on div "Press SPACE to select this row." at bounding box center [998, 323] width 78 height 34
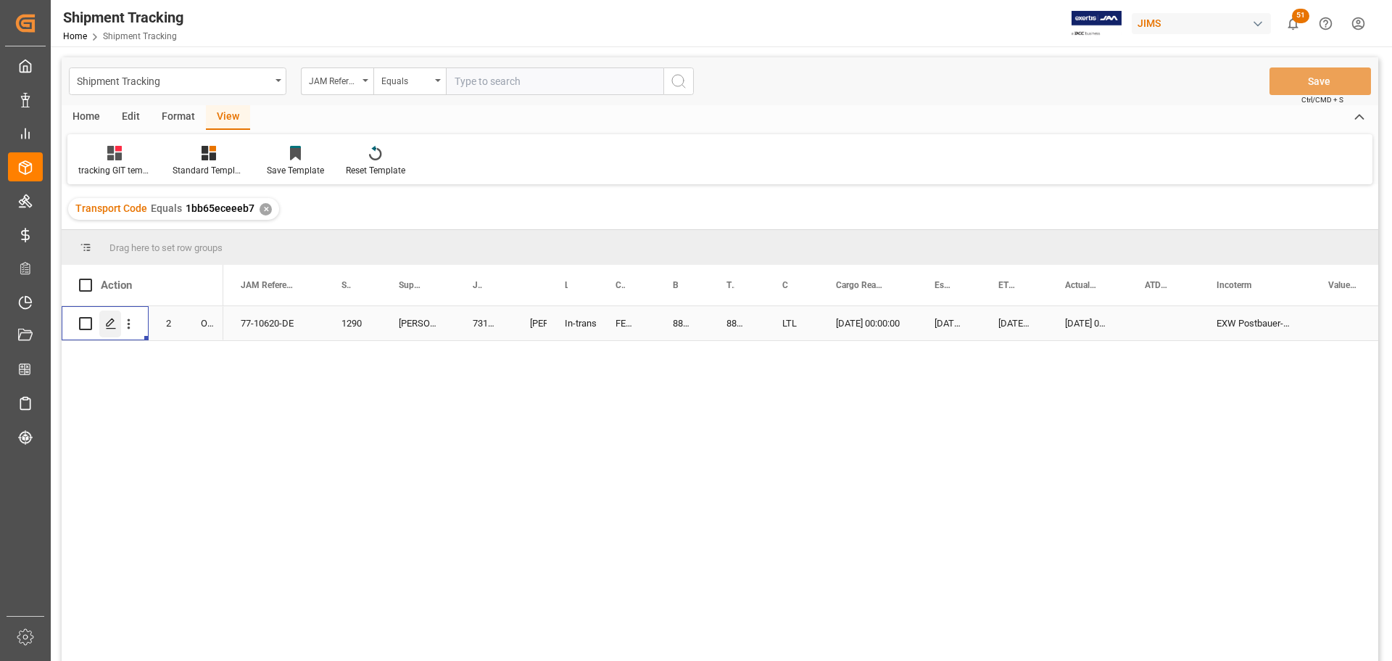
click at [116, 324] on icon "Press SPACE to select this row." at bounding box center [111, 324] width 12 height 12
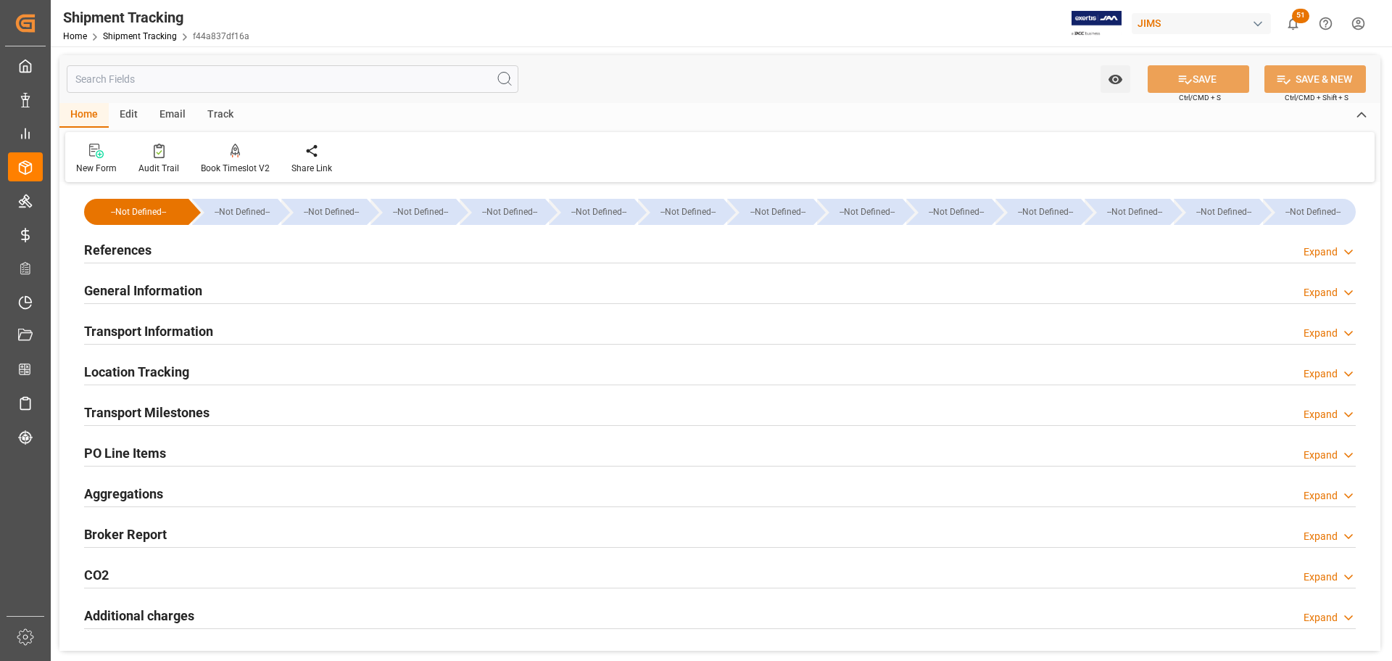
type input "08-18-2025"
click at [101, 248] on h2 "References" at bounding box center [117, 250] width 67 height 20
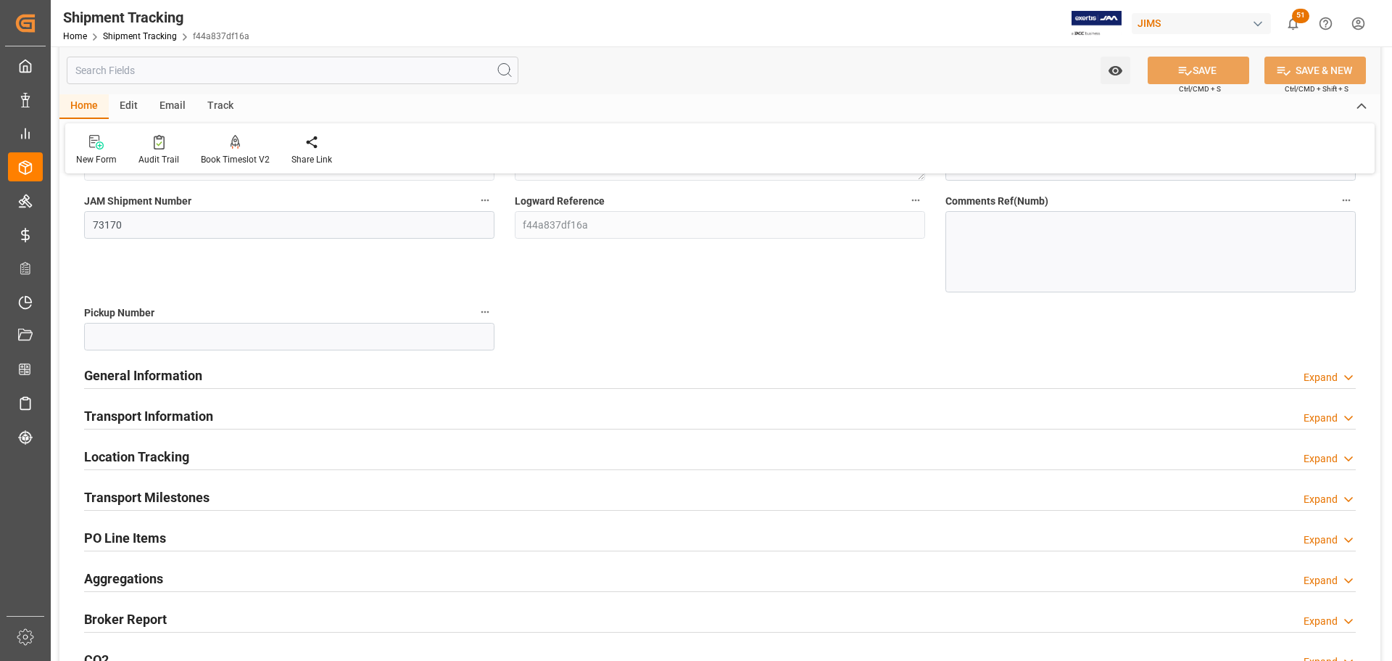
scroll to position [290, 0]
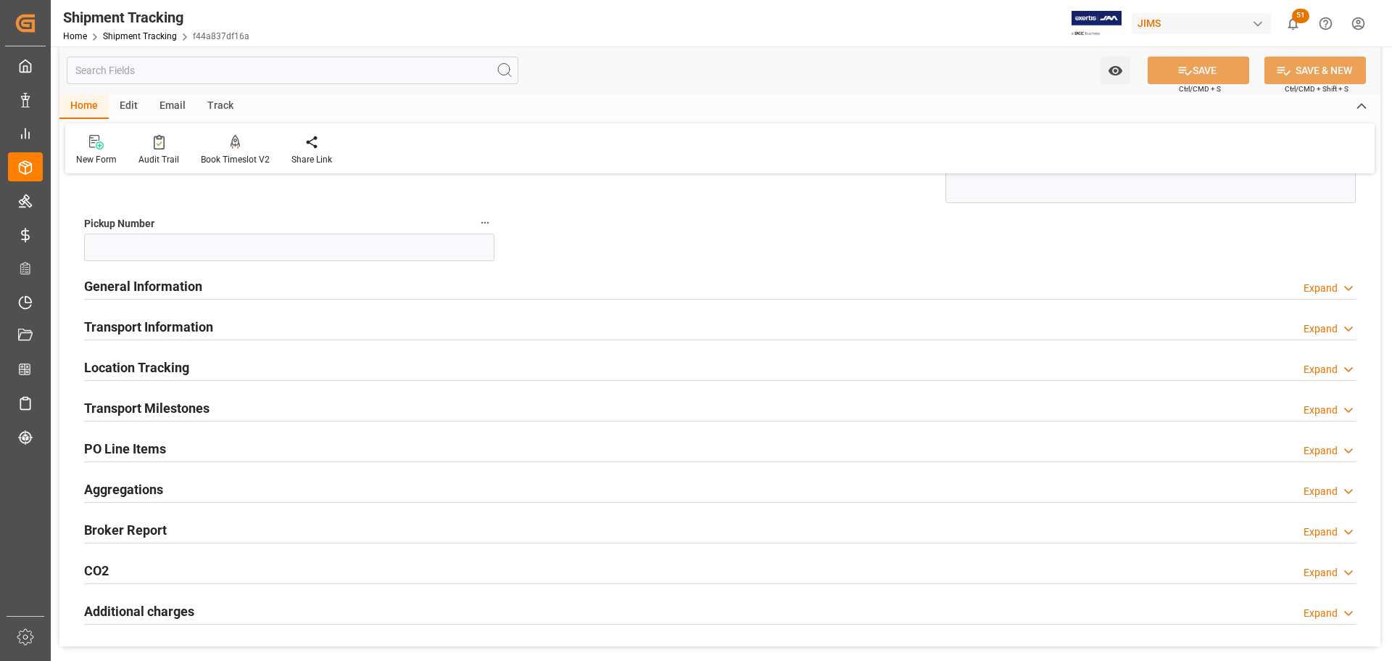
click at [117, 443] on h2 "PO Line Items" at bounding box center [125, 449] width 82 height 20
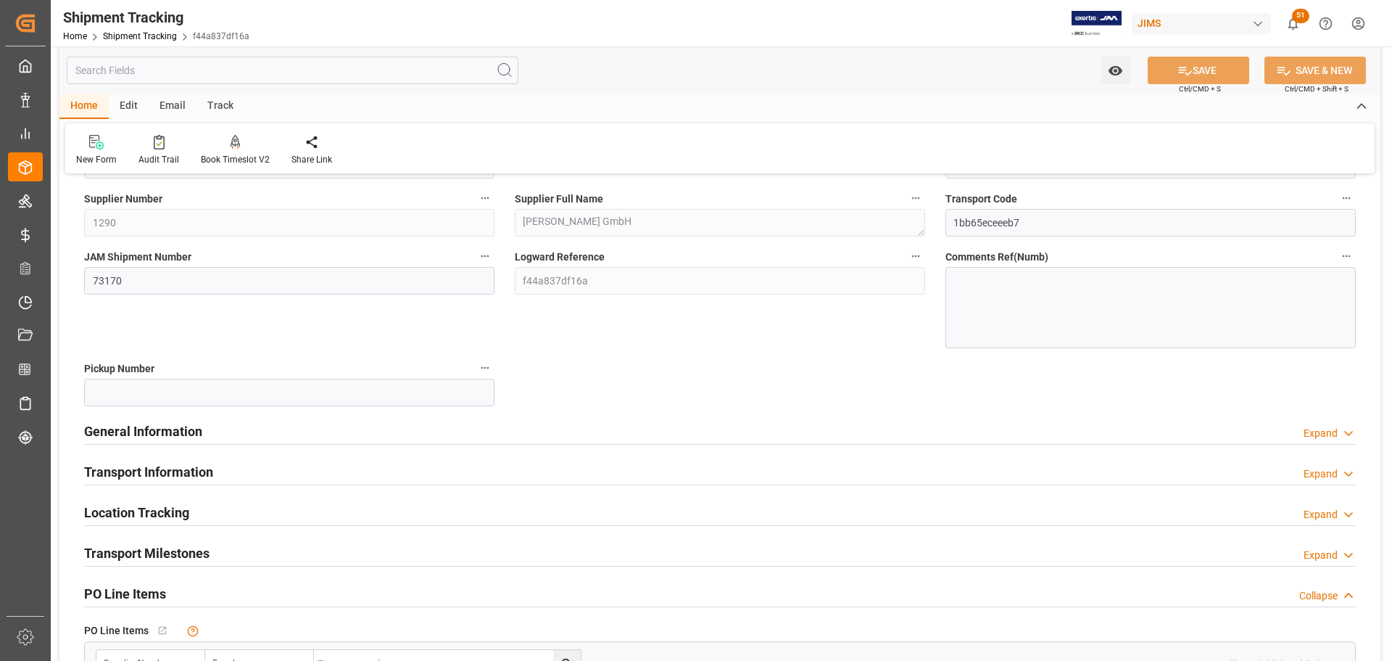
scroll to position [0, 0]
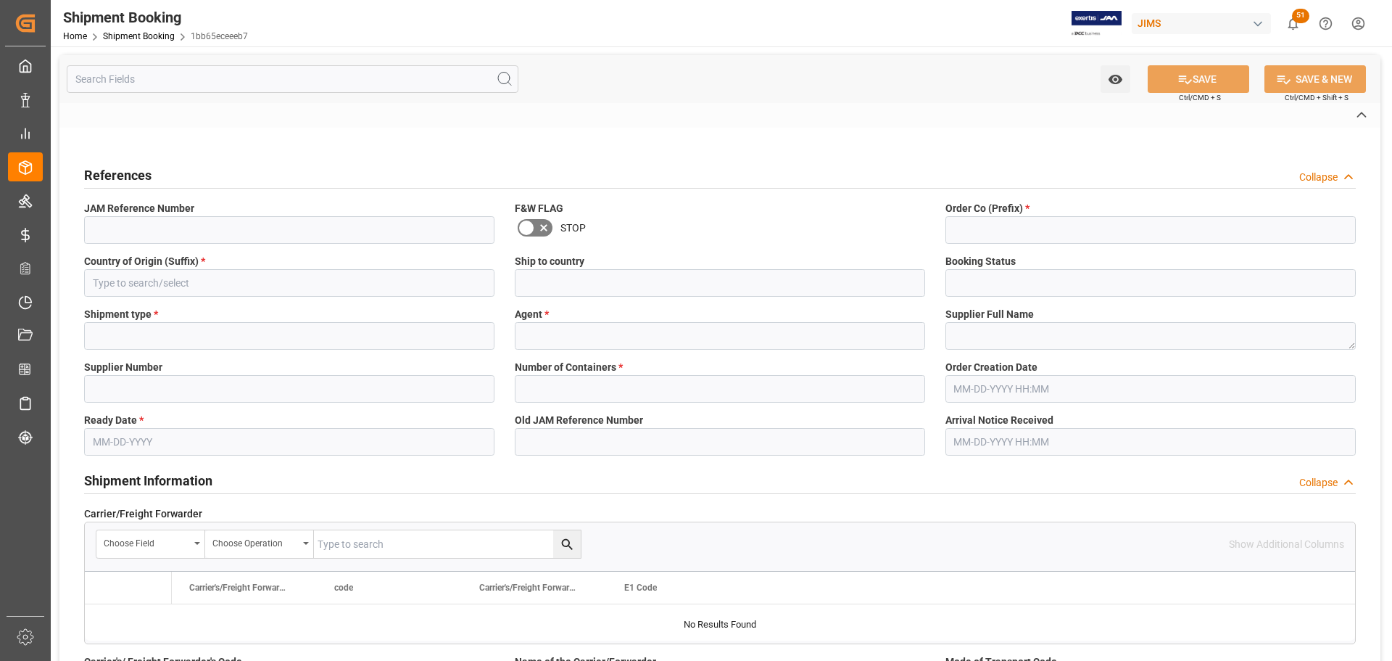
type input "77-10620-DE"
type input "77"
type input "DE"
type input "[GEOGRAPHIC_DATA]"
type input "Ready"
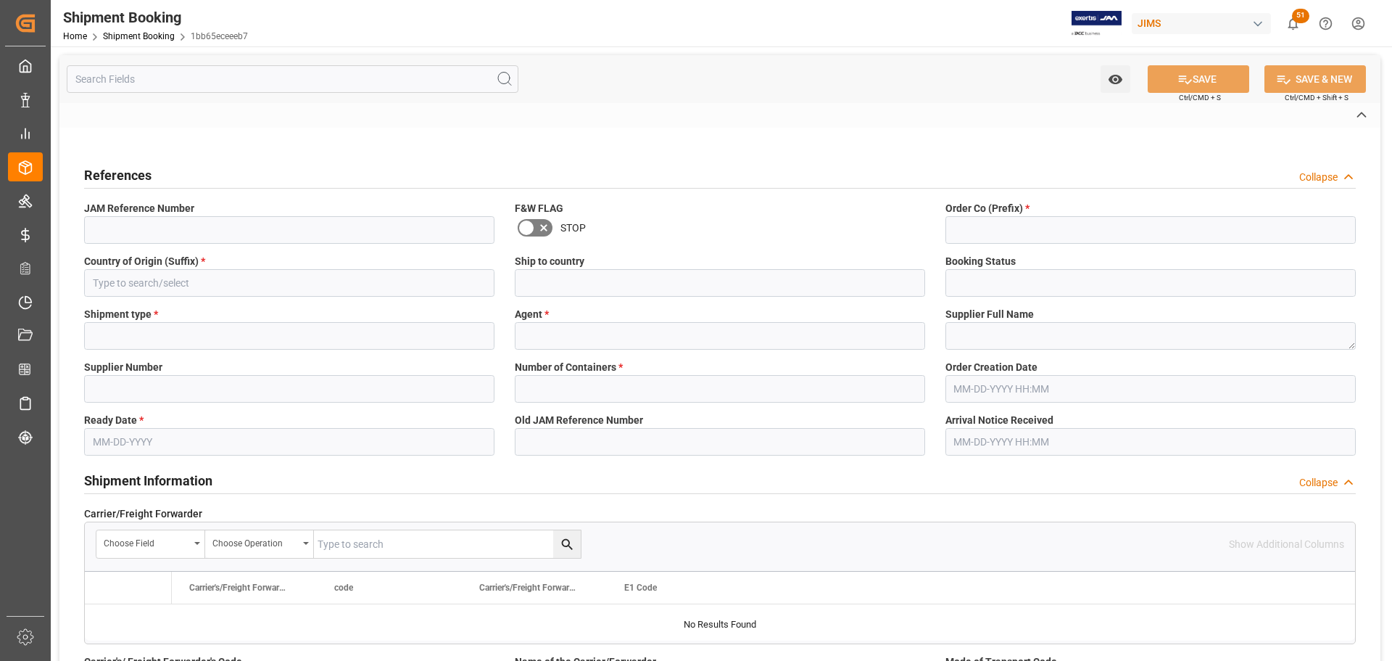
type input "LTL"
type input "[PERSON_NAME]"
type textarea "[PERSON_NAME] GmbH"
type input "1290"
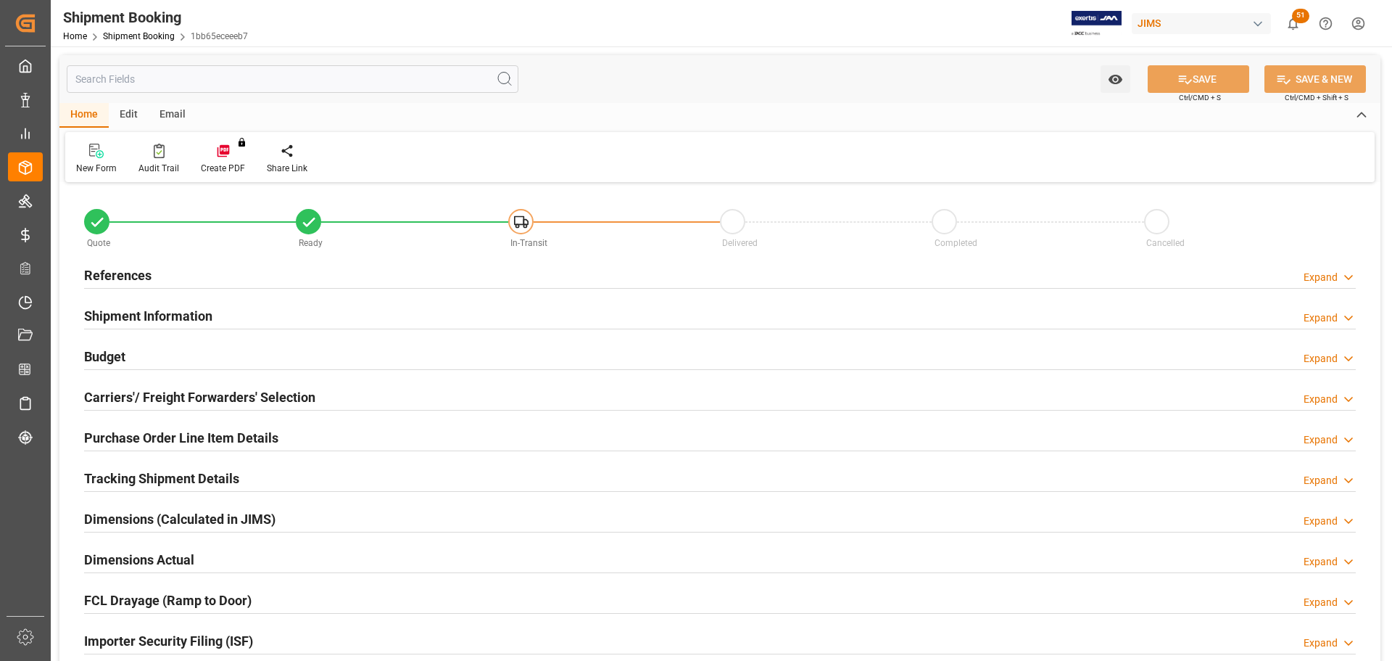
type input "0"
click at [99, 265] on h2 "References" at bounding box center [117, 275] width 67 height 20
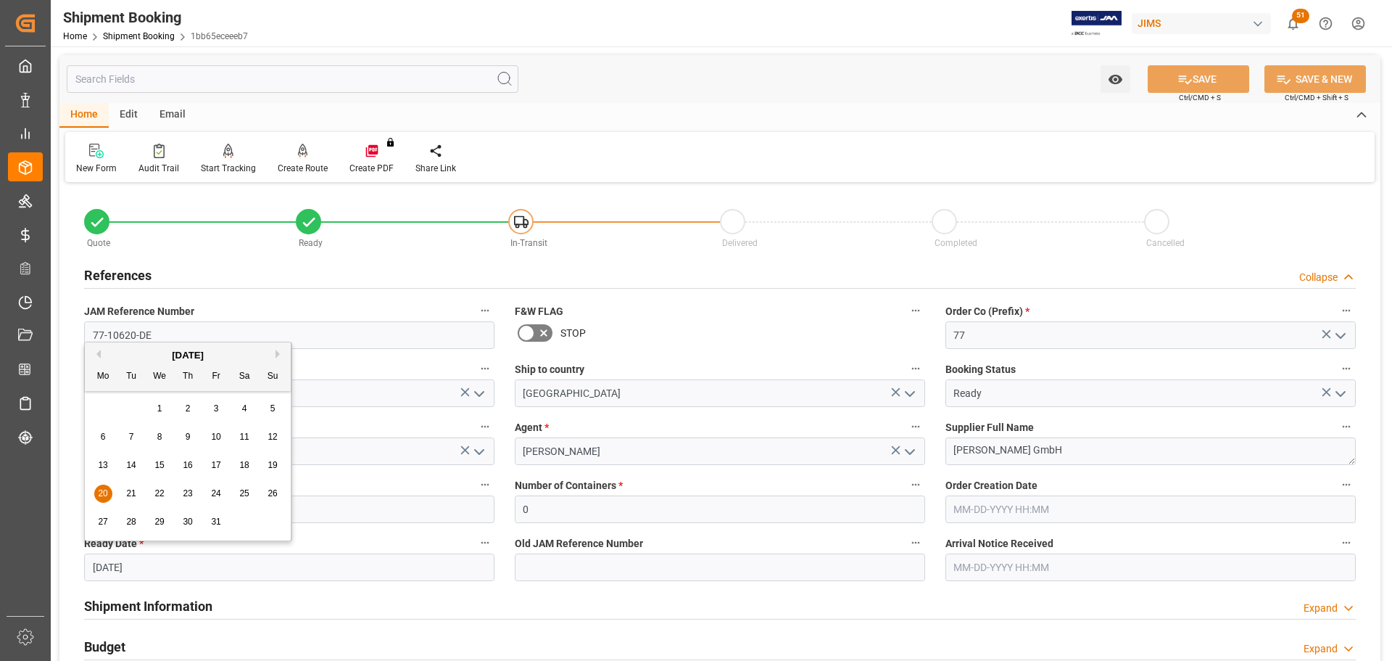
click at [159, 568] on input "10-20-2025" at bounding box center [289, 567] width 410 height 28
click at [102, 352] on div "October 2025" at bounding box center [188, 355] width 206 height 15
click at [99, 355] on button "Previous Month" at bounding box center [96, 353] width 9 height 9
click at [125, 493] on div "23" at bounding box center [132, 493] width 18 height 17
type input "09-23-2025"
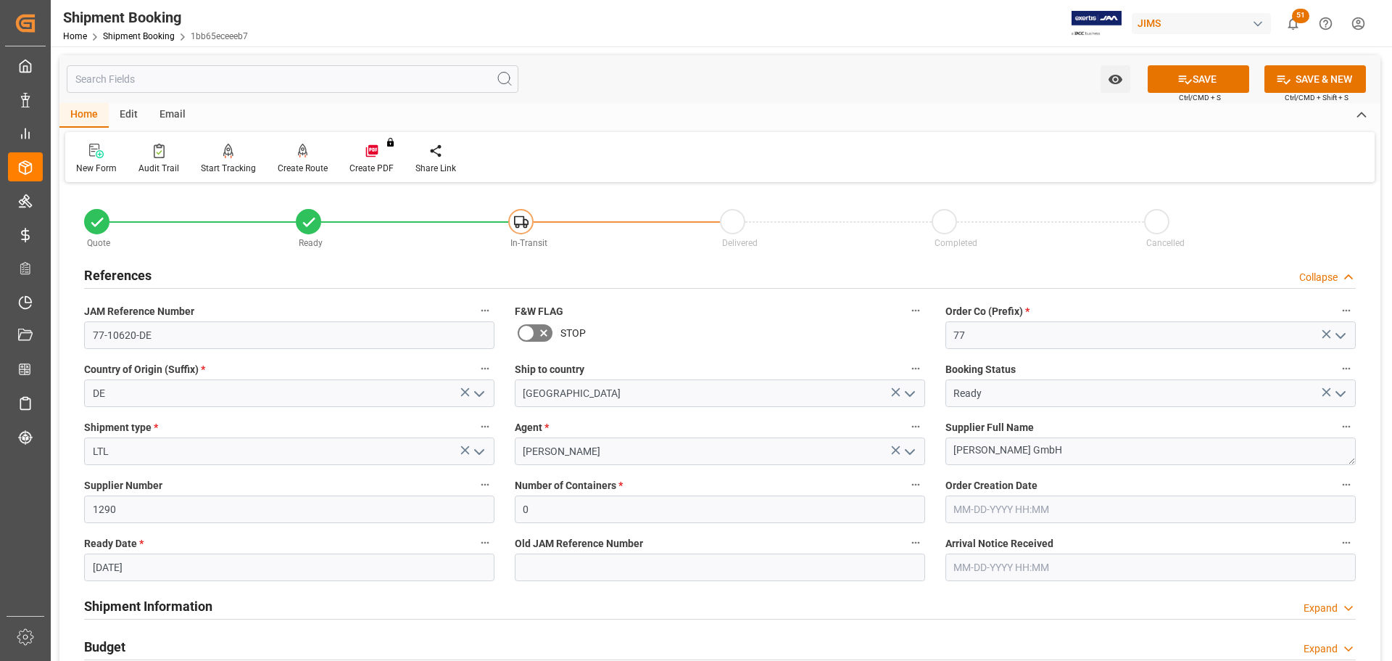
click at [307, 524] on div "Supplier Number 1290" at bounding box center [289, 499] width 431 height 58
click at [1178, 81] on icon at bounding box center [1185, 79] width 15 height 15
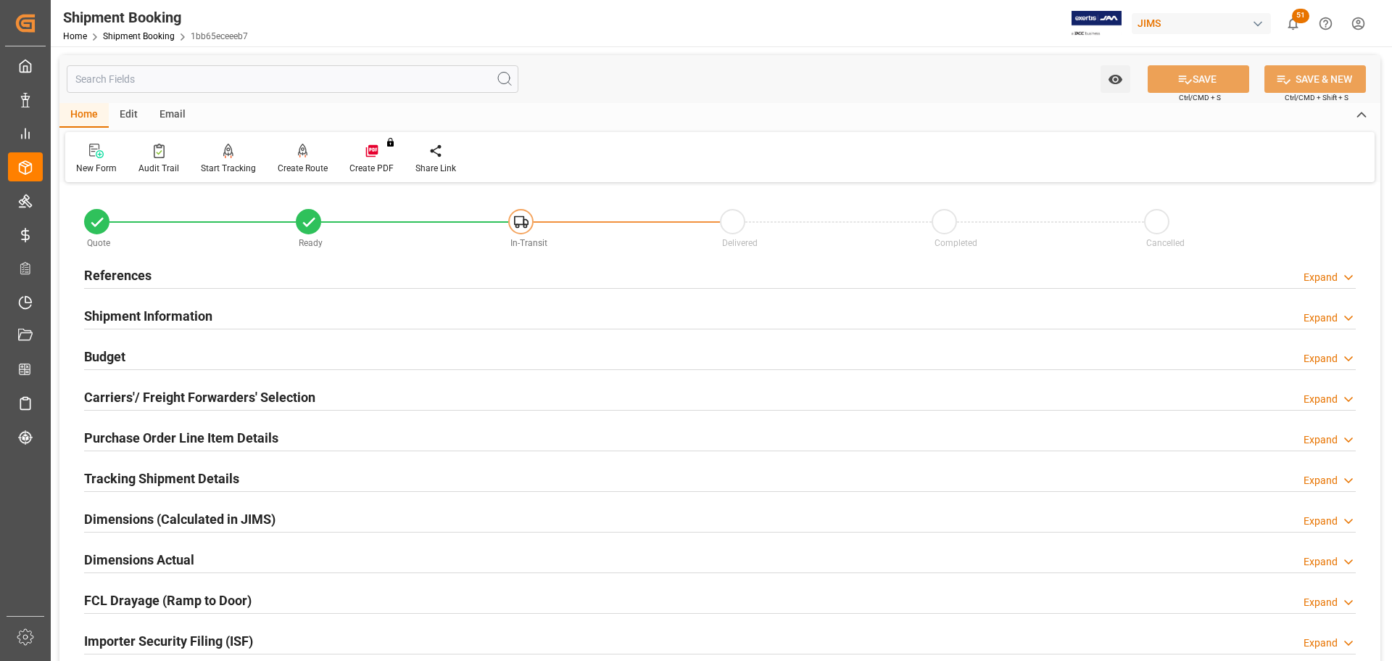
click at [141, 439] on h2 "Purchase Order Line Item Details" at bounding box center [181, 438] width 194 height 20
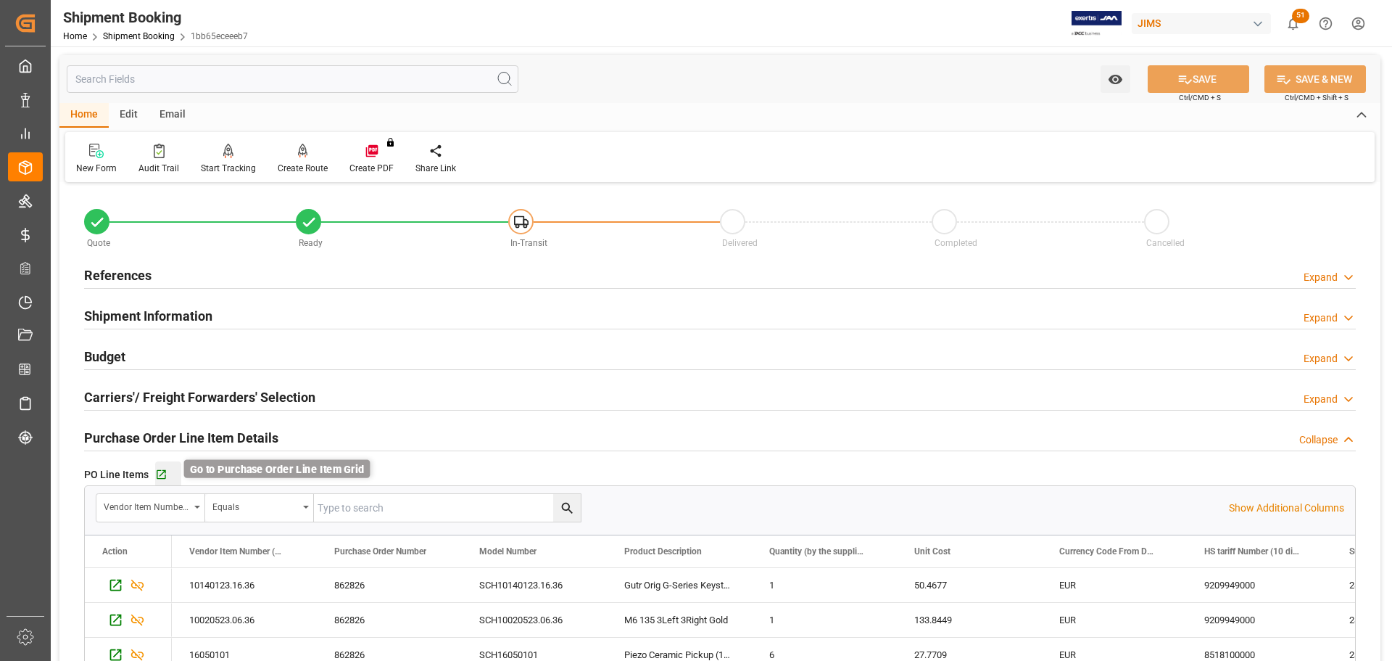
click at [158, 470] on icon "button" at bounding box center [161, 474] width 9 height 9
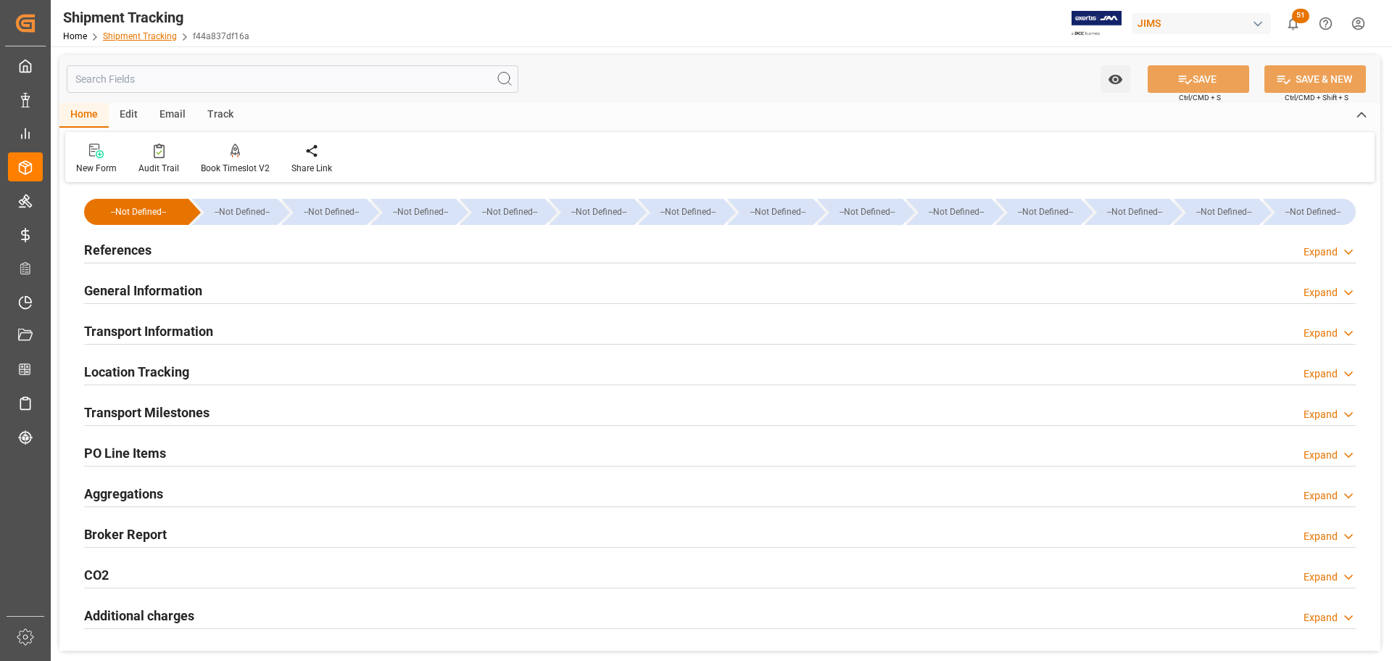
click at [149, 34] on link "Shipment Tracking" at bounding box center [140, 36] width 74 height 10
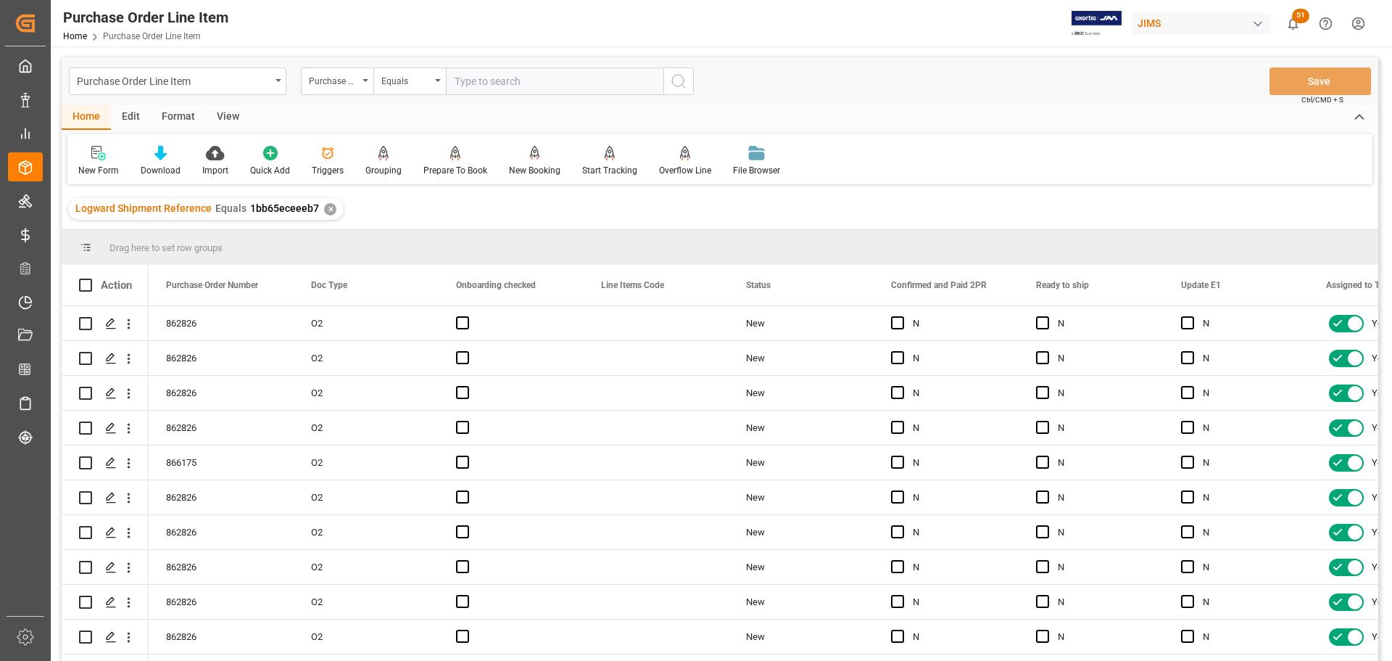
click at [223, 118] on div "View" at bounding box center [228, 117] width 44 height 25
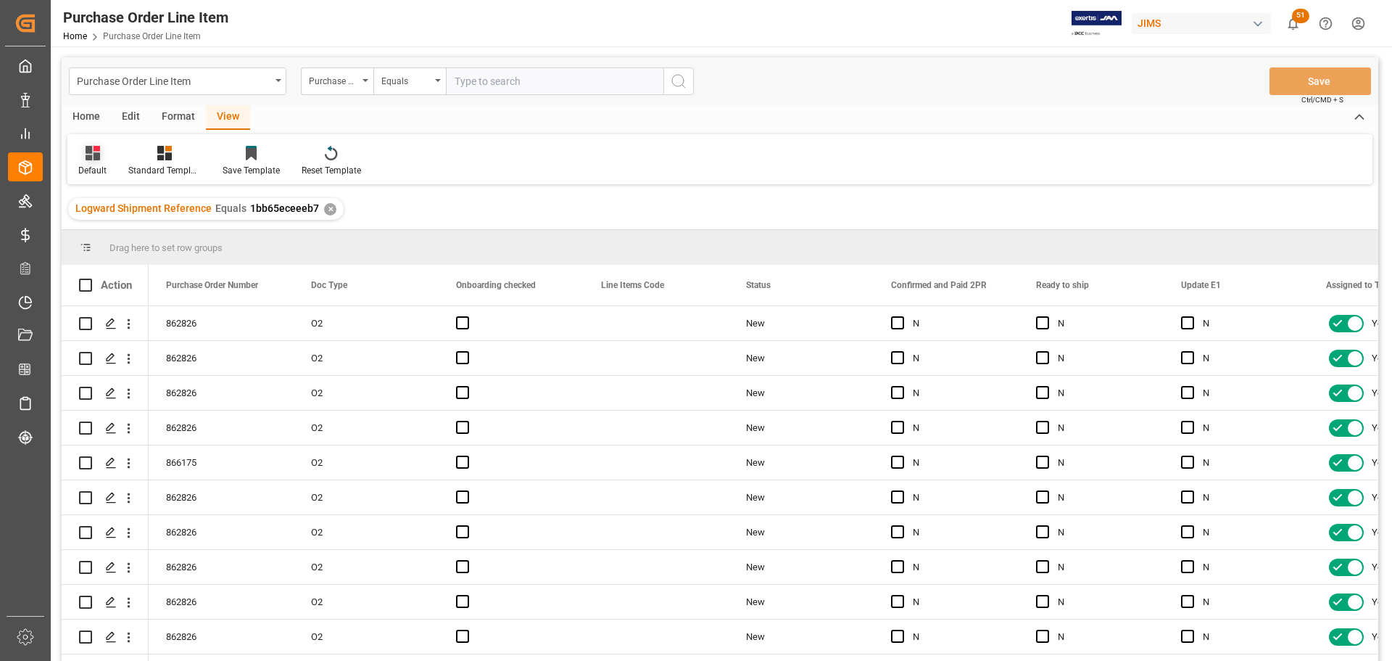
click at [104, 168] on div "Default" at bounding box center [92, 170] width 28 height 13
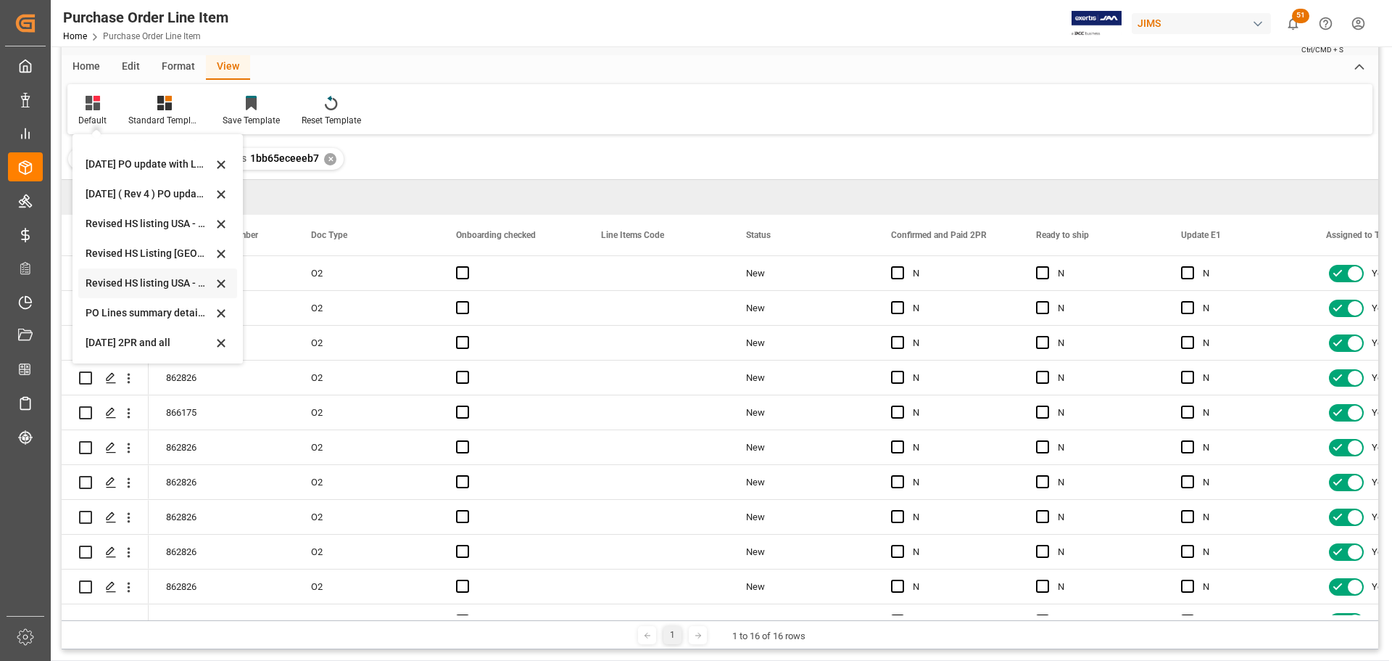
scroll to position [73, 0]
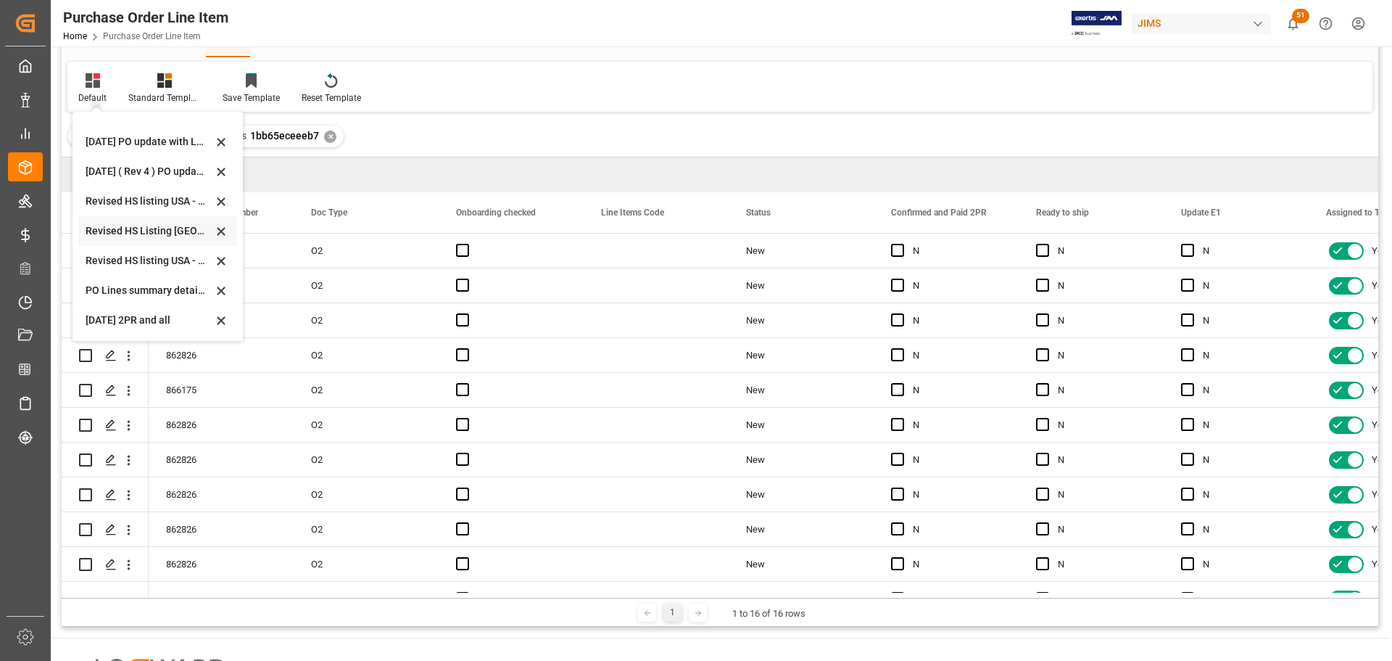
click at [139, 231] on div "Revised HS Listing [GEOGRAPHIC_DATA]" at bounding box center [149, 230] width 127 height 15
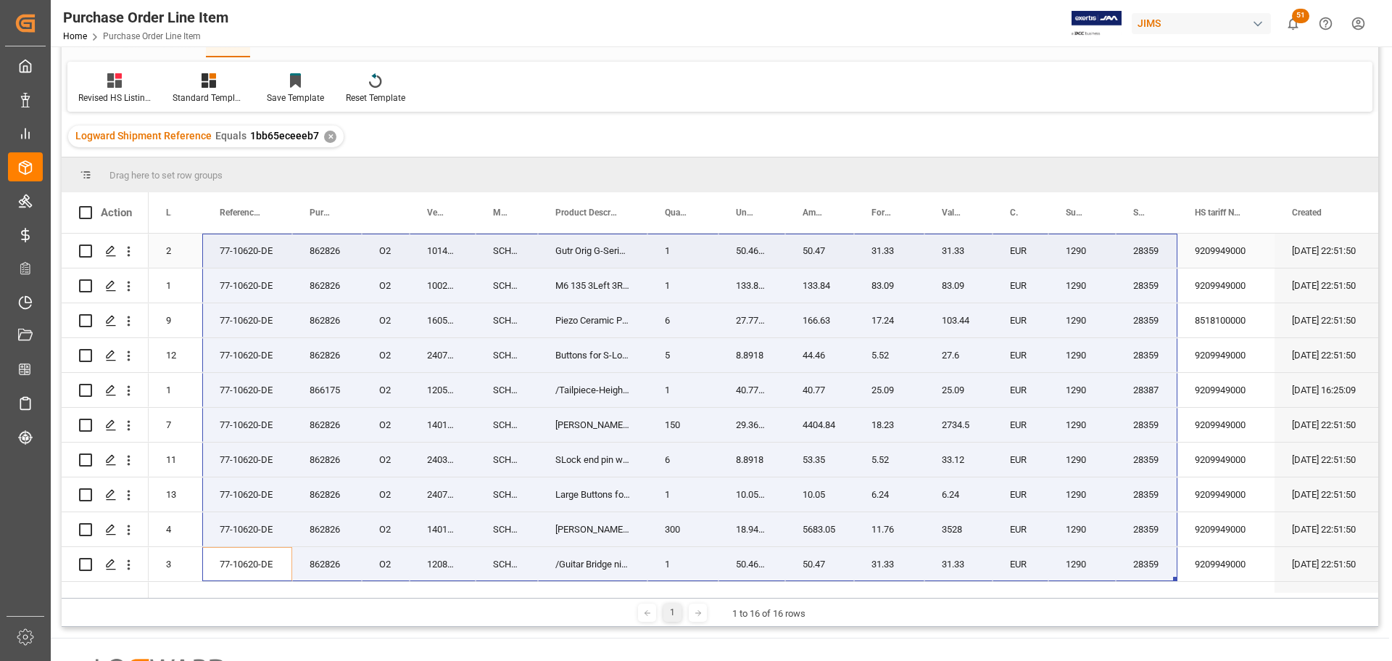
drag, startPoint x: 251, startPoint y: 563, endPoint x: 1138, endPoint y: 256, distance: 938.5
click at [1138, 256] on div "862826 O2 2 77-10620-DE 10140123.16.36 SCH10140123.16.36 Gutr Orig G-Series Key…" at bounding box center [929, 511] width 1561 height 557
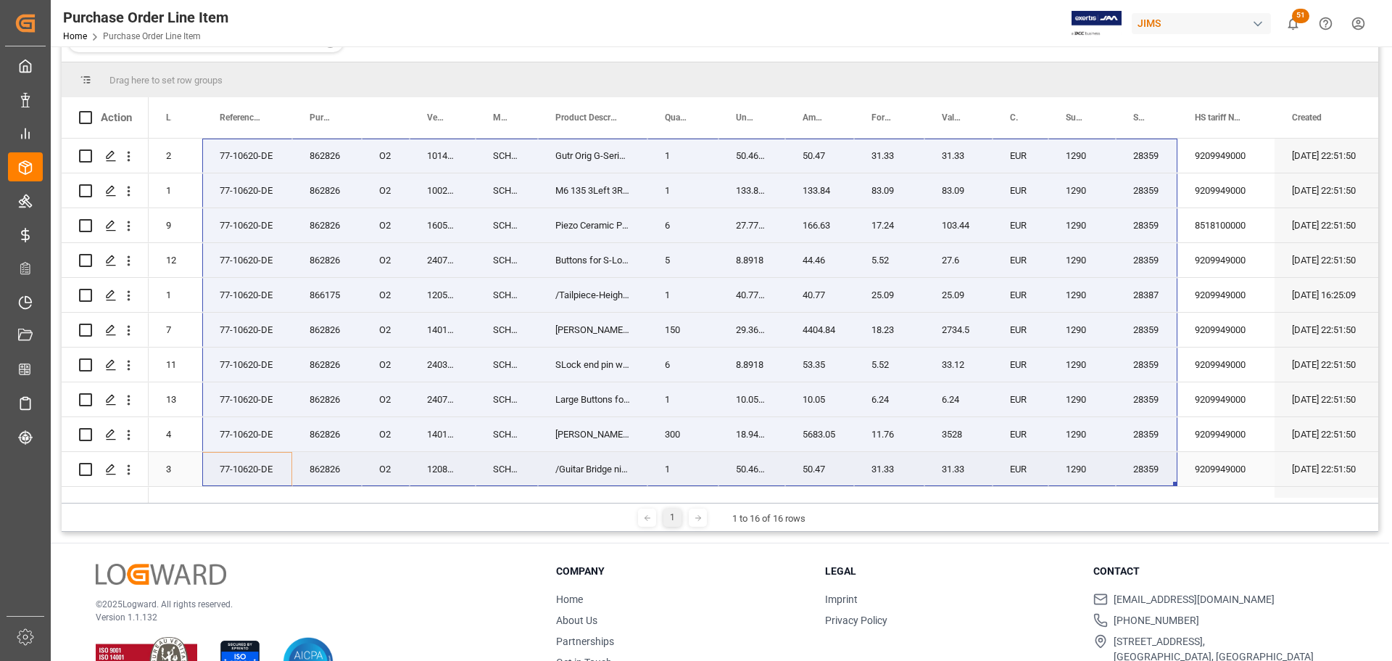
scroll to position [142, 0]
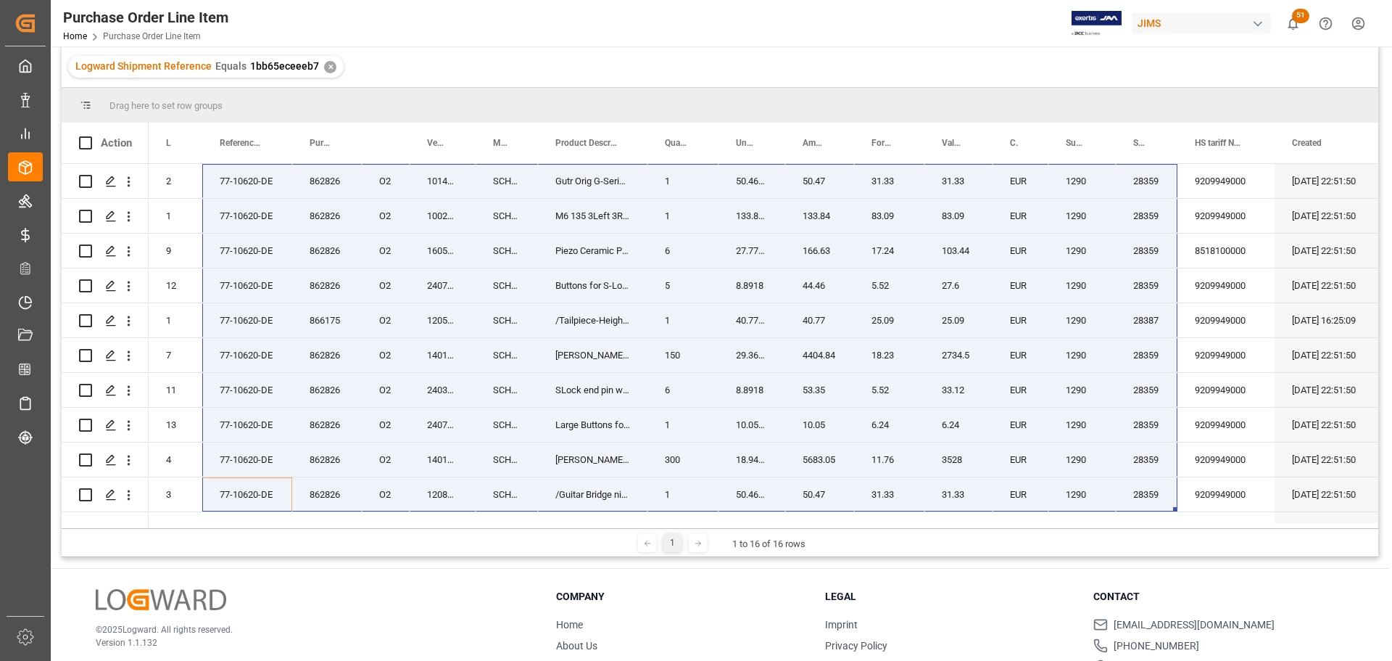
drag, startPoint x: 954, startPoint y: 528, endPoint x: 1032, endPoint y: 528, distance: 77.6
click at [1032, 528] on div "1 1 to 16 of 16 rows" at bounding box center [720, 542] width 1317 height 29
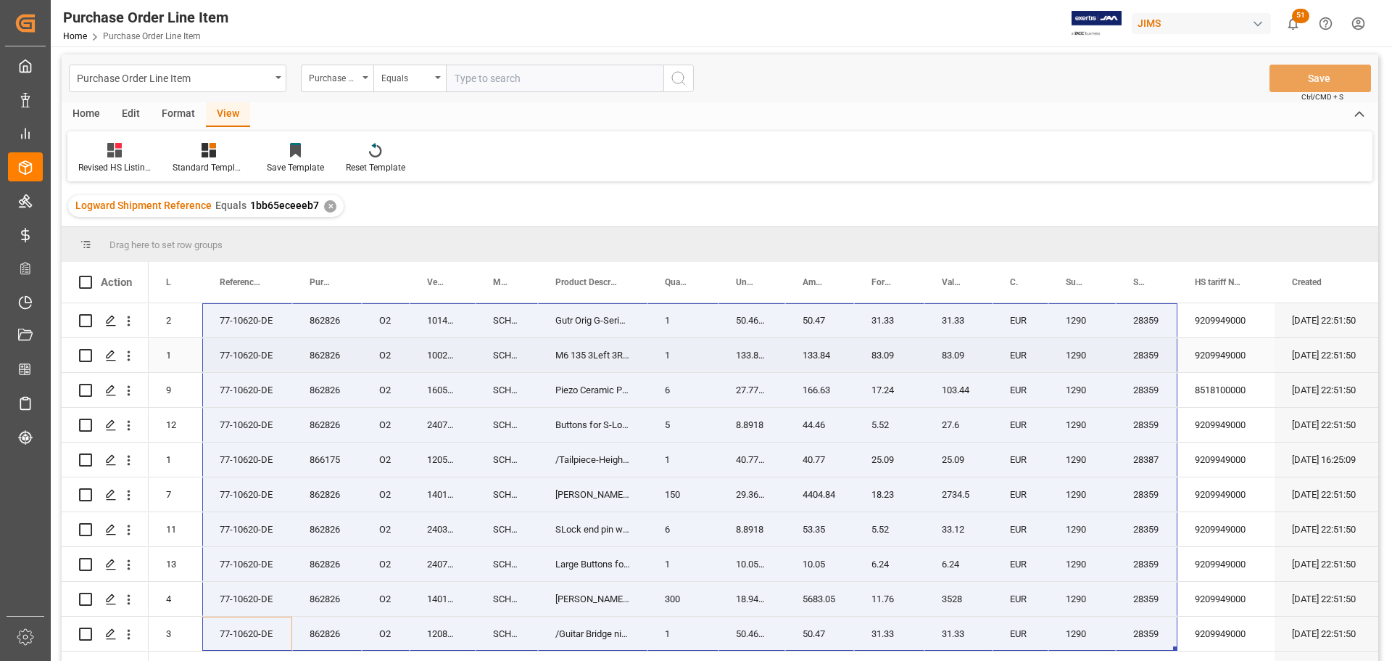
scroll to position [0, 0]
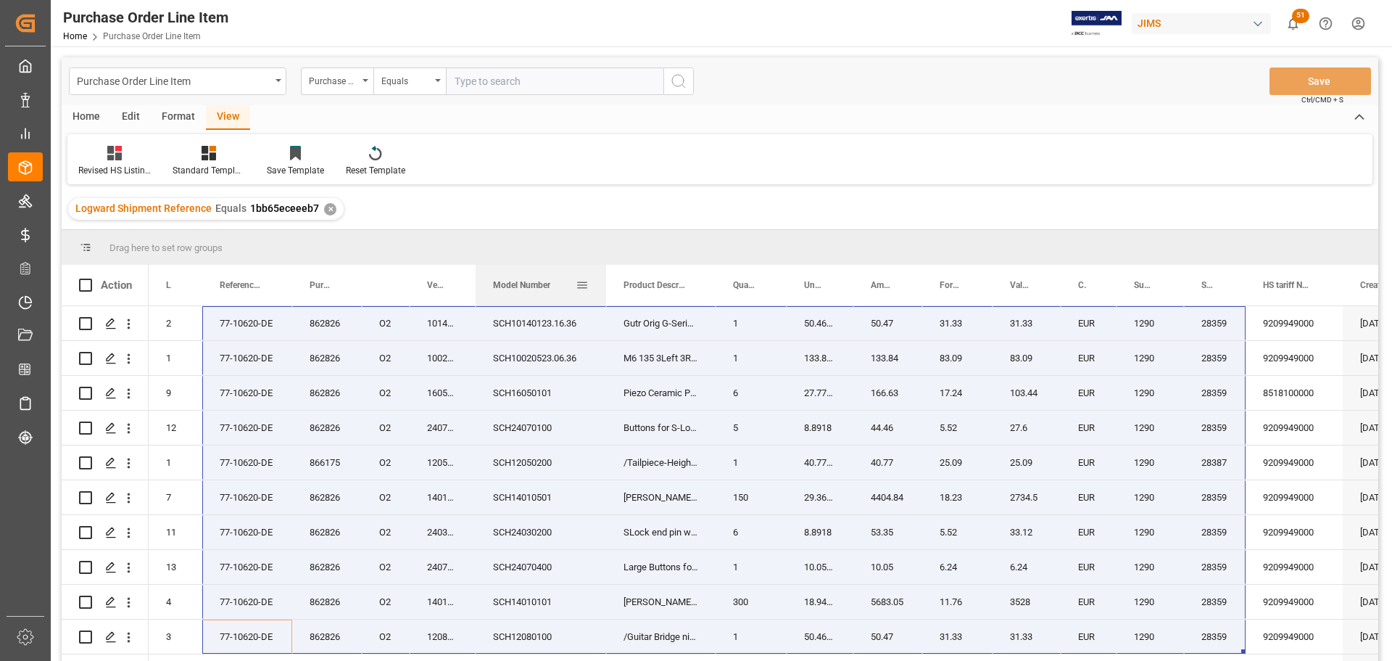
drag, startPoint x: 536, startPoint y: 280, endPoint x: 604, endPoint y: 299, distance: 70.9
click at [604, 299] on div at bounding box center [606, 285] width 6 height 41
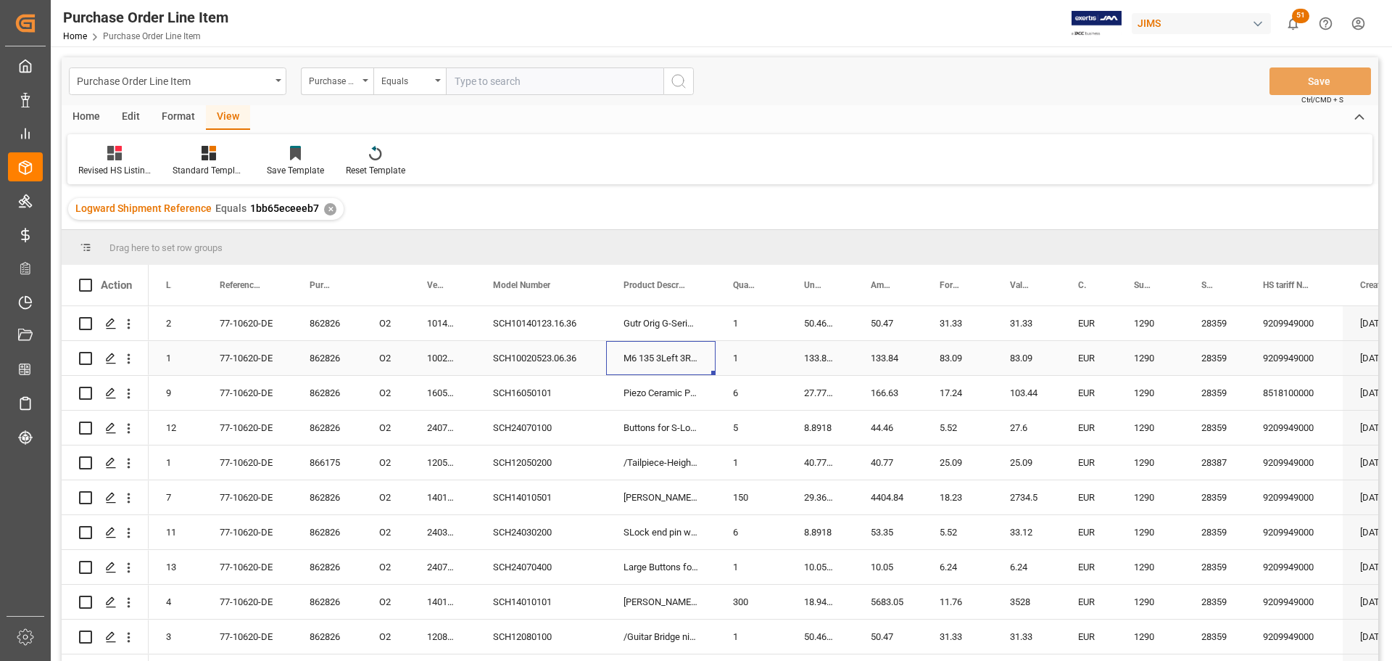
click at [629, 357] on div "M6 135 3Left 3Right Gold" at bounding box center [660, 358] width 109 height 34
